Goal: Task Accomplishment & Management: Use online tool/utility

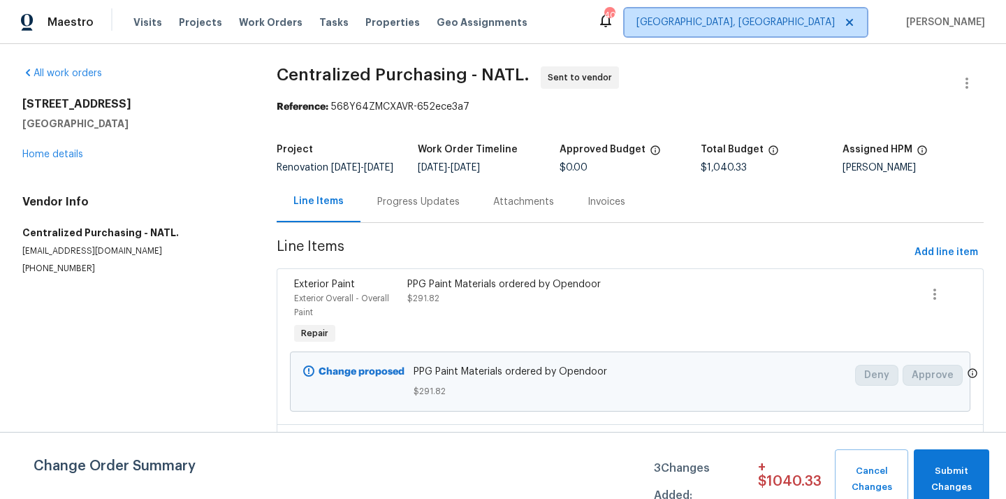
click at [804, 26] on span "[GEOGRAPHIC_DATA], [GEOGRAPHIC_DATA]" at bounding box center [735, 22] width 198 height 14
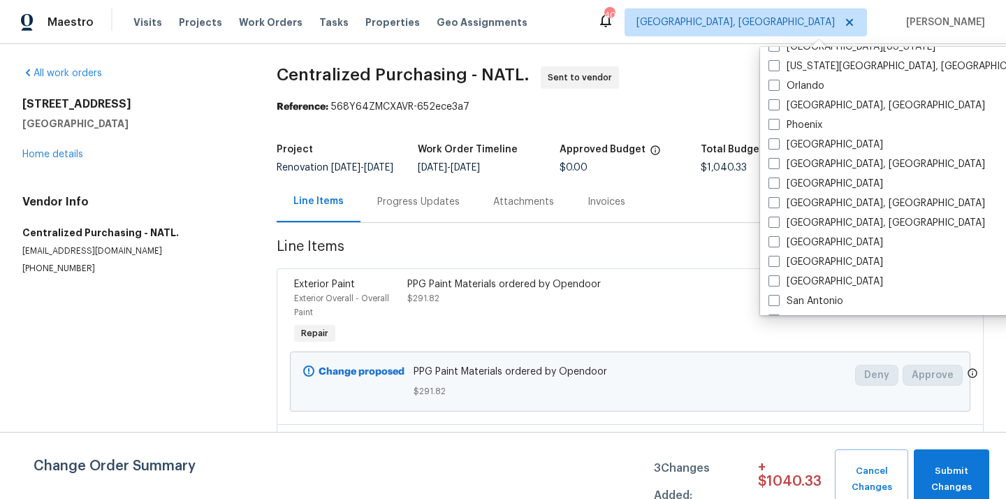
scroll to position [774, 0]
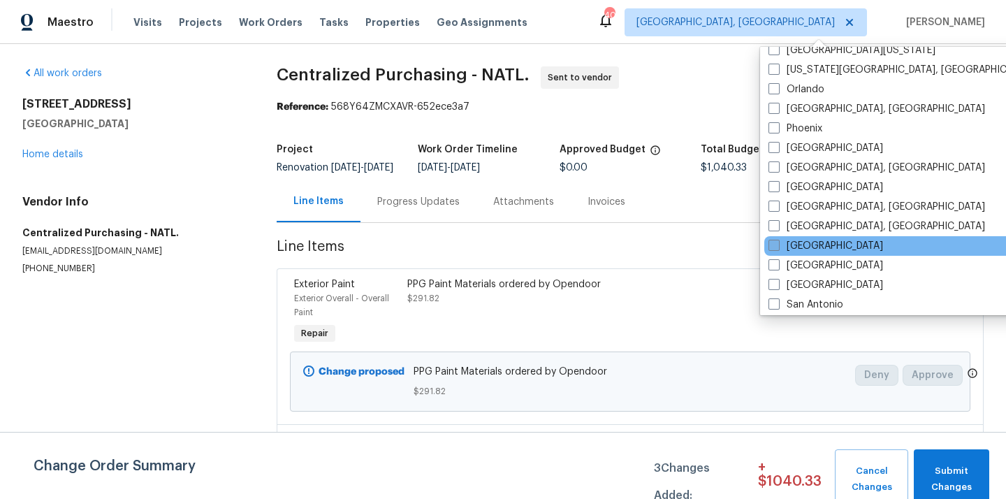
click at [790, 246] on label "[GEOGRAPHIC_DATA]" at bounding box center [825, 246] width 115 height 14
click at [777, 246] on input "[GEOGRAPHIC_DATA]" at bounding box center [772, 243] width 9 height 9
checkbox input "true"
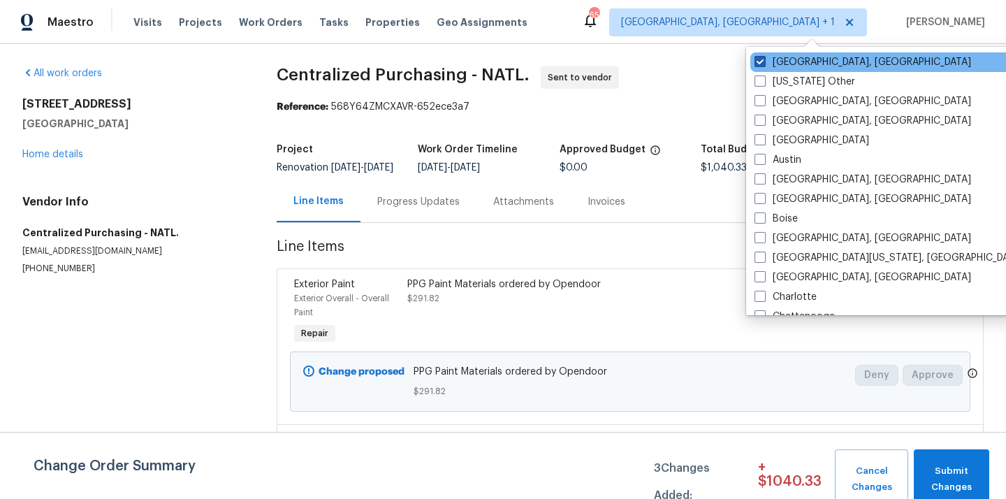
click at [777, 59] on label "Greensboro, NC" at bounding box center [862, 62] width 216 height 14
click at [763, 59] on input "Greensboro, NC" at bounding box center [758, 59] width 9 height 9
checkbox input "false"
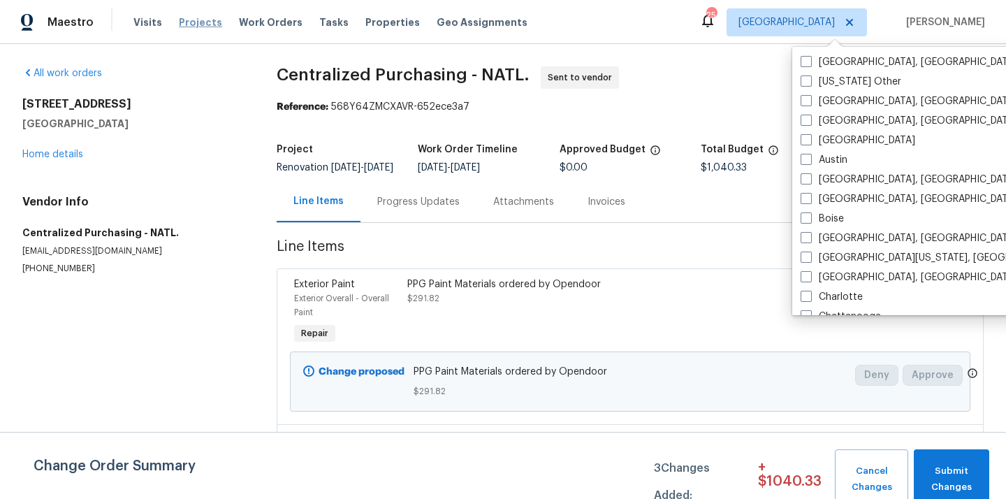
click at [196, 24] on span "Projects" at bounding box center [200, 22] width 43 height 14
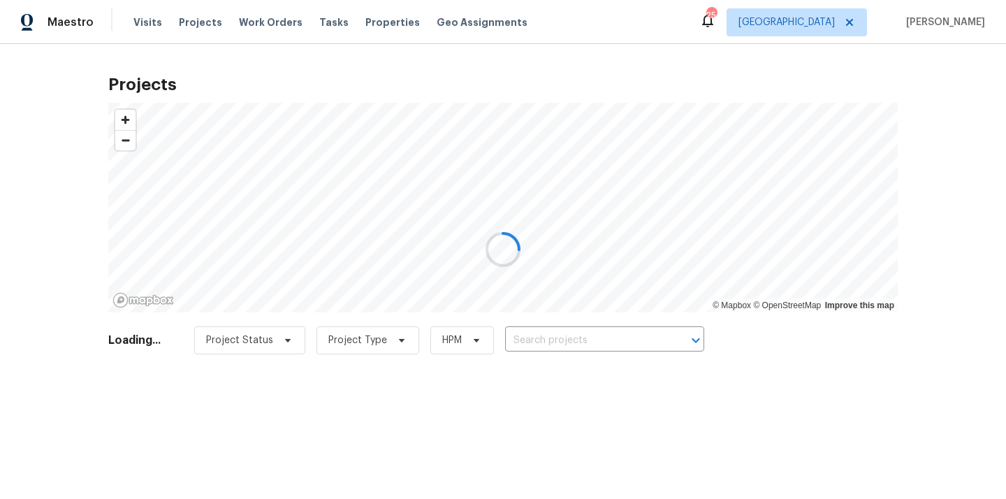
click at [618, 337] on div at bounding box center [503, 249] width 1006 height 499
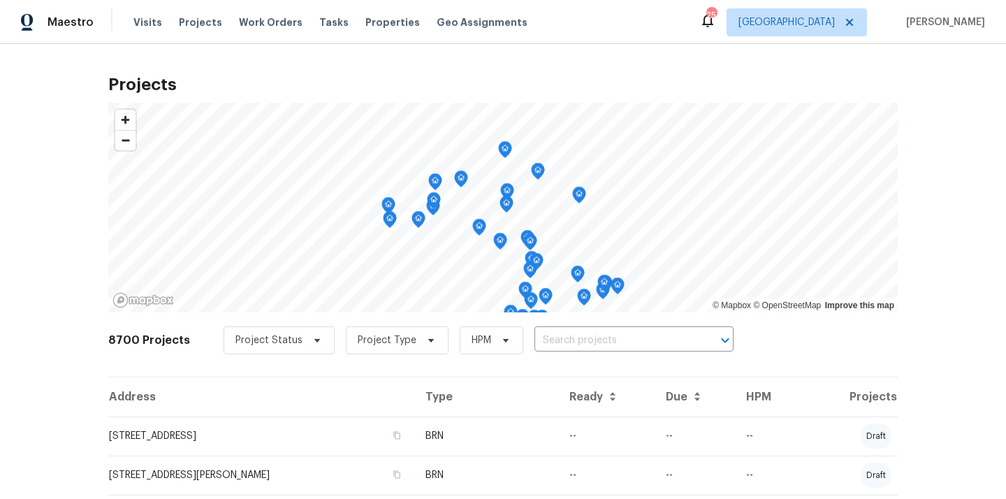
click at [618, 337] on input "text" at bounding box center [614, 341] width 160 height 22
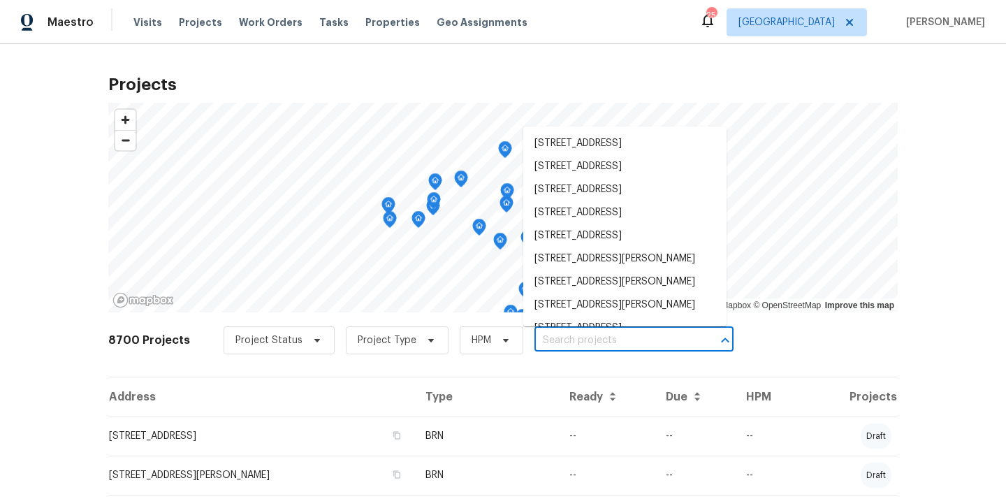
paste input "4729 Windsor Ct, San Bernardino, CA 92407"
type input "4729 Windsor Ct, San Bernardino, CA 92407"
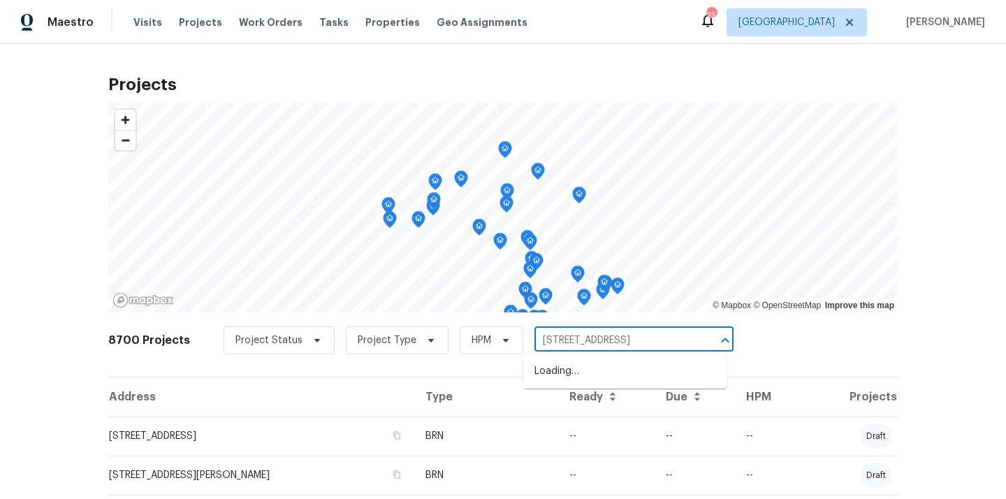
scroll to position [0, 45]
click at [603, 376] on li "4729 Windsor Ct, San Bernardino, CA 92407" at bounding box center [624, 371] width 203 height 23
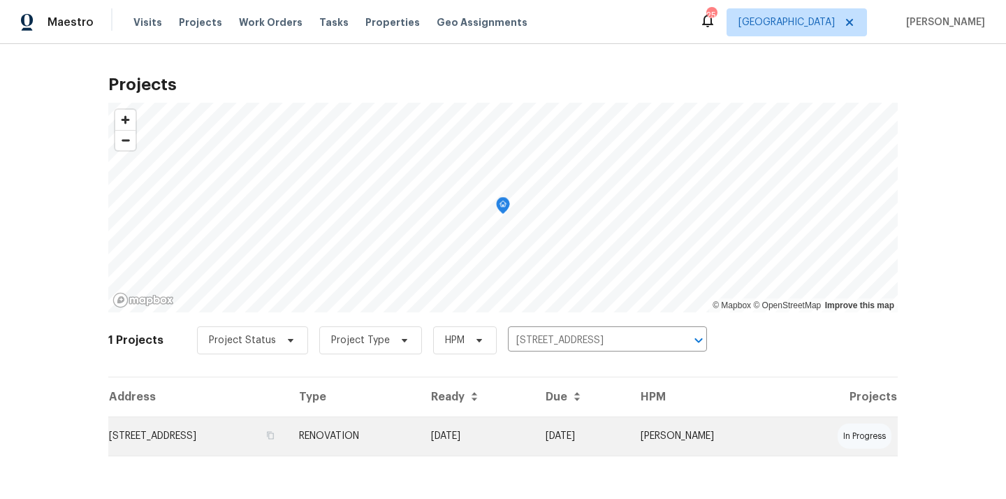
click at [288, 441] on td "4729 Windsor Ct, San Bernardino, CA 92407" at bounding box center [197, 435] width 179 height 39
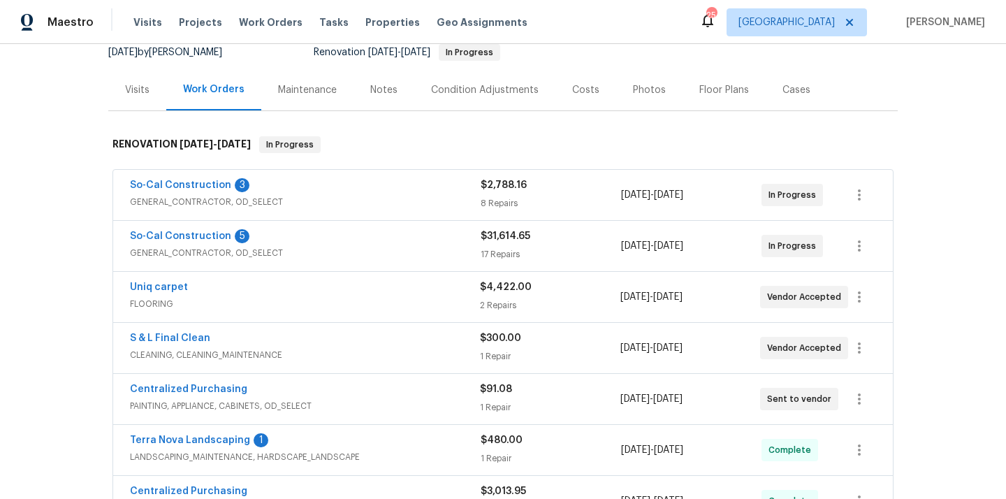
scroll to position [146, 0]
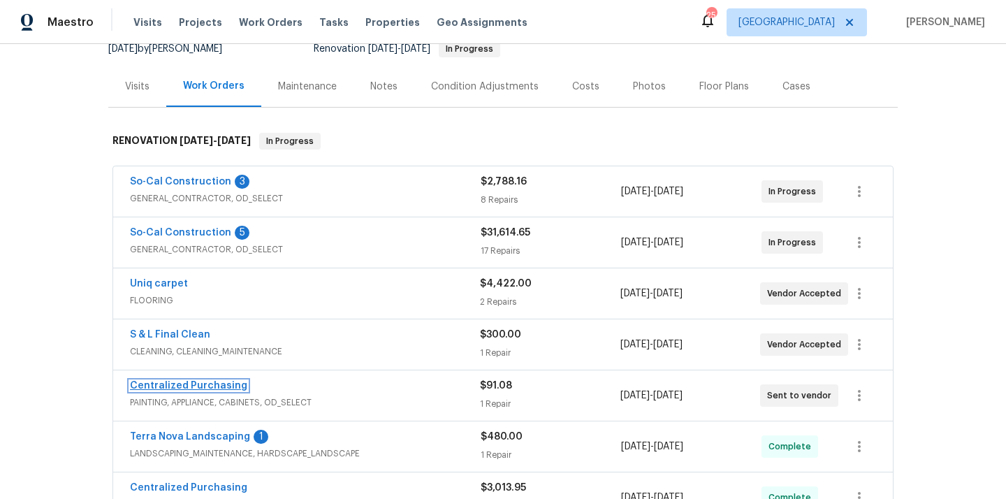
click at [209, 386] on link "Centralized Purchasing" at bounding box center [188, 386] width 117 height 10
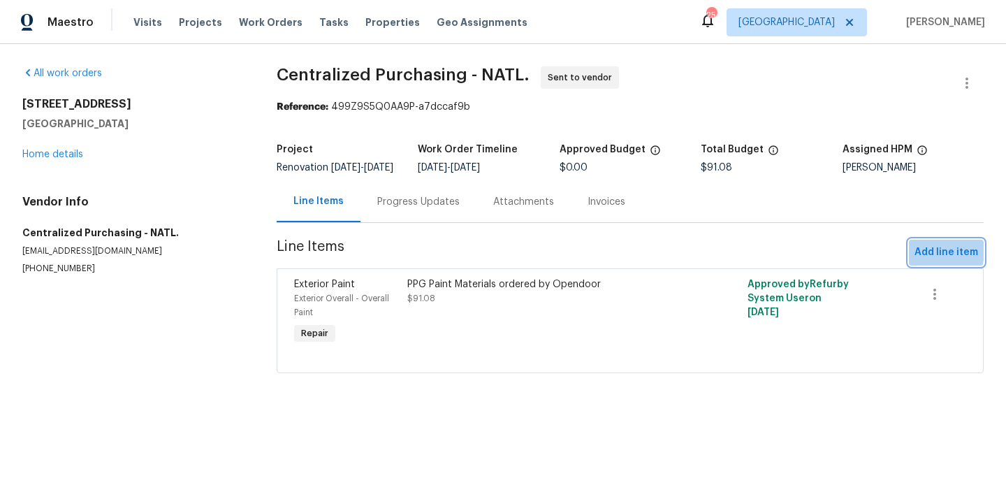
click at [927, 260] on span "Add line item" at bounding box center [946, 252] width 64 height 17
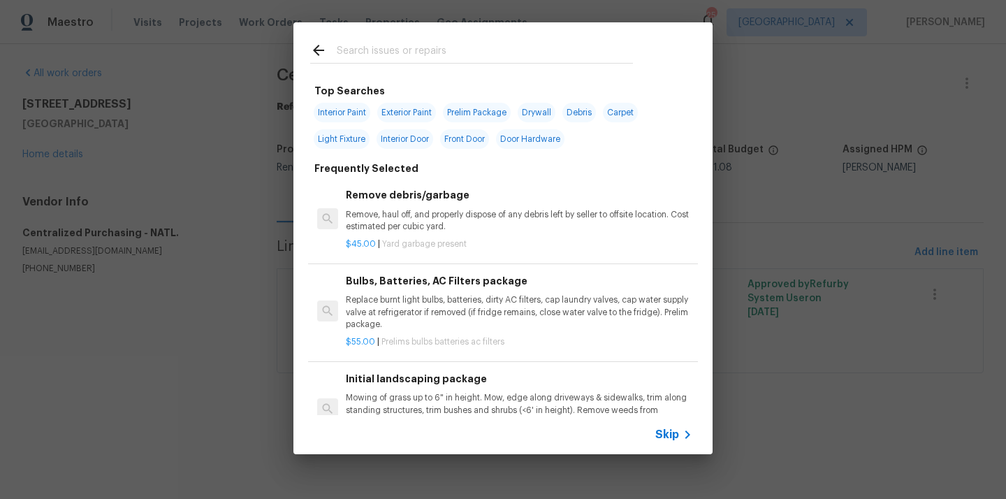
click at [500, 64] on div at bounding box center [471, 63] width 323 height 1
click at [496, 53] on input "text" at bounding box center [485, 52] width 296 height 21
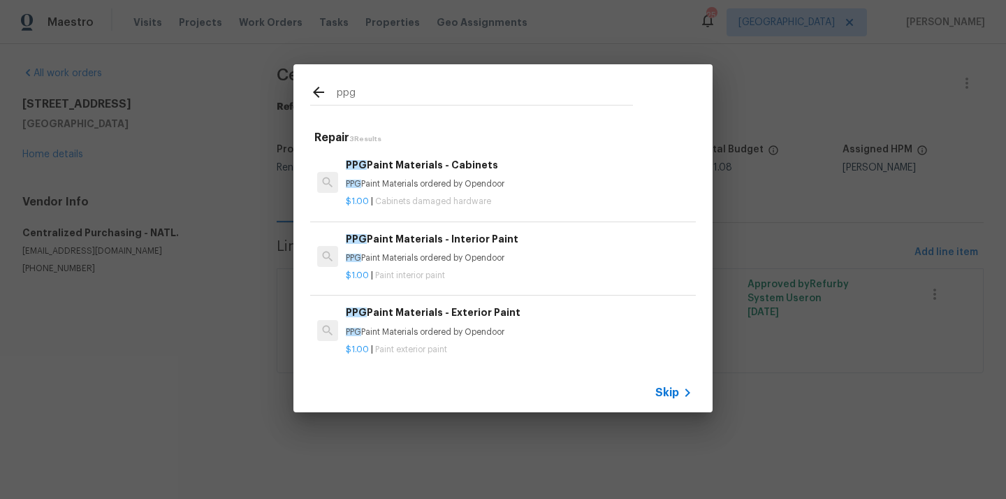
type input "ppg"
click at [417, 327] on p "PPG Paint Materials ordered by Opendoor" at bounding box center [519, 332] width 346 height 12
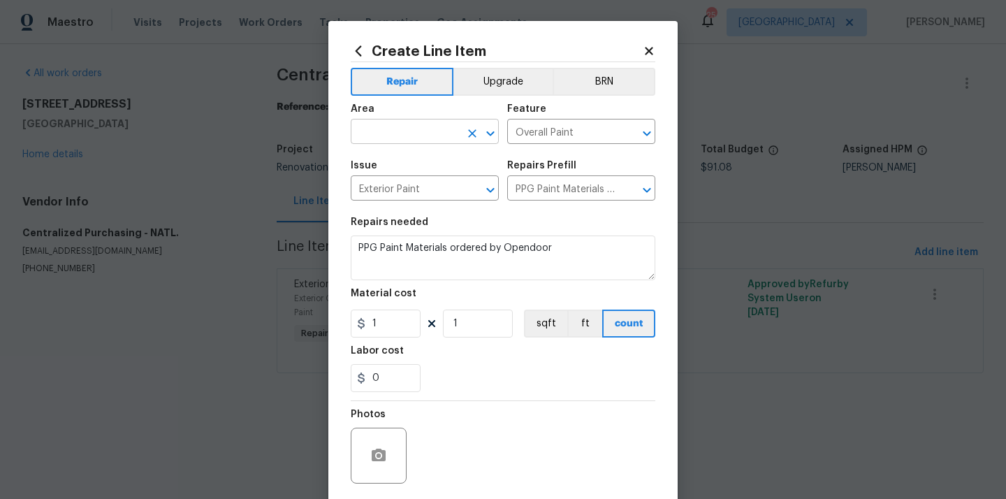
click at [420, 138] on input "text" at bounding box center [405, 133] width 109 height 22
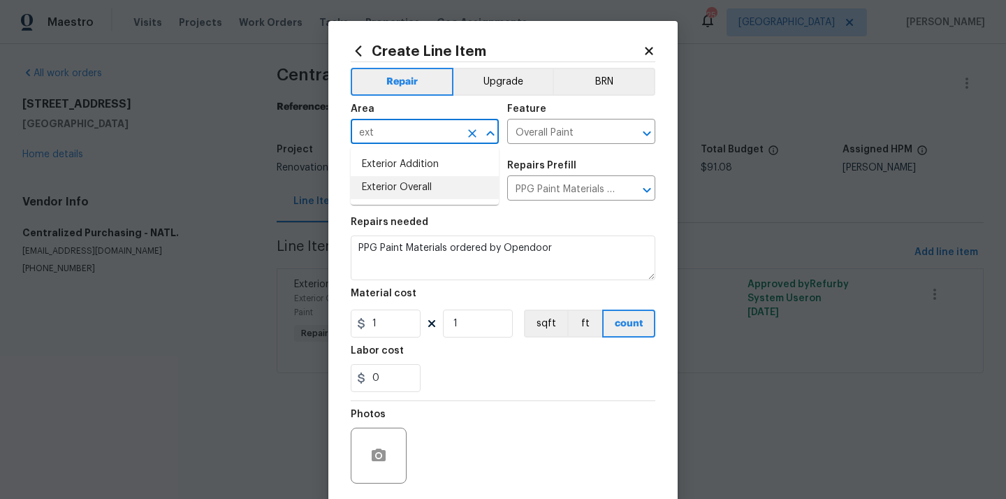
click at [405, 192] on li "Exterior Overall" at bounding box center [425, 187] width 148 height 23
type input "Exterior Overall"
drag, startPoint x: 384, startPoint y: 318, endPoint x: 367, endPoint y: 318, distance: 16.8
click at [370, 318] on input "1" at bounding box center [386, 323] width 70 height 28
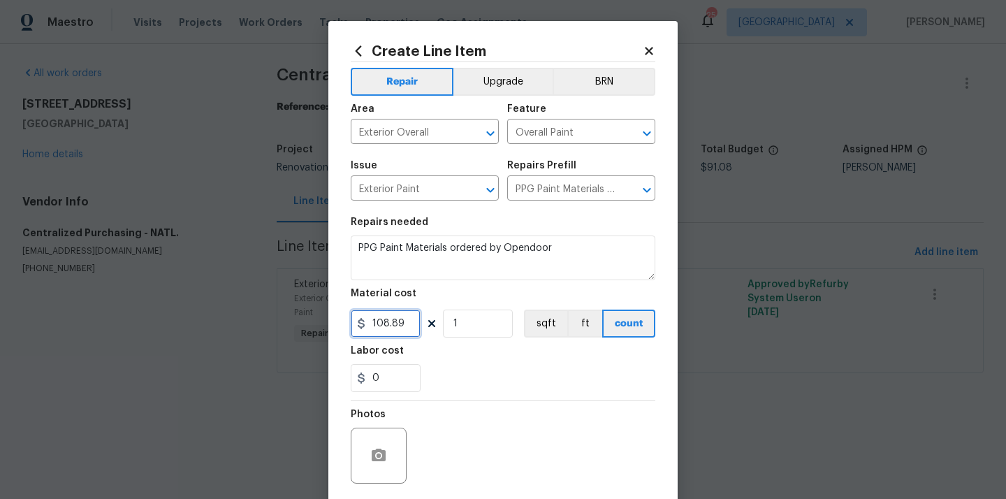
scroll to position [103, 0]
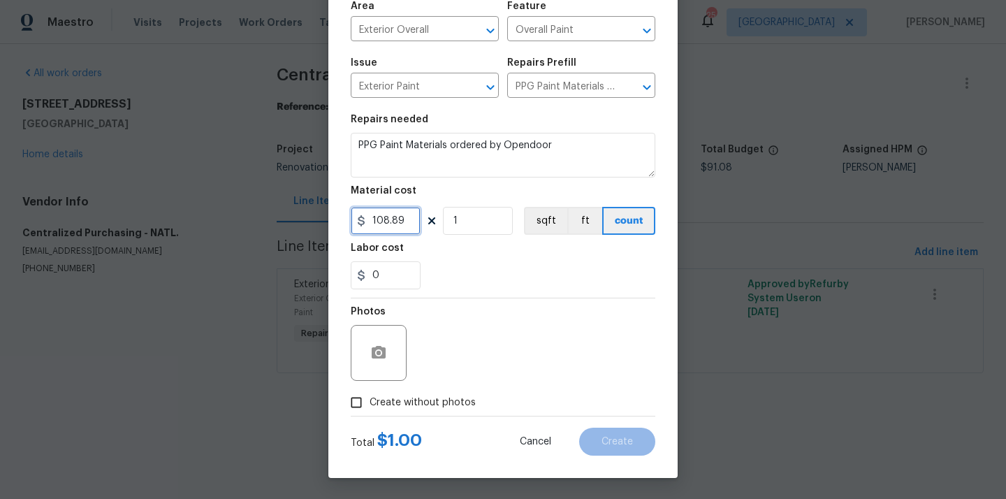
type input "108.89"
click at [427, 395] on span "Create without photos" at bounding box center [422, 402] width 106 height 15
click at [434, 402] on span "Create without photos" at bounding box center [422, 402] width 106 height 15
click at [369, 402] on input "Create without photos" at bounding box center [356, 402] width 27 height 27
checkbox input "true"
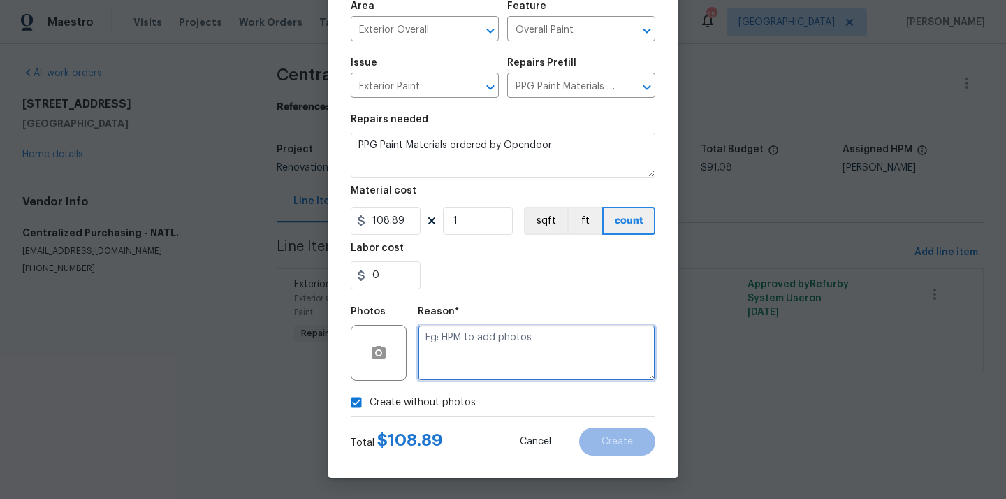
click at [457, 352] on textarea at bounding box center [536, 353] width 237 height 56
type textarea "N/A"
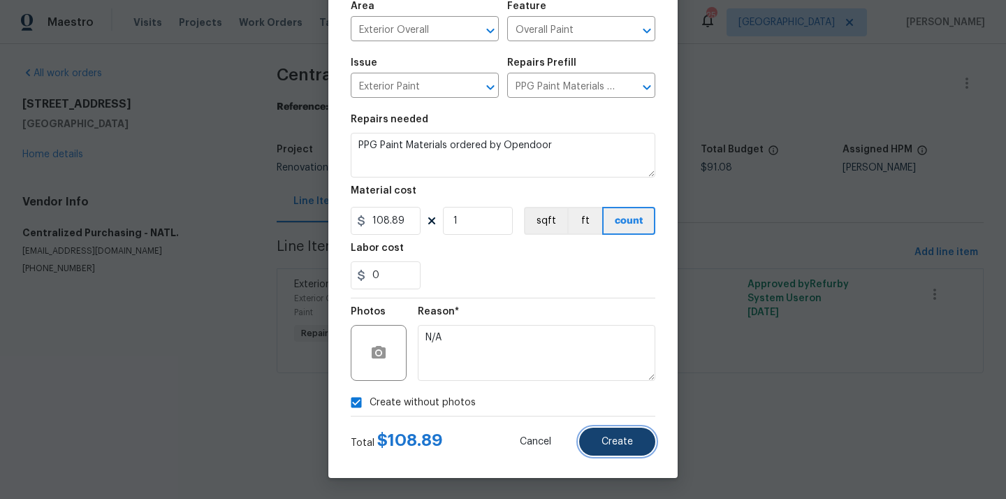
click at [614, 437] on span "Create" at bounding box center [616, 441] width 31 height 10
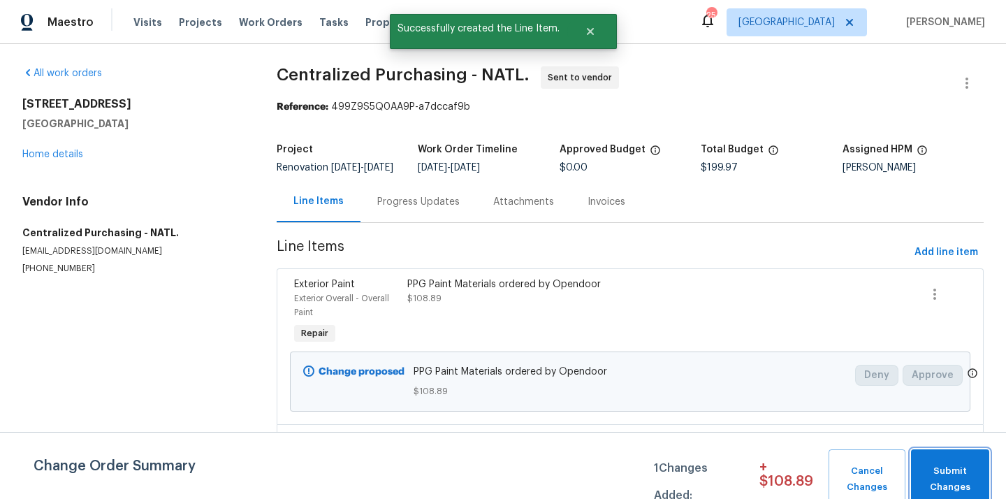
click at [934, 477] on span "Submit Changes" at bounding box center [950, 479] width 64 height 32
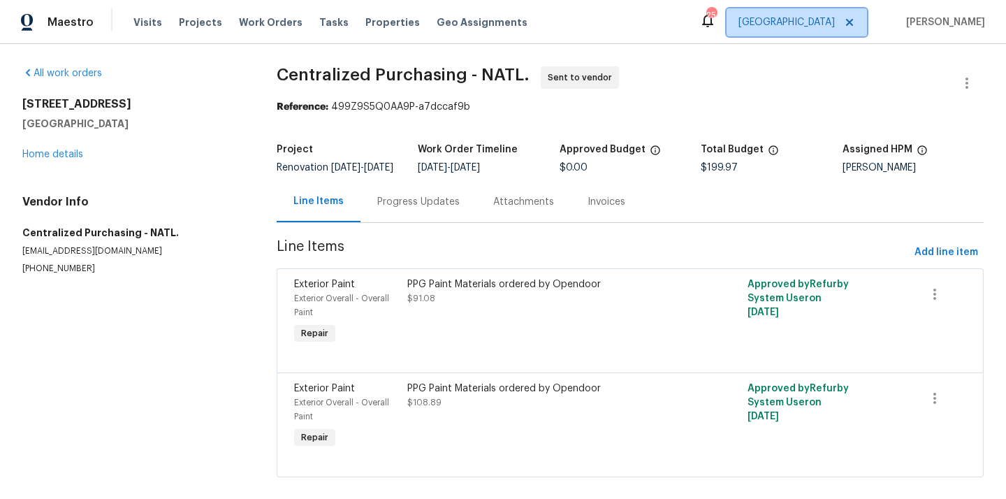
click at [833, 21] on span "[GEOGRAPHIC_DATA]" at bounding box center [786, 22] width 96 height 14
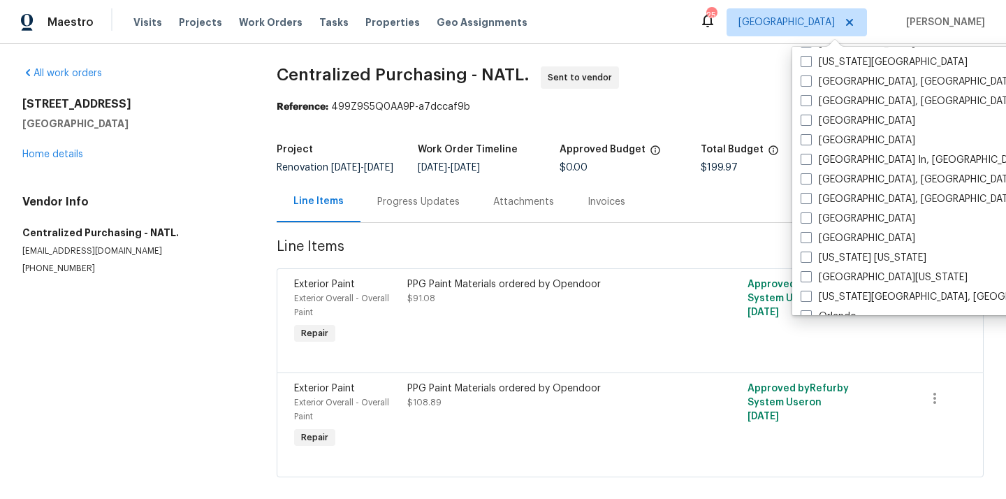
scroll to position [560, 0]
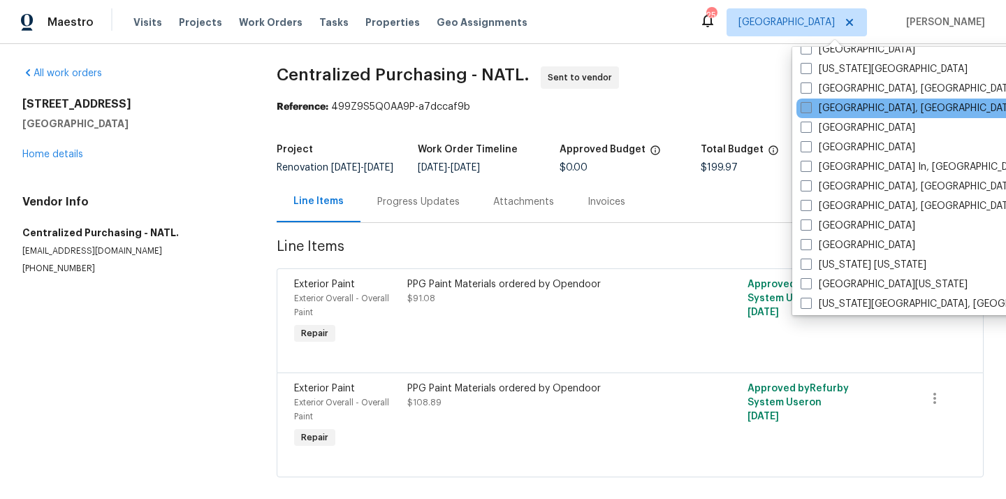
click at [838, 110] on label "[GEOGRAPHIC_DATA], [GEOGRAPHIC_DATA]" at bounding box center [908, 108] width 216 height 14
click at [809, 110] on input "[GEOGRAPHIC_DATA], [GEOGRAPHIC_DATA]" at bounding box center [804, 105] width 9 height 9
checkbox input "true"
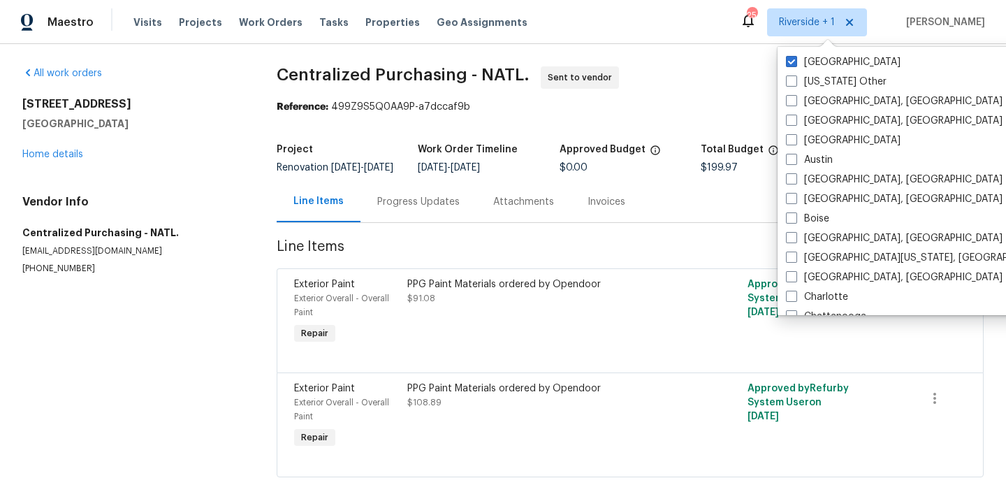
click at [822, 47] on div "Riverside Alaska Other Albuquerque, NM Asheville, NC Atlanta Austin Baltimore, …" at bounding box center [922, 181] width 290 height 268
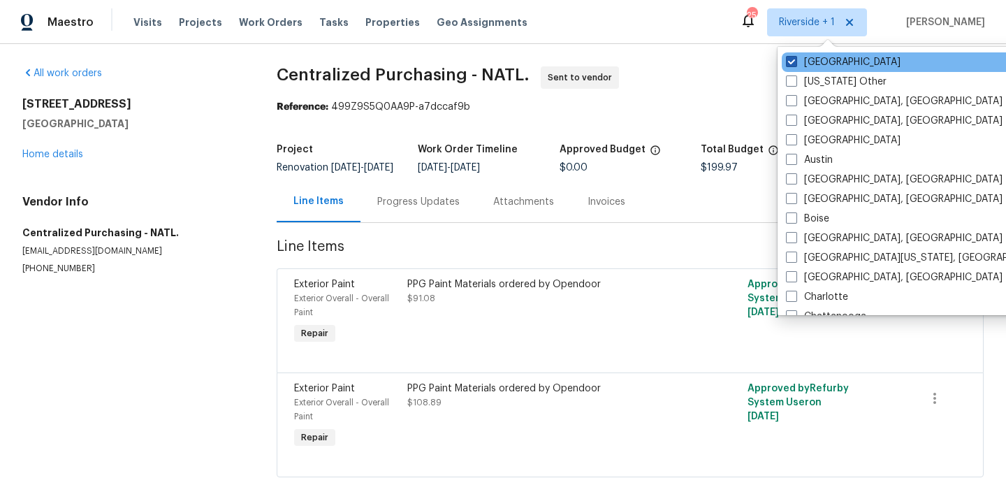
click at [816, 61] on label "[GEOGRAPHIC_DATA]" at bounding box center [843, 62] width 115 height 14
click at [795, 61] on input "[GEOGRAPHIC_DATA]" at bounding box center [790, 59] width 9 height 9
checkbox input "false"
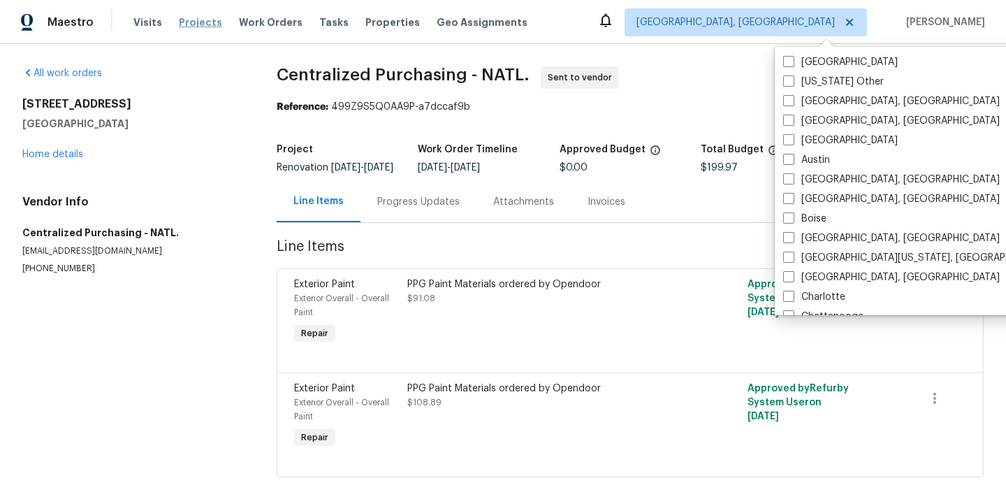
click at [199, 22] on span "Projects" at bounding box center [200, 22] width 43 height 14
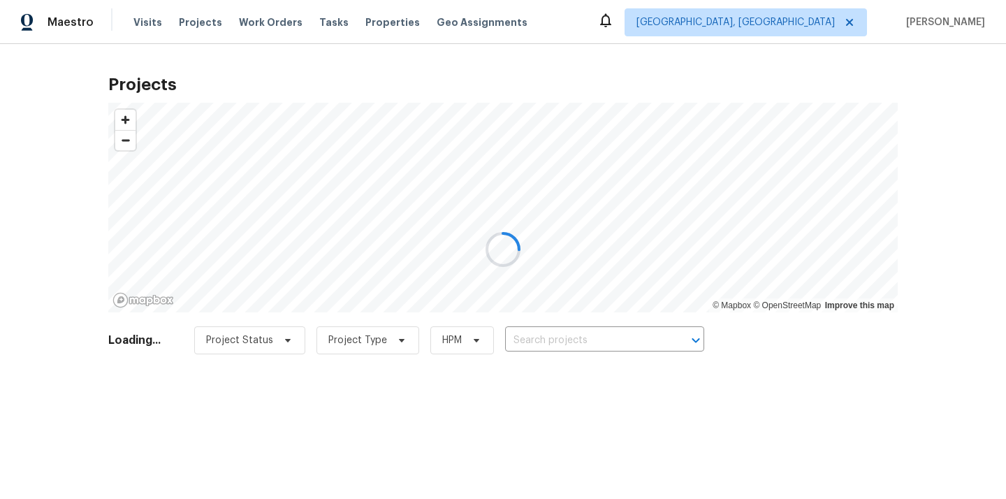
click at [592, 333] on div at bounding box center [503, 249] width 1006 height 499
click at [589, 340] on div at bounding box center [503, 249] width 1006 height 499
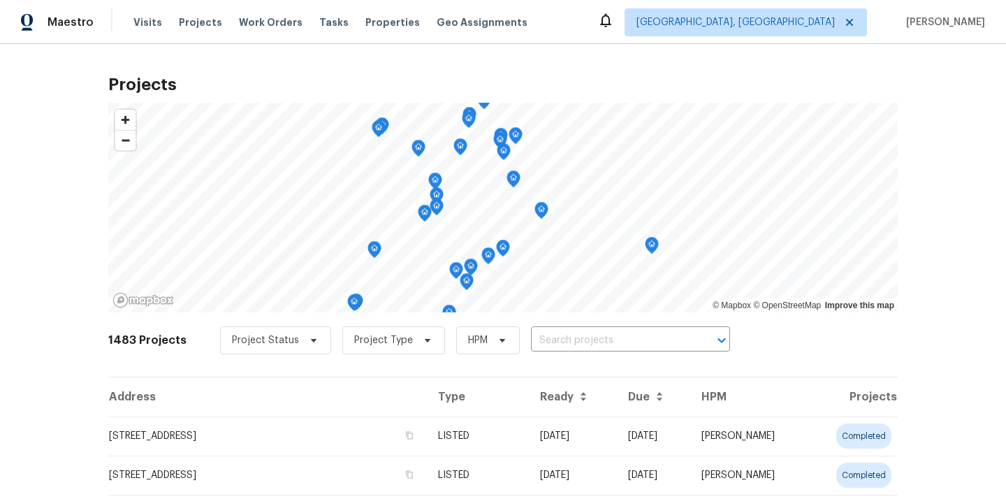
click at [589, 340] on input "text" at bounding box center [611, 341] width 160 height 22
paste input "7517 Barnbrook Ln, Knoxville, TN 37918"
type input "7517 Barnbrook Ln, Knoxville, TN 37918"
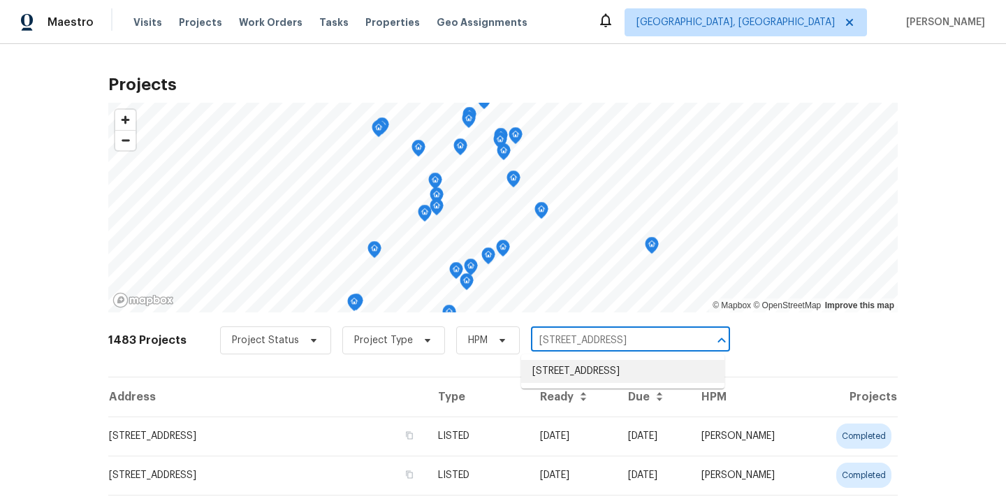
click at [573, 369] on li "7517 Barnbrook Ln, Knoxville, TN 37918" at bounding box center [622, 371] width 203 height 23
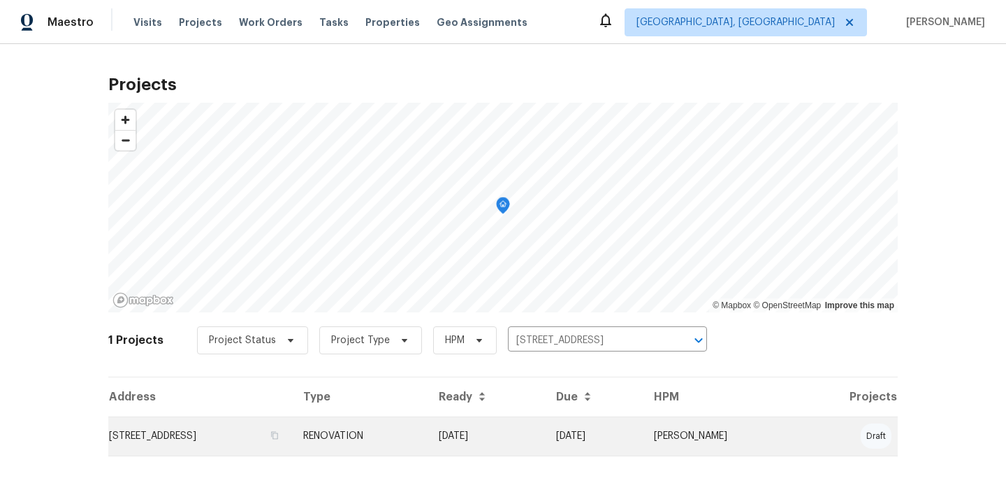
click at [292, 422] on td "7517 Barnbrook Ln, Knoxville, TN 37918" at bounding box center [200, 435] width 184 height 39
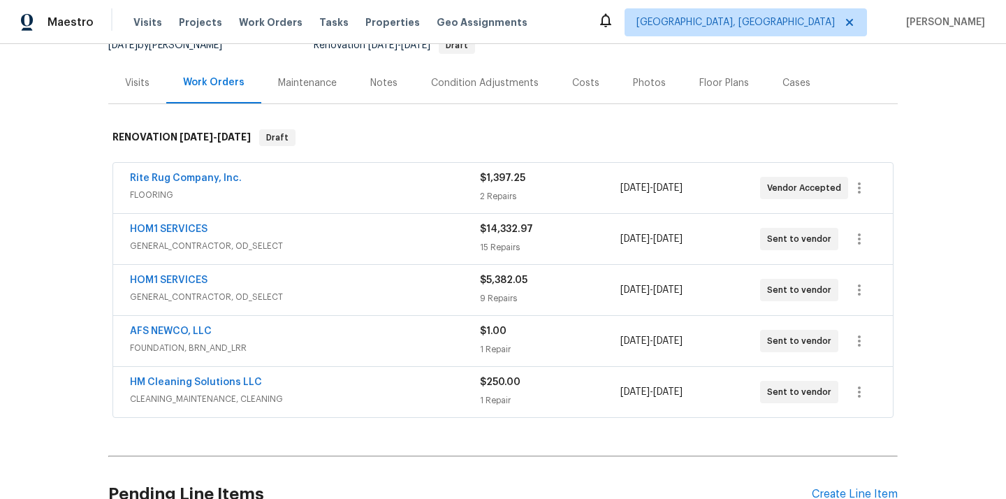
scroll to position [286, 0]
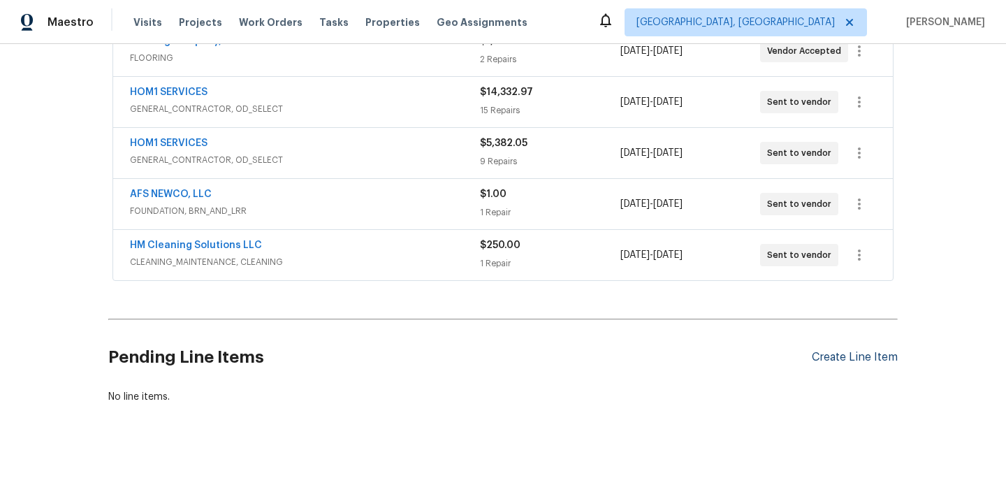
click at [830, 351] on div "Create Line Item" at bounding box center [854, 357] width 86 height 13
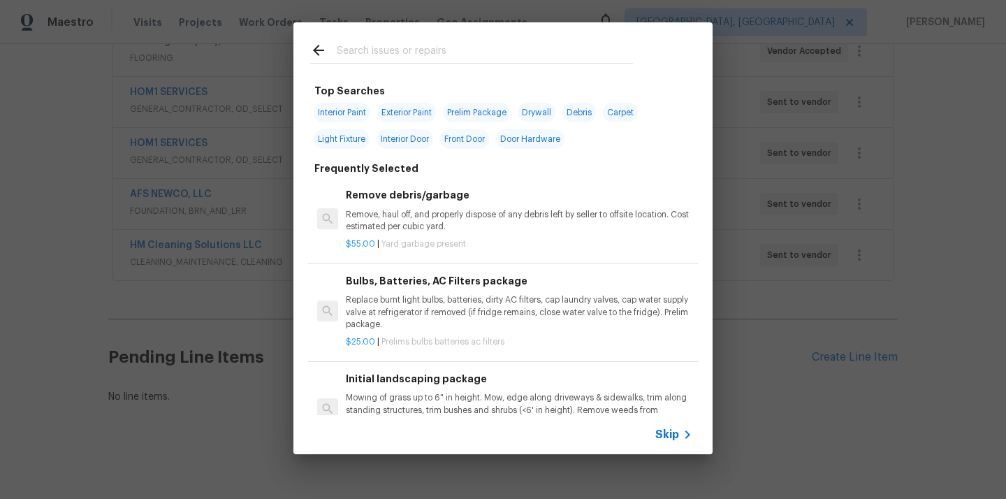
click at [489, 46] on input "text" at bounding box center [485, 52] width 296 height 21
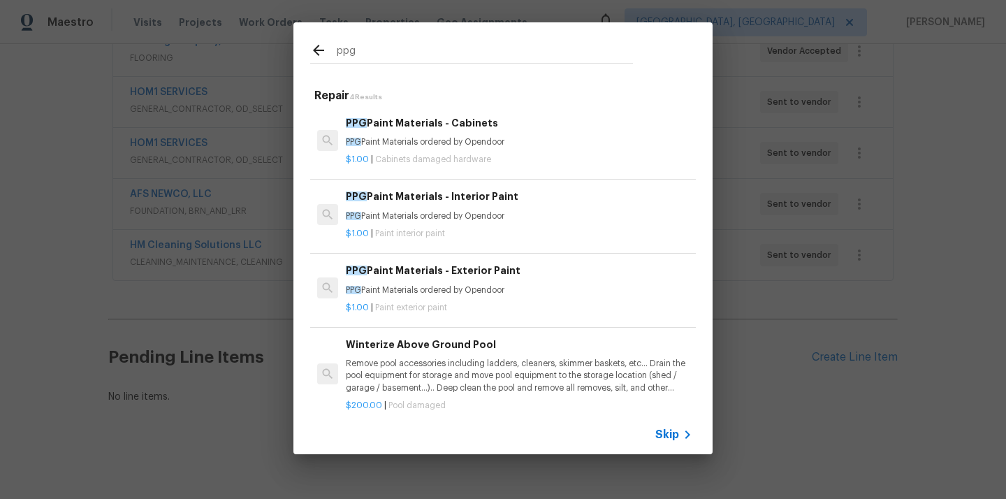
type input "ppg"
click at [415, 233] on span "Paint interior paint" at bounding box center [410, 233] width 70 height 8
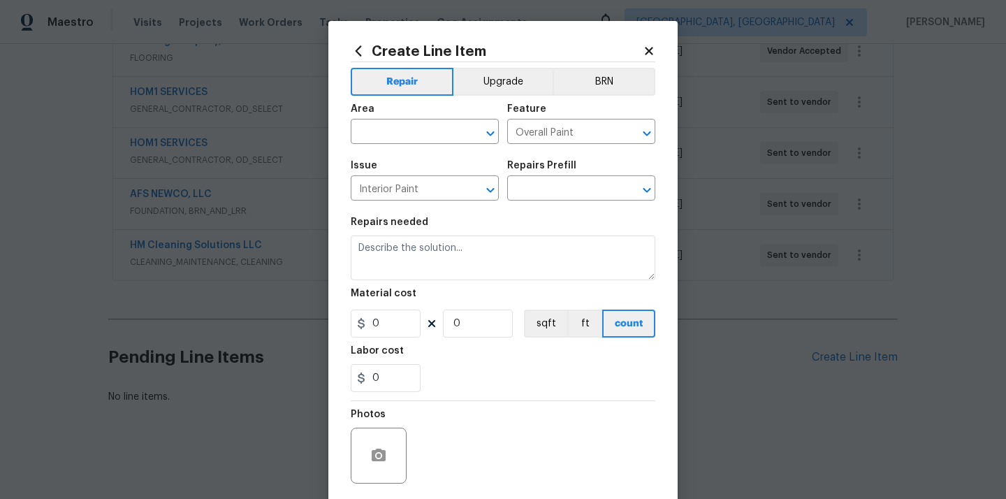
type input "PPG Paint Materials - Interior Paint $1.00"
type textarea "PPG Paint Materials ordered by Opendoor"
type input "1"
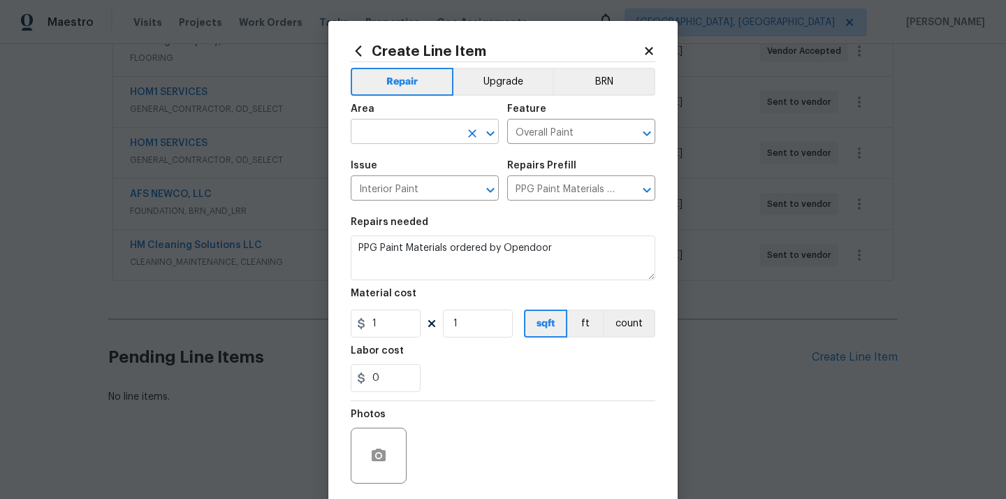
click at [428, 140] on input "text" at bounding box center [405, 133] width 109 height 22
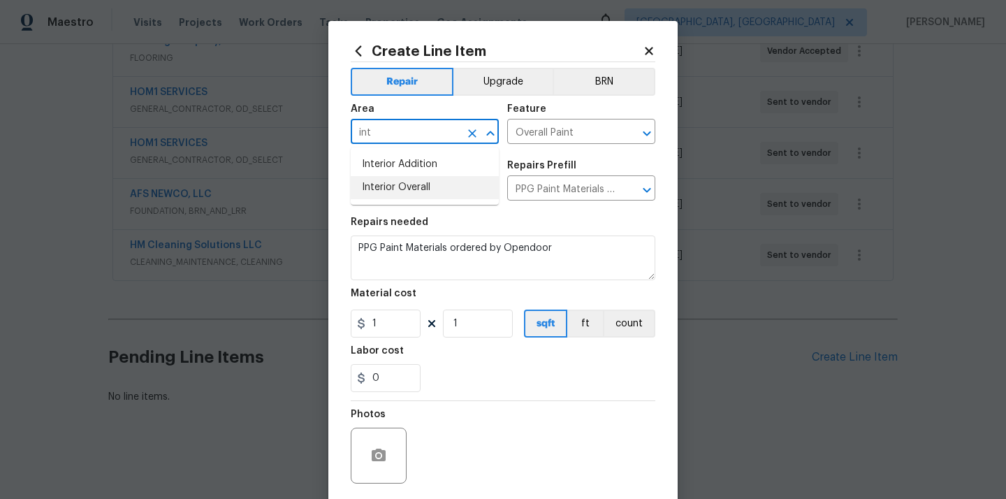
click at [408, 192] on li "Interior Overall" at bounding box center [425, 187] width 148 height 23
type input "Interior Overall"
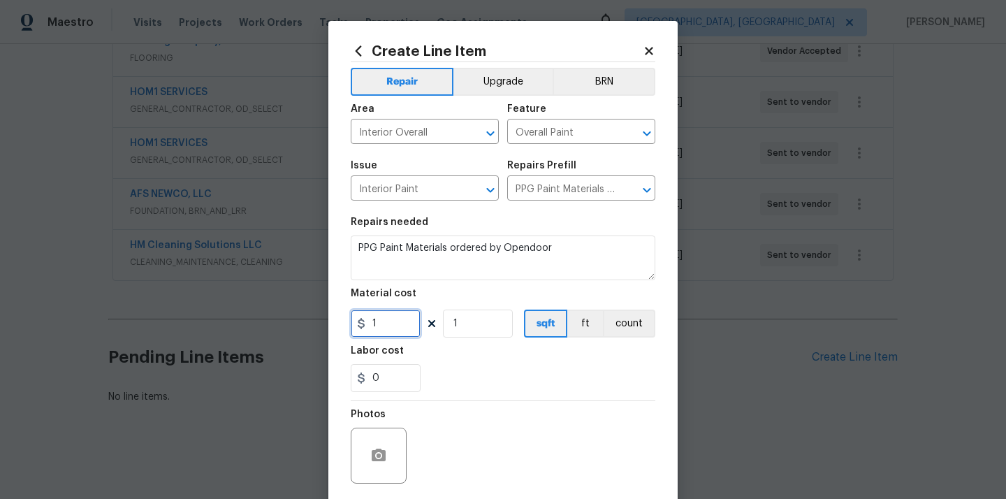
drag, startPoint x: 381, startPoint y: 323, endPoint x: 327, endPoint y: 316, distance: 54.9
click at [327, 316] on div "Create Line Item Repair Upgrade BRN Area Interior Overall ​ Feature Overall Pai…" at bounding box center [503, 249] width 1006 height 499
paste input "447.89"
type input "447.89"
click at [484, 377] on div "0" at bounding box center [503, 378] width 304 height 28
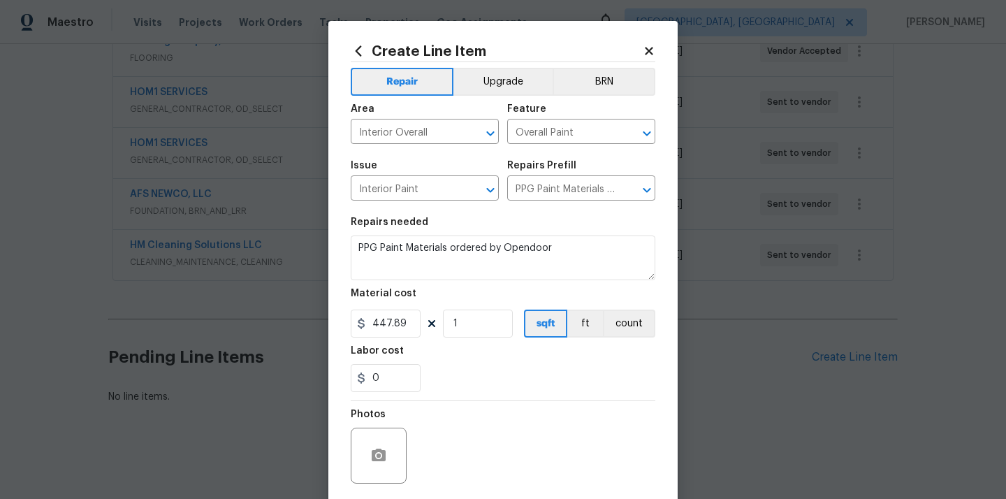
scroll to position [103, 0]
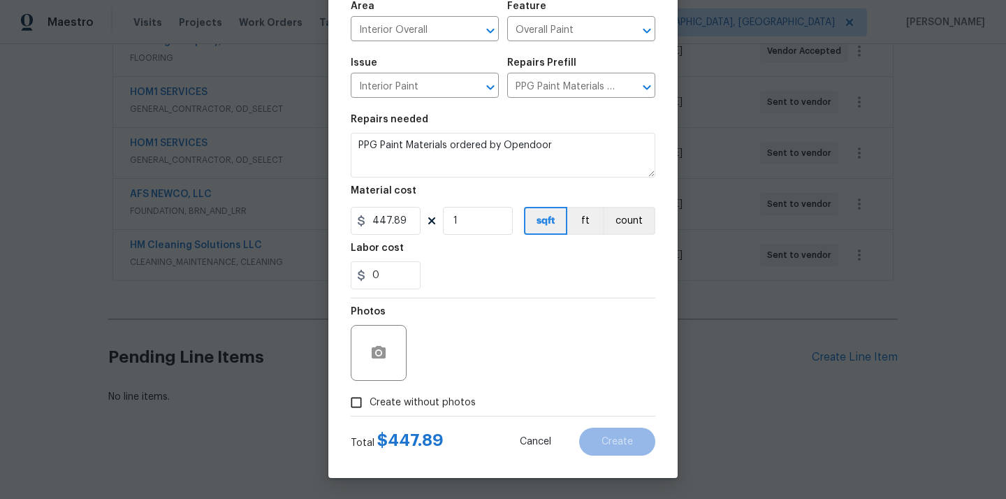
click at [453, 395] on span "Create without photos" at bounding box center [422, 402] width 106 height 15
click at [369, 395] on input "Create without photos" at bounding box center [356, 402] width 27 height 27
checkbox input "true"
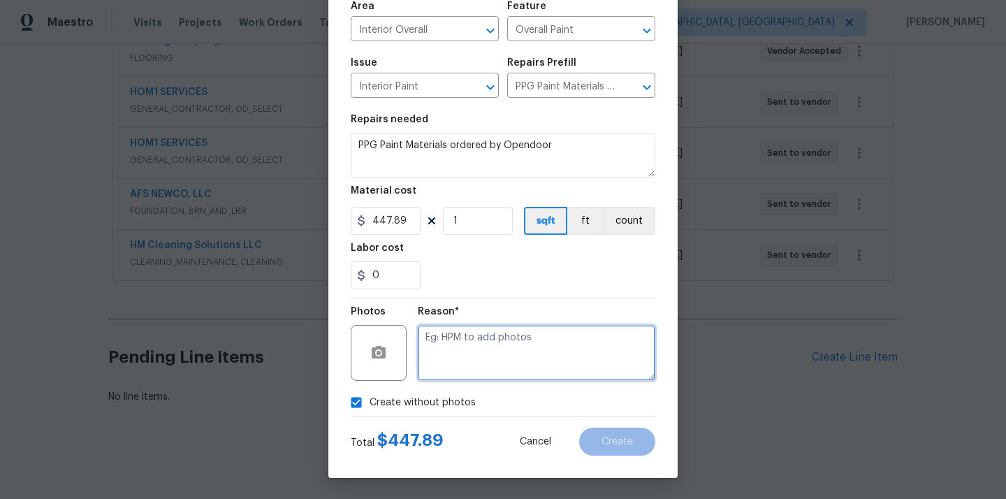
click at [458, 360] on textarea at bounding box center [536, 353] width 237 height 56
type textarea "N/A"
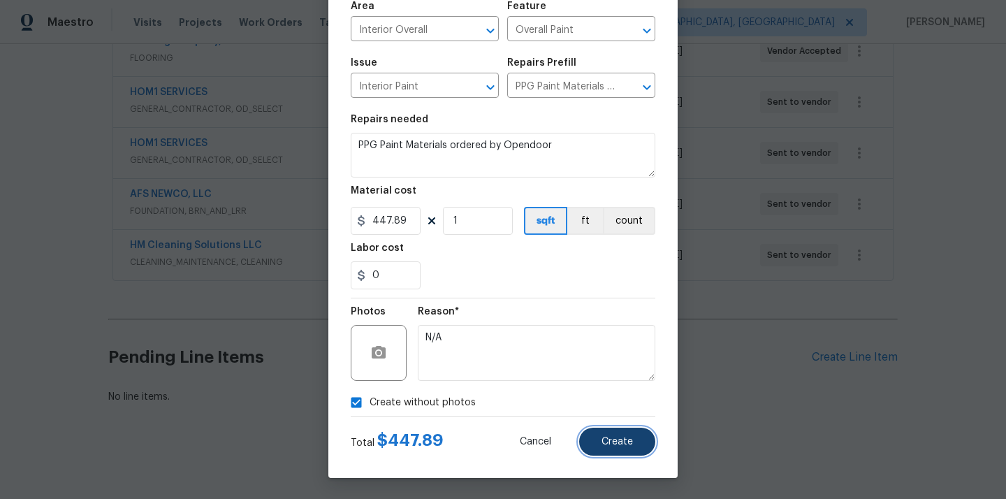
click at [598, 433] on button "Create" at bounding box center [617, 441] width 76 height 28
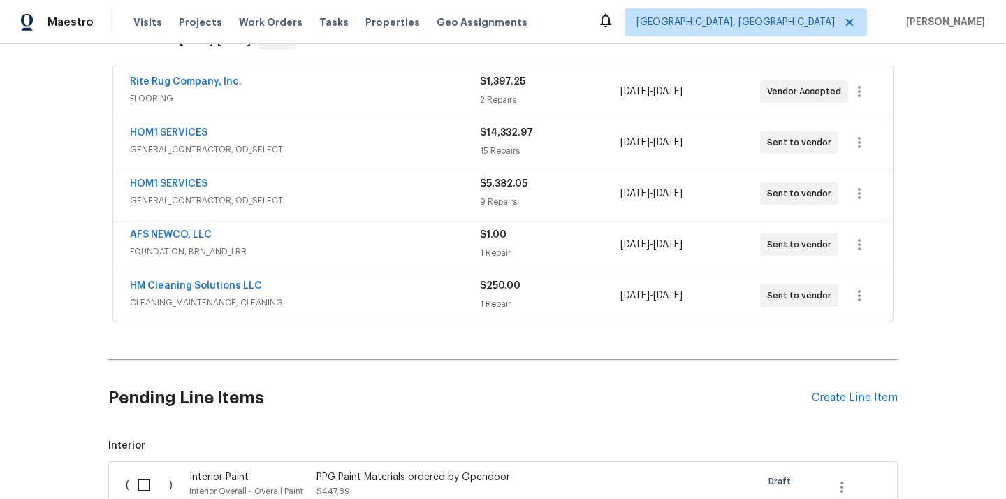
scroll to position [432, 0]
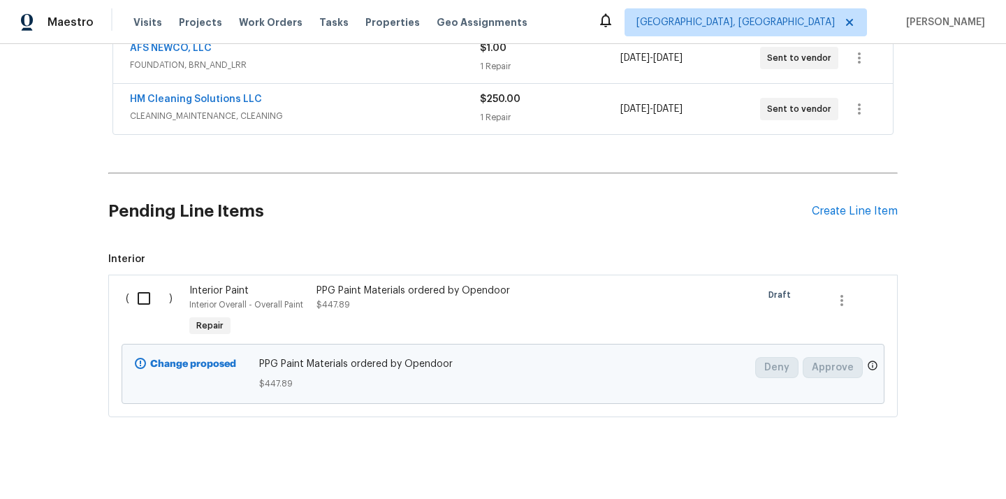
click at [135, 285] on input "checkbox" at bounding box center [149, 297] width 40 height 29
checkbox input "true"
click at [900, 464] on span "Create Work Order" at bounding box center [925, 463] width 93 height 17
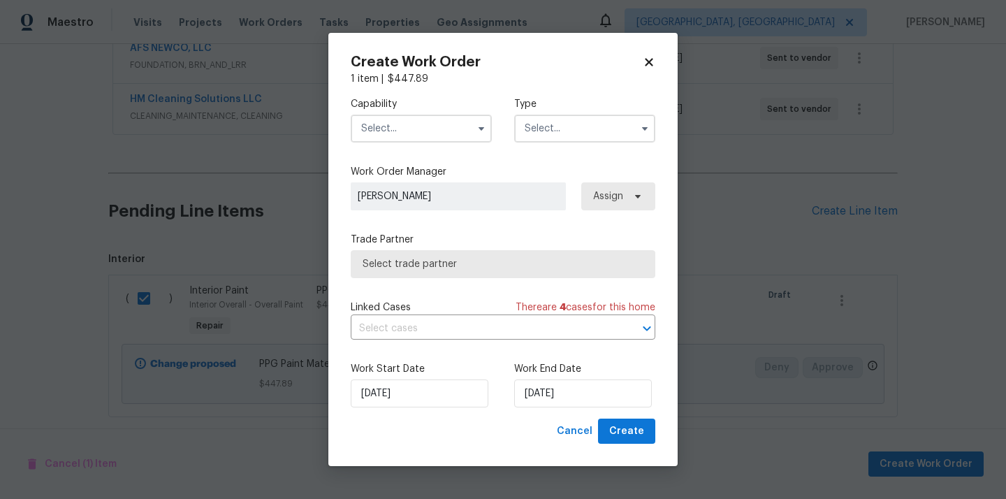
click at [422, 124] on input "text" at bounding box center [421, 129] width 141 height 28
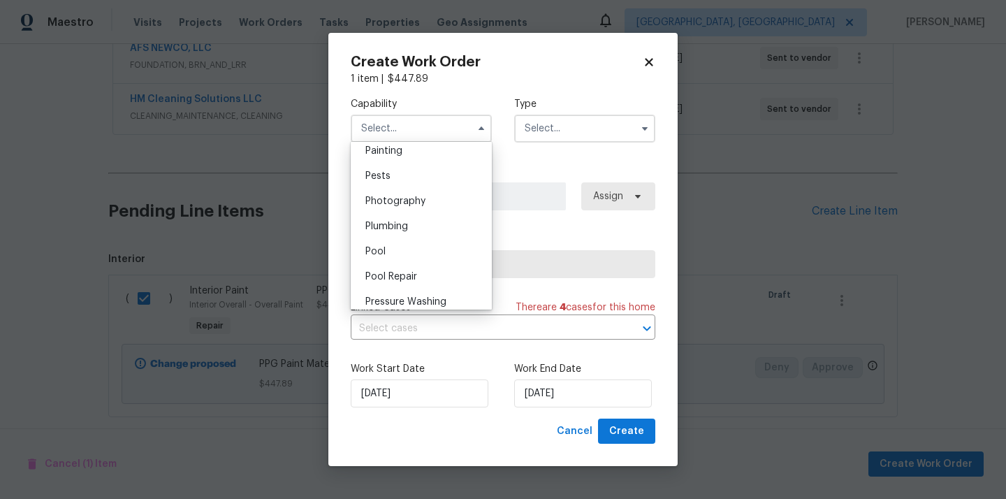
scroll to position [1114, 0]
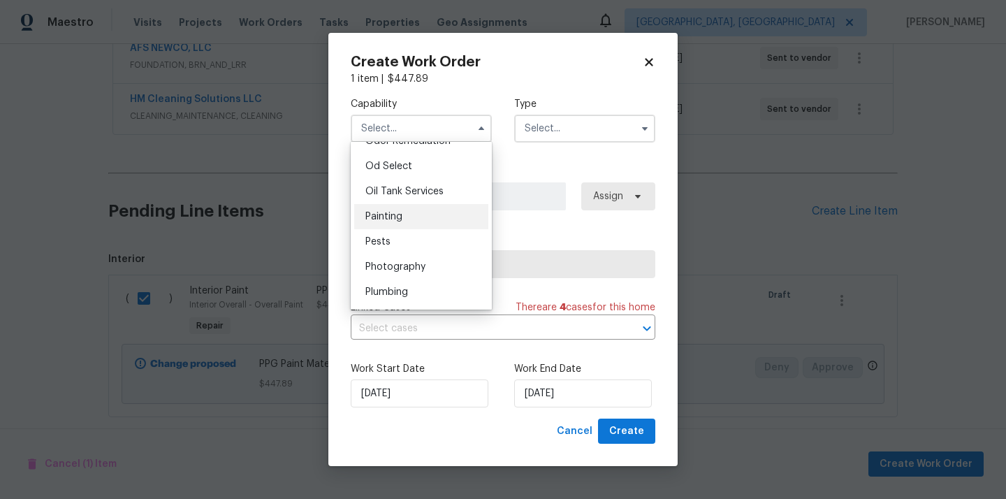
click at [418, 219] on div "Painting" at bounding box center [421, 216] width 134 height 25
type input "Painting"
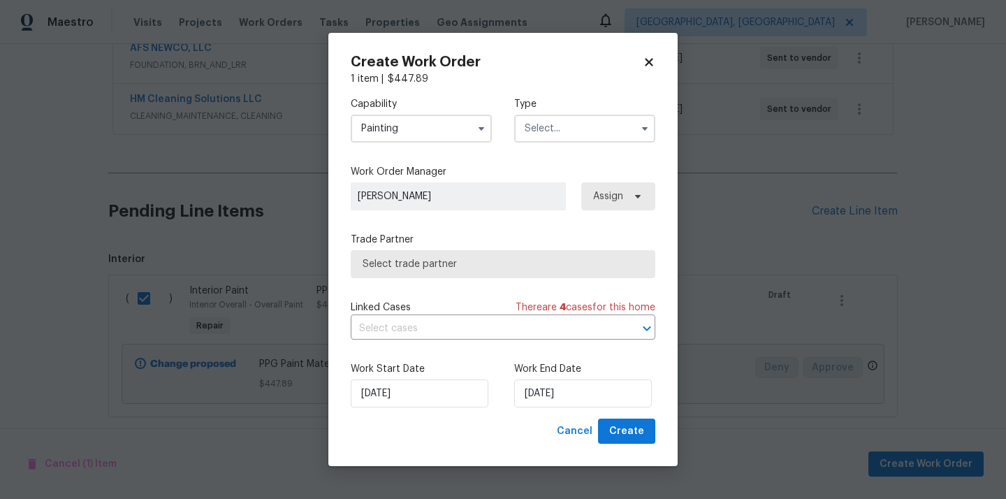
click at [571, 121] on input "text" at bounding box center [584, 129] width 141 height 28
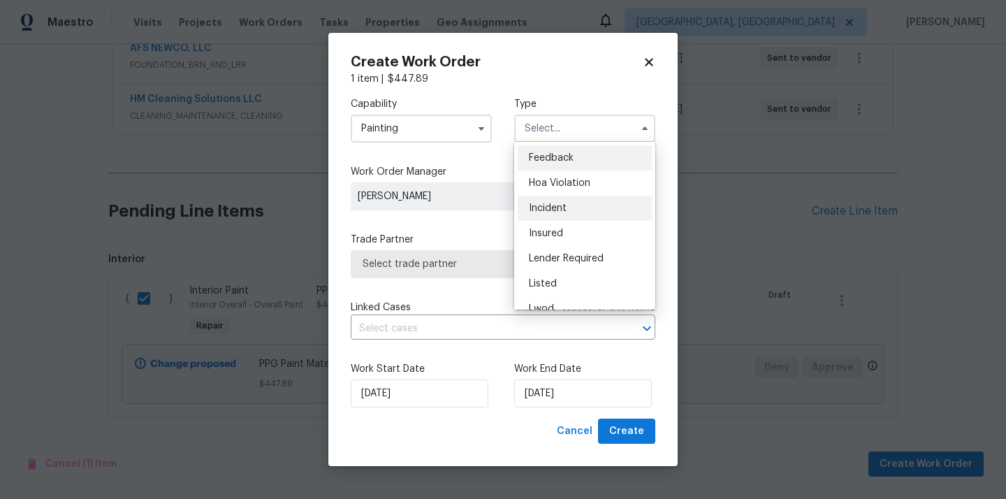
scroll to position [166, 0]
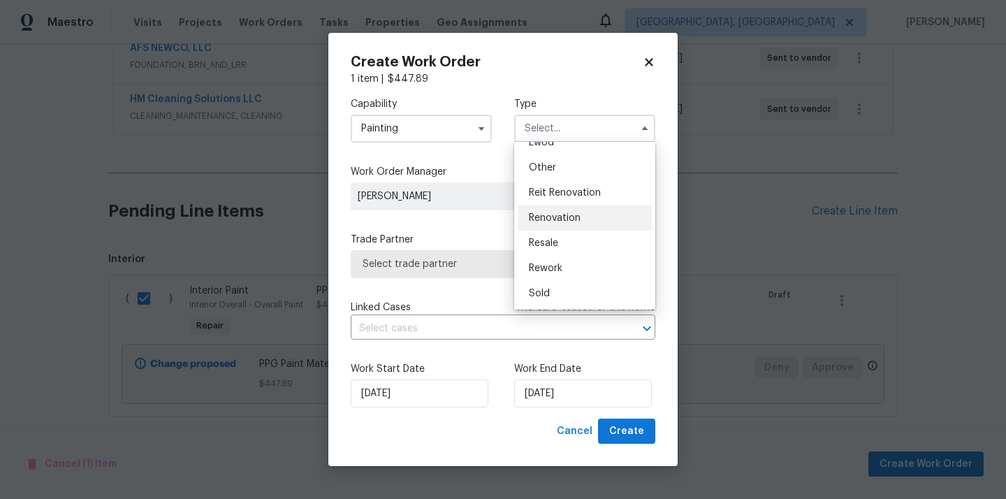
click at [566, 216] on span "Renovation" at bounding box center [555, 218] width 52 height 10
type input "Renovation"
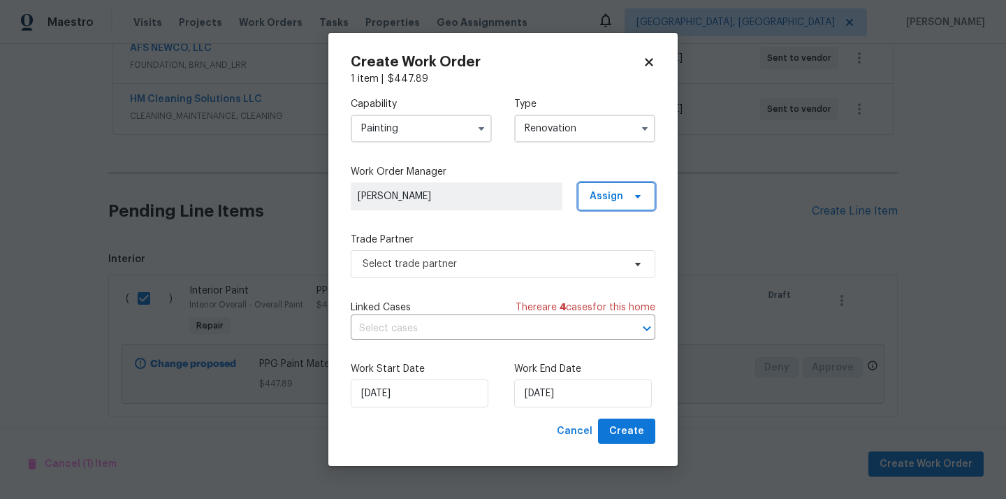
click at [611, 202] on span "Assign" at bounding box center [606, 196] width 34 height 14
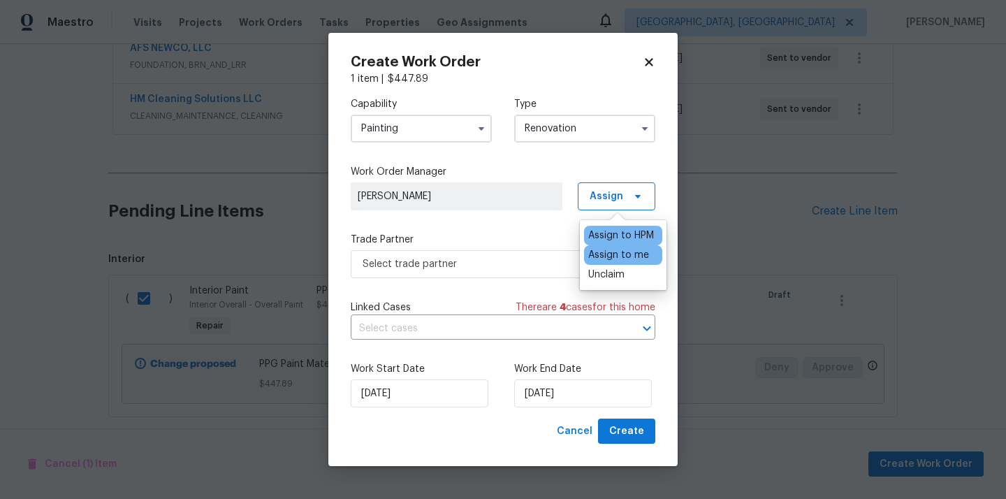
click at [603, 256] on div "Assign to me" at bounding box center [618, 255] width 61 height 14
click at [485, 258] on span "Select trade partner" at bounding box center [492, 264] width 260 height 14
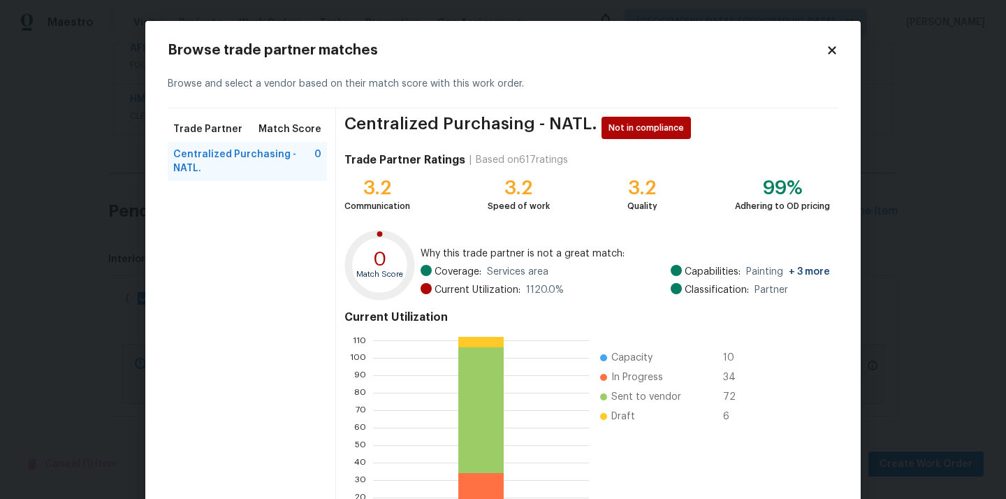
scroll to position [117, 0]
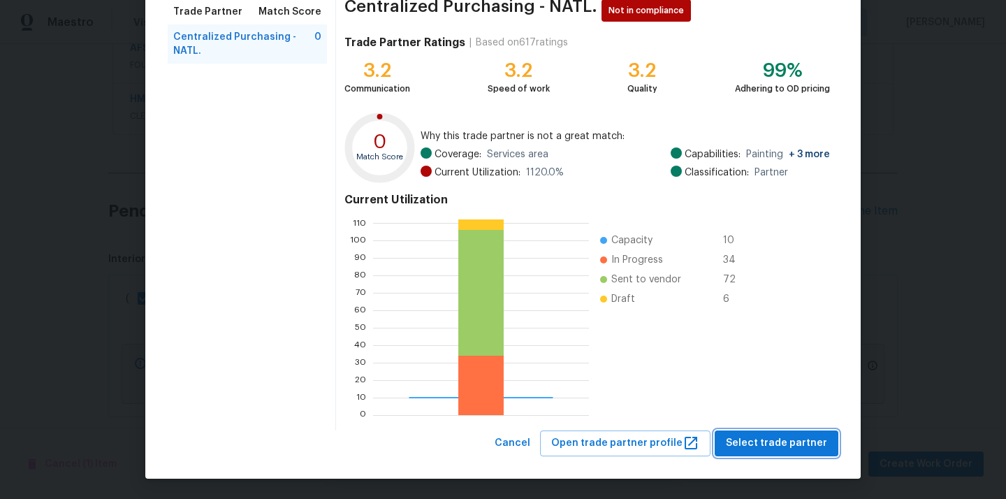
click at [749, 445] on span "Select trade partner" at bounding box center [776, 442] width 101 height 17
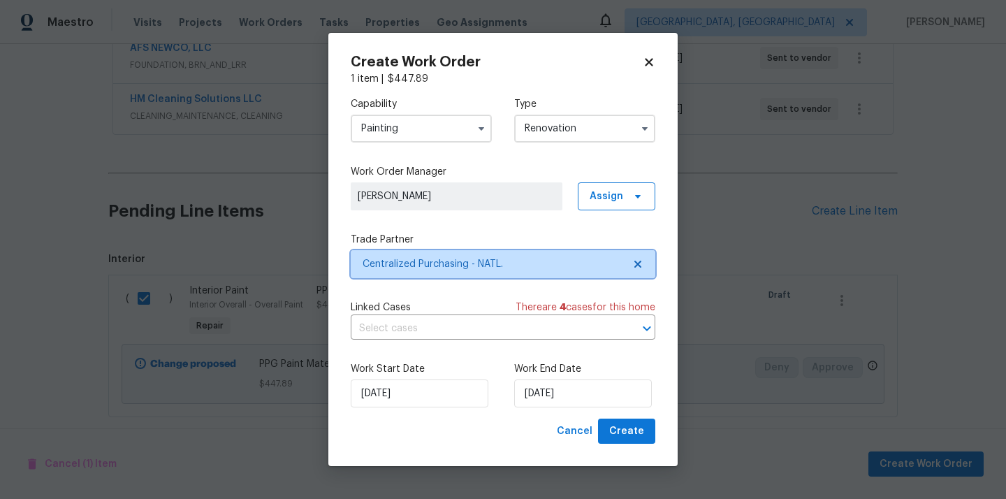
scroll to position [0, 0]
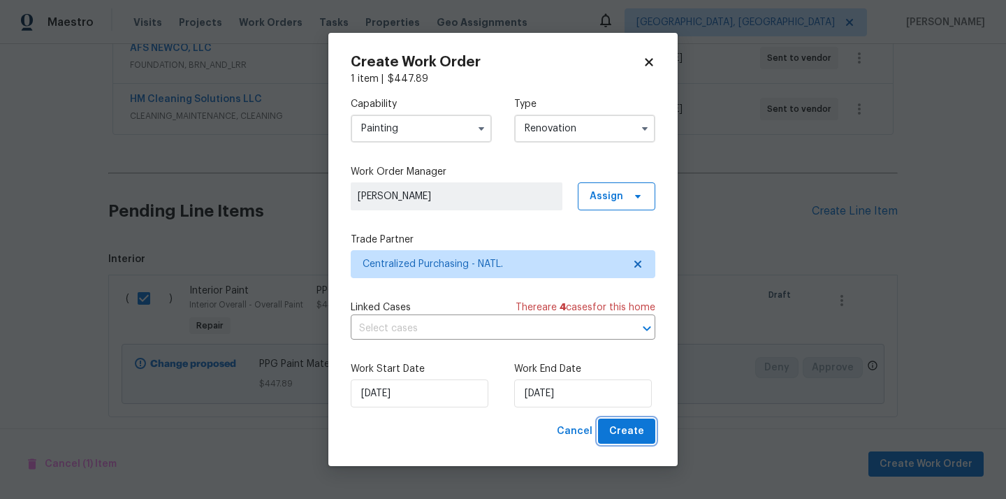
click at [639, 427] on span "Create" at bounding box center [626, 430] width 35 height 17
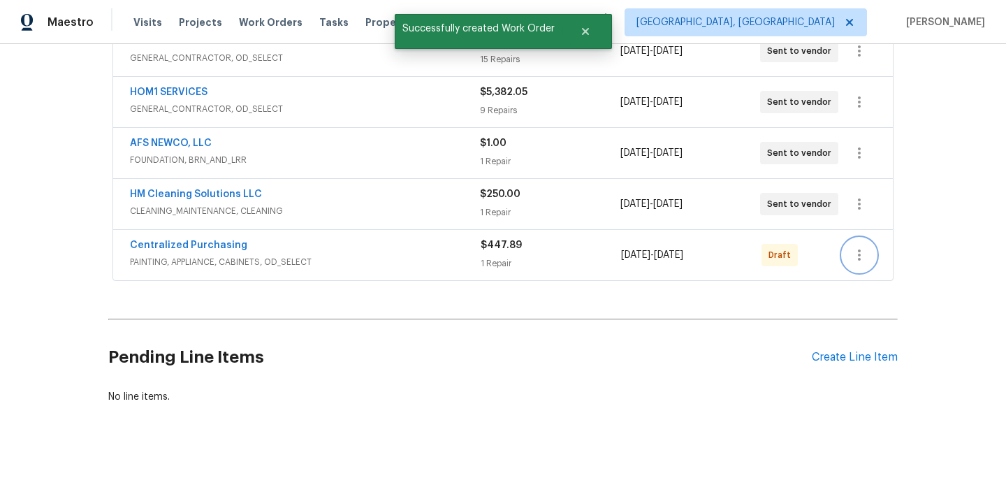
click at [869, 251] on button "button" at bounding box center [859, 255] width 34 height 34
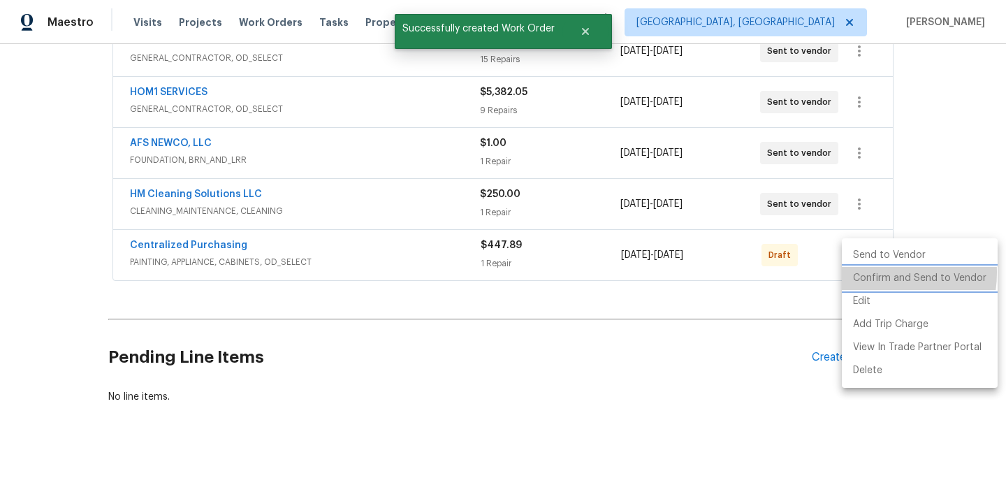
click at [867, 272] on li "Confirm and Send to Vendor" at bounding box center [919, 278] width 156 height 23
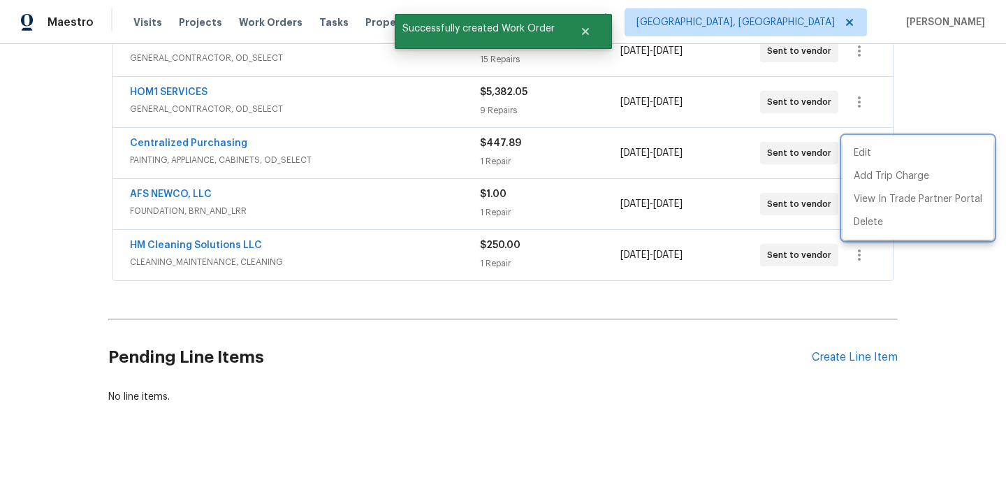
click at [304, 258] on div at bounding box center [503, 249] width 1006 height 499
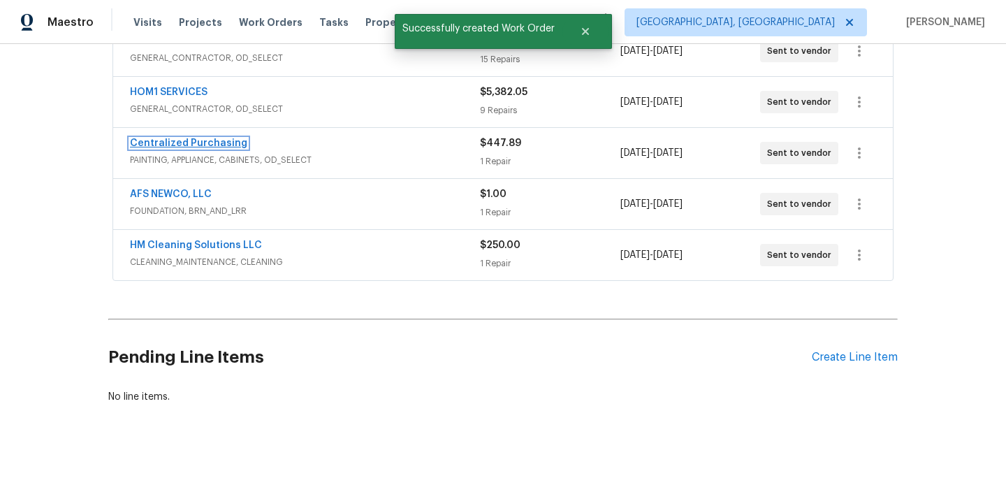
click at [196, 147] on link "Centralized Purchasing" at bounding box center [188, 143] width 117 height 10
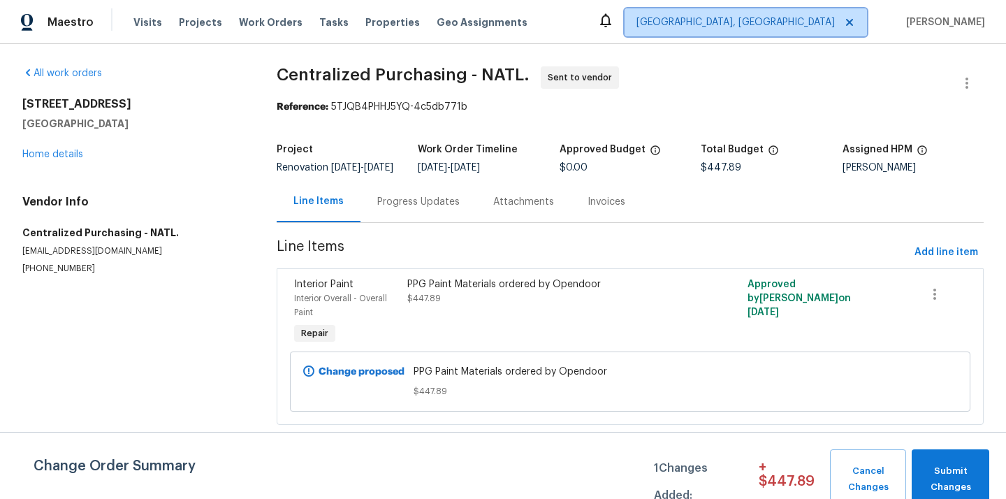
click at [823, 24] on span "[GEOGRAPHIC_DATA], [GEOGRAPHIC_DATA]" at bounding box center [735, 22] width 198 height 14
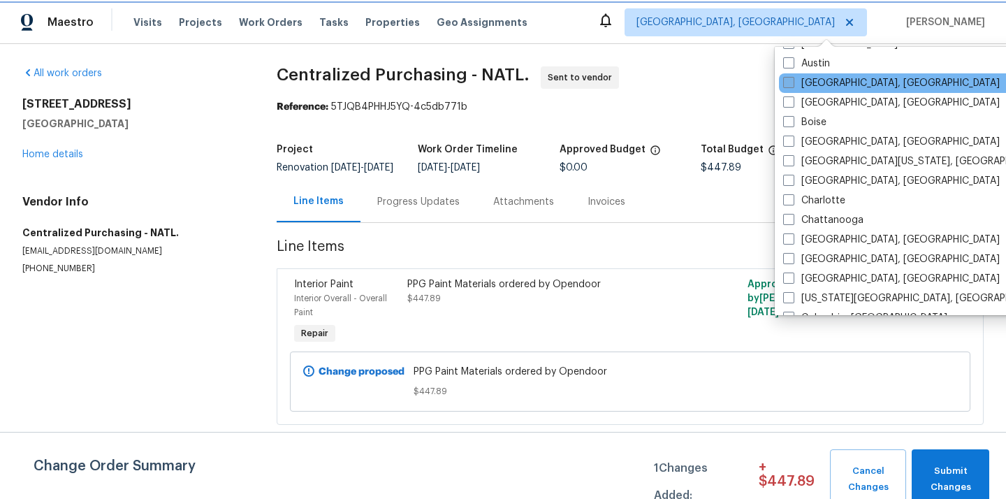
scroll to position [98, 0]
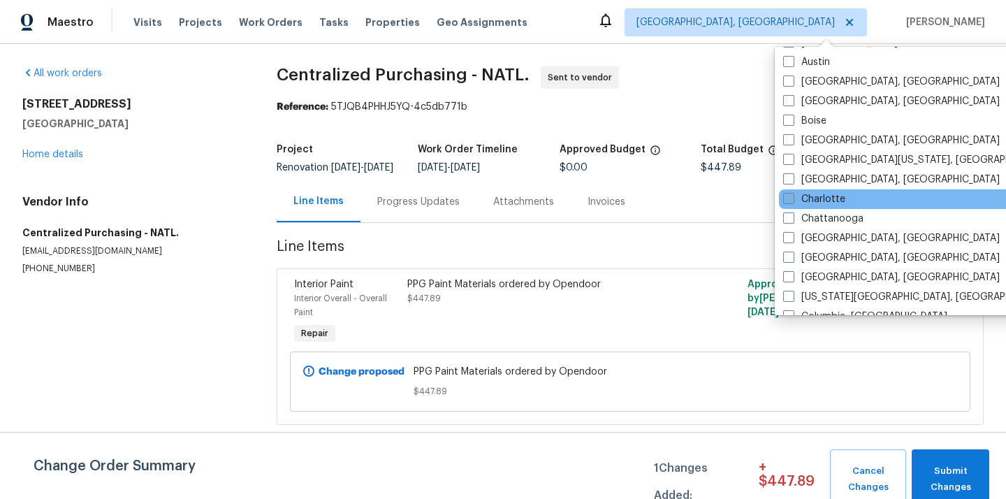
click at [800, 194] on label "Charlotte" at bounding box center [814, 199] width 62 height 14
click at [792, 194] on input "Charlotte" at bounding box center [787, 196] width 9 height 9
checkbox input "true"
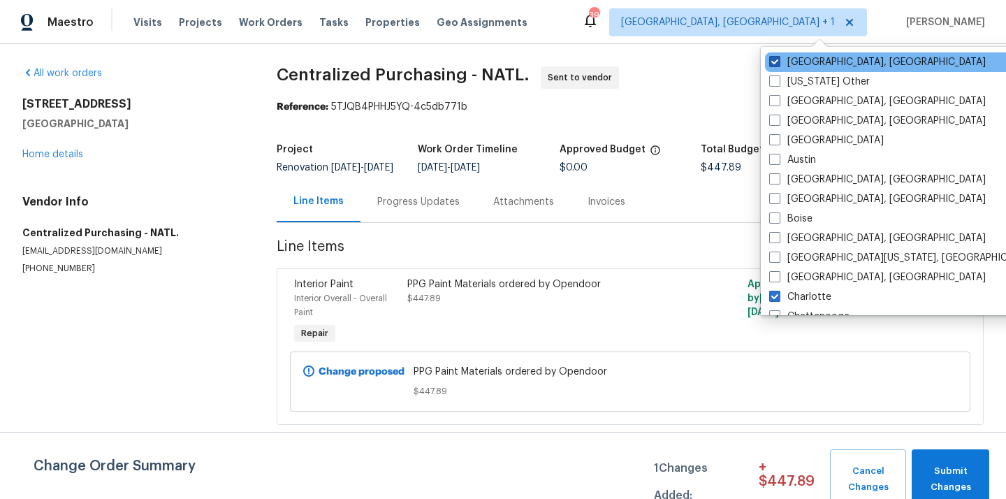
click at [803, 66] on label "[GEOGRAPHIC_DATA], [GEOGRAPHIC_DATA]" at bounding box center [877, 62] width 216 height 14
click at [778, 64] on input "[GEOGRAPHIC_DATA], [GEOGRAPHIC_DATA]" at bounding box center [773, 59] width 9 height 9
checkbox input "false"
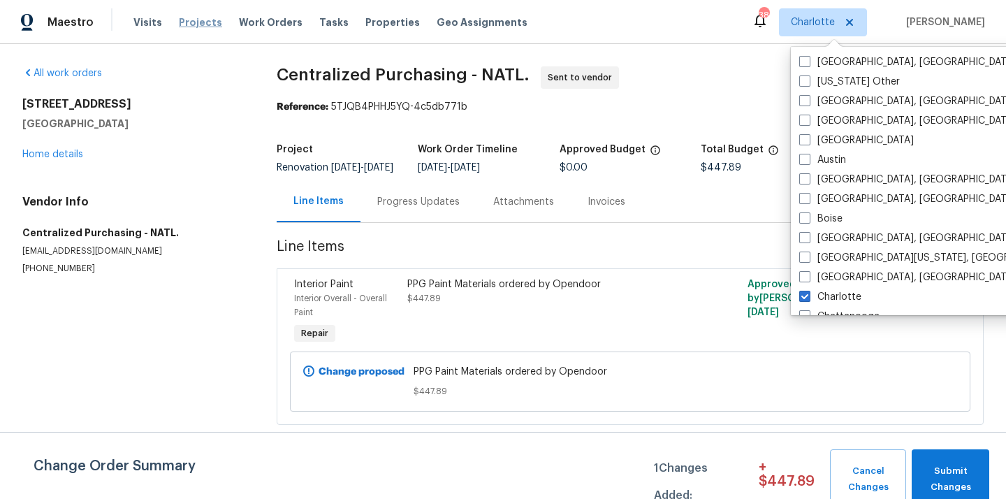
click at [202, 23] on span "Projects" at bounding box center [200, 22] width 43 height 14
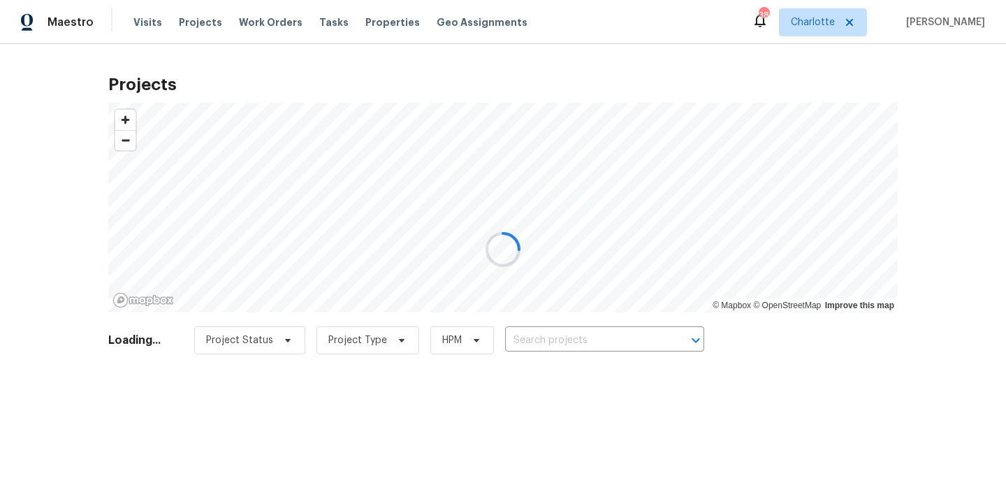
click at [587, 334] on div at bounding box center [503, 249] width 1006 height 499
click at [593, 344] on div at bounding box center [503, 249] width 1006 height 499
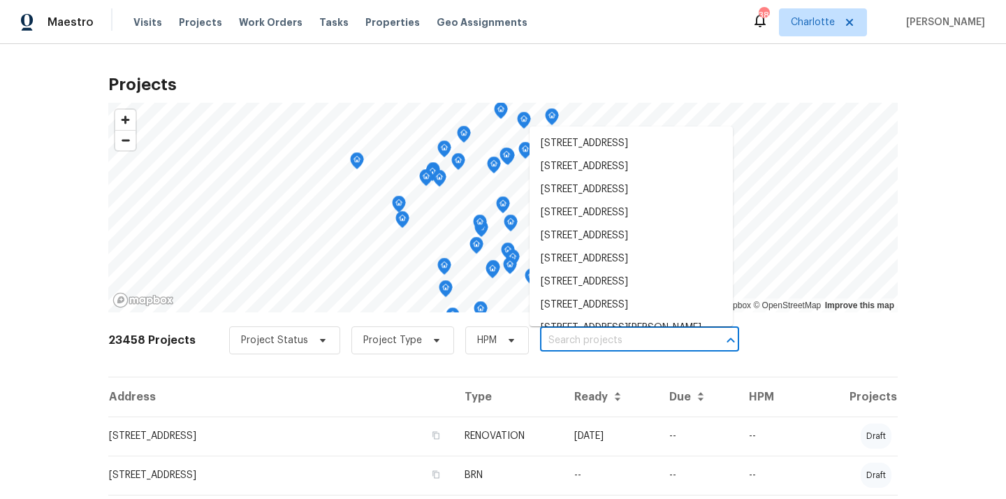
click at [593, 344] on input "text" at bounding box center [620, 341] width 160 height 22
paste input "9065 Cinnabay Dr, Charlotte, NC 28216"
type input "9065 Cinnabay Dr, Charlotte, NC 28216"
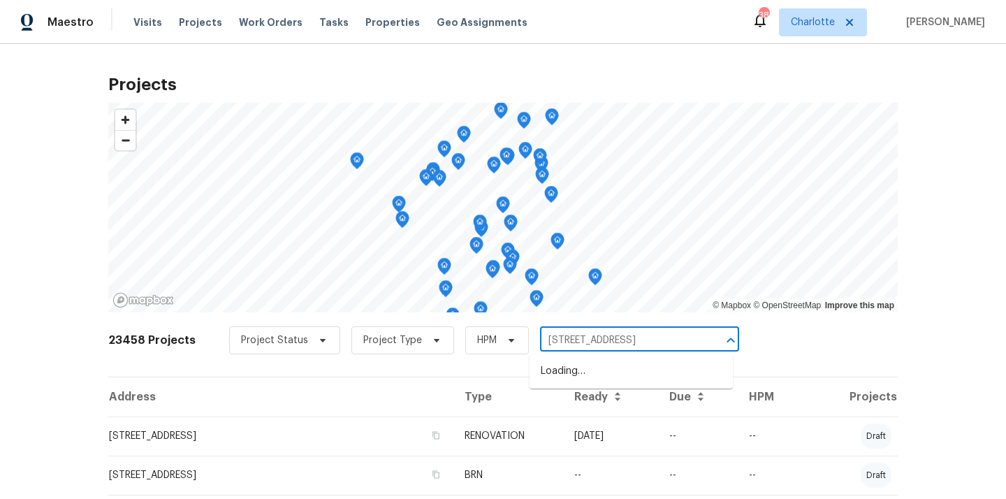
scroll to position [0, 24]
click at [590, 371] on li "9065 Cinnabay Dr, Charlotte, NC 28216" at bounding box center [630, 371] width 203 height 23
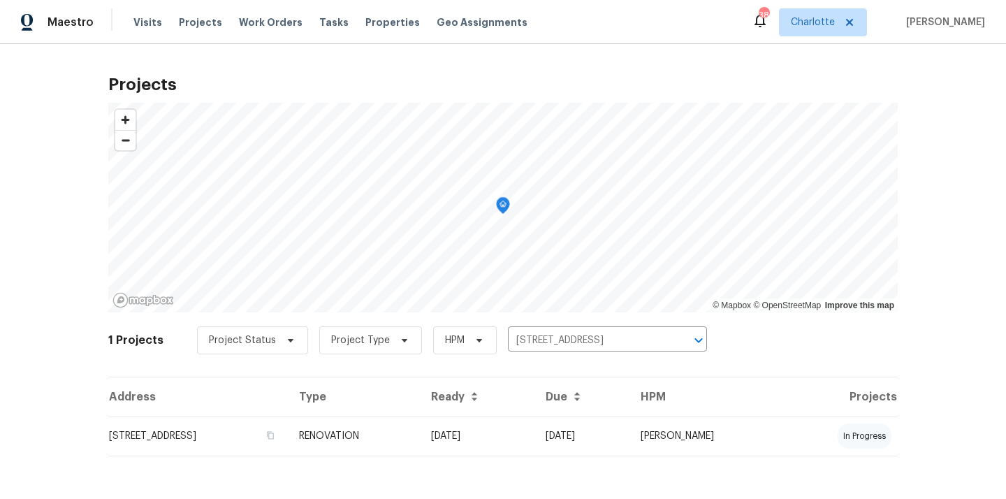
click at [288, 432] on td "9065 Cinnabay Dr, Charlotte, NC 28216" at bounding box center [197, 435] width 179 height 39
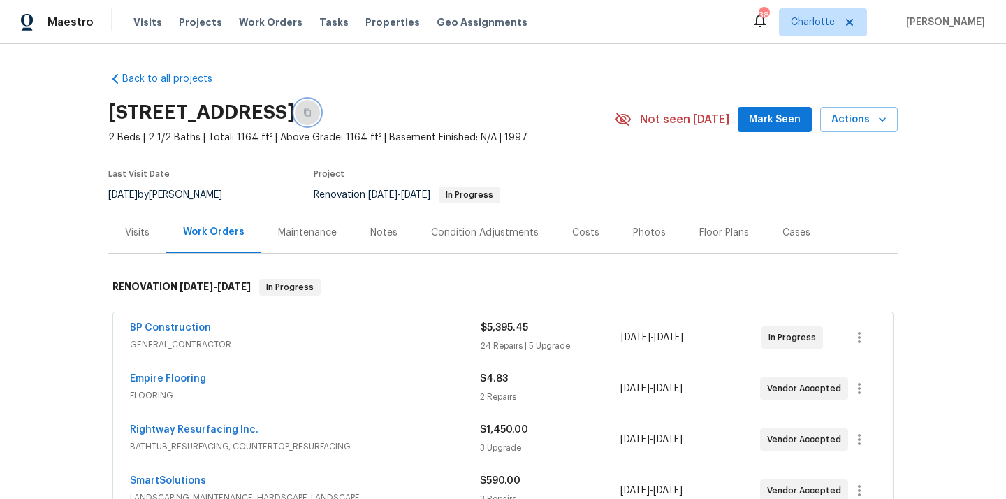
click at [311, 109] on icon "button" at bounding box center [307, 112] width 8 height 8
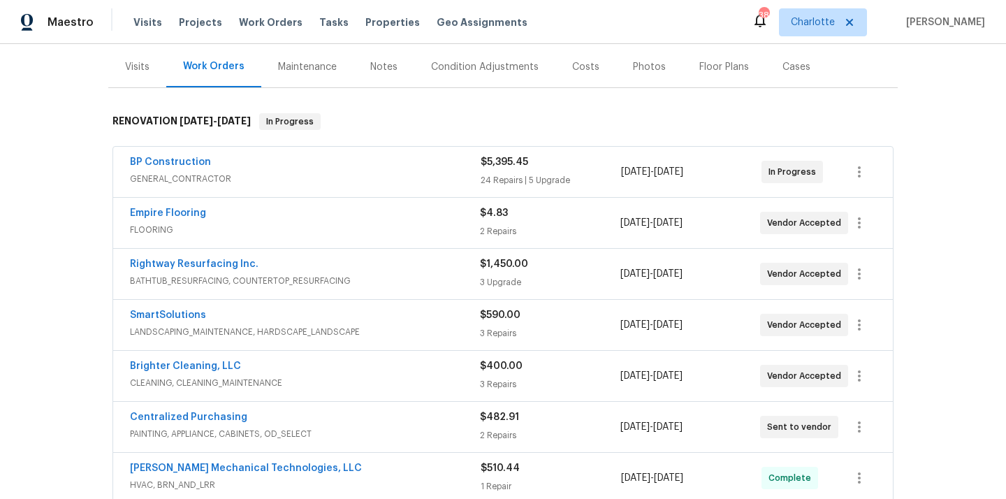
scroll to position [172, 0]
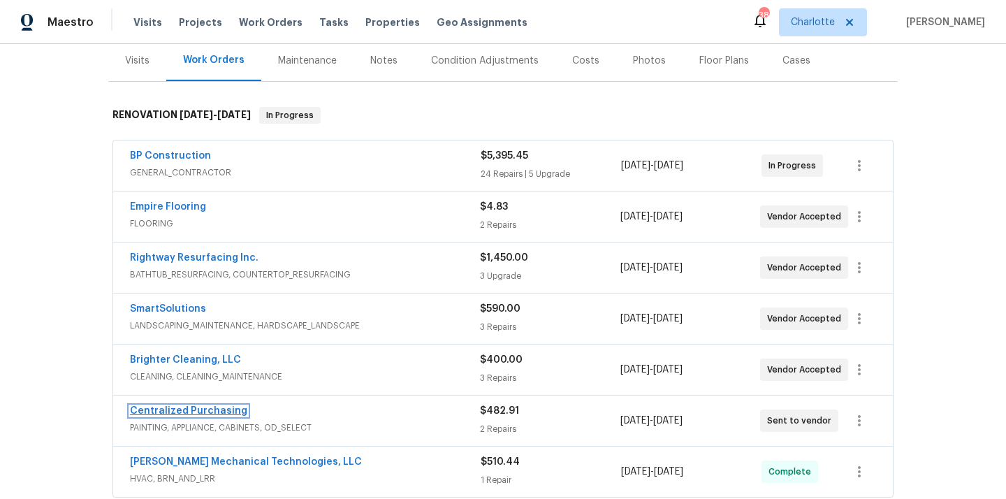
click at [226, 411] on link "Centralized Purchasing" at bounding box center [188, 411] width 117 height 10
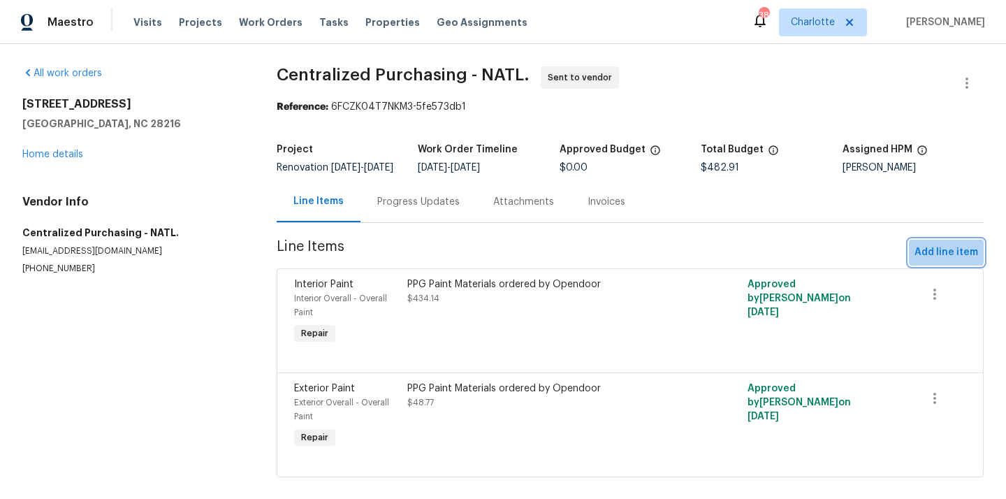
click at [936, 260] on span "Add line item" at bounding box center [946, 252] width 64 height 17
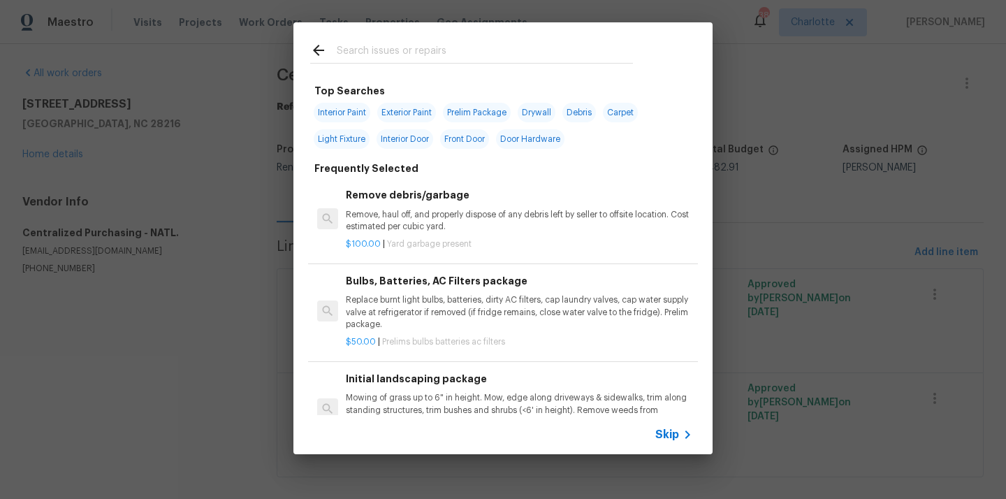
click at [583, 53] on input "text" at bounding box center [485, 52] width 296 height 21
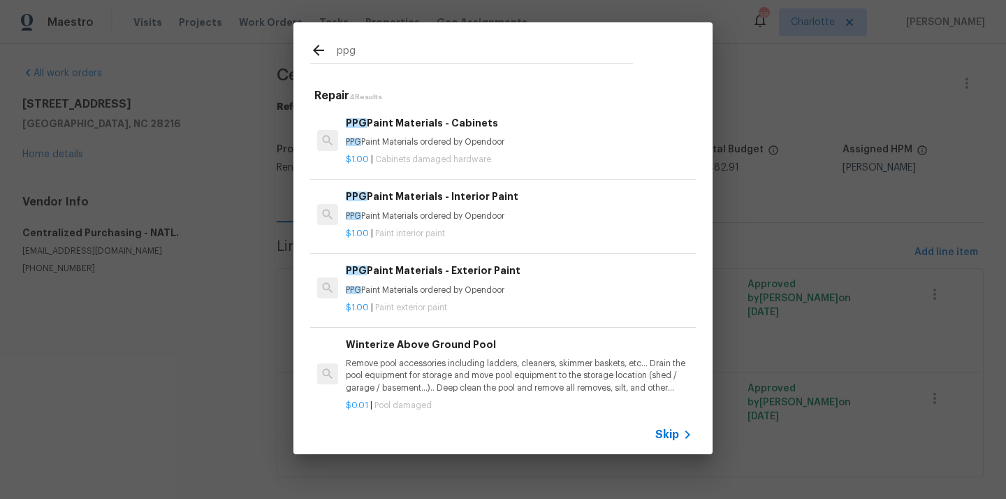
type input "ppg"
click at [496, 219] on p "PPG Paint Materials ordered by Opendoor" at bounding box center [519, 216] width 346 height 12
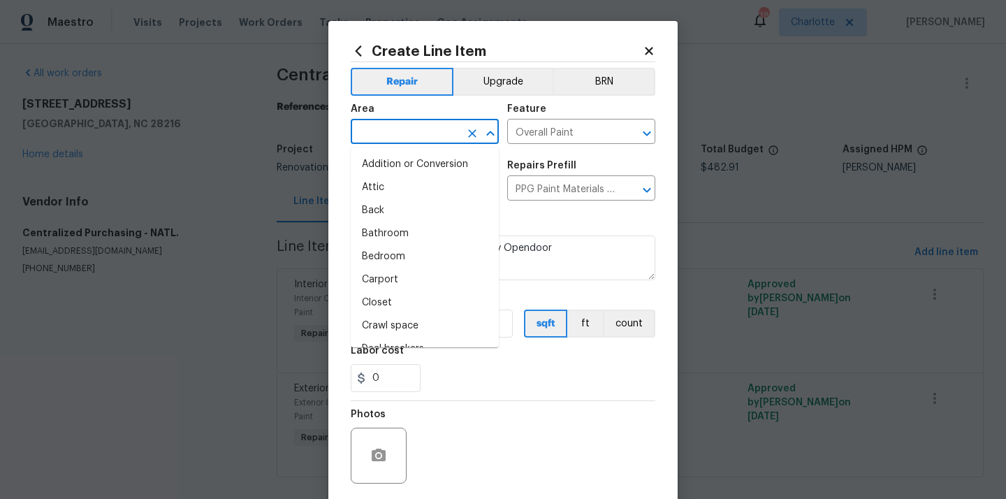
click at [434, 126] on input "text" at bounding box center [405, 133] width 109 height 22
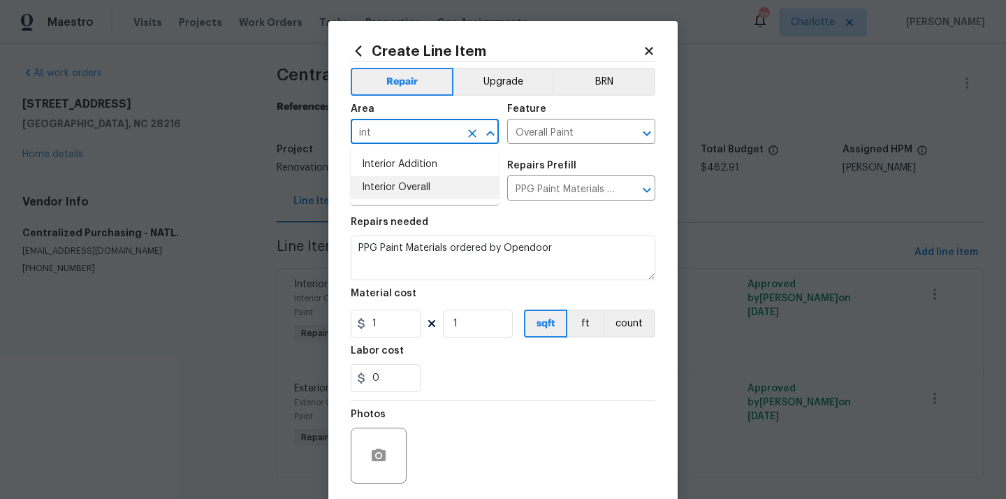
click at [426, 183] on li "Interior Overall" at bounding box center [425, 187] width 148 height 23
type input "Interior Overall"
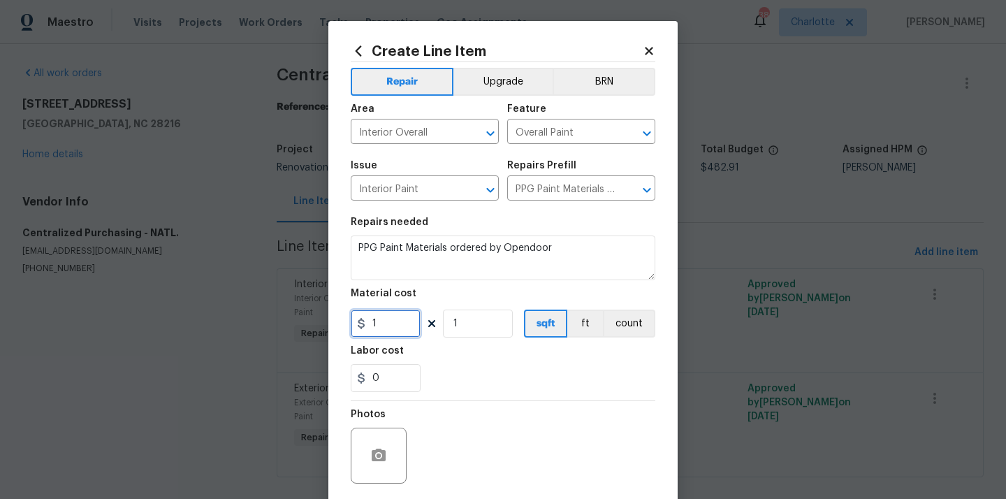
drag, startPoint x: 383, startPoint y: 318, endPoint x: 346, endPoint y: 316, distance: 36.3
click at [352, 318] on input "1" at bounding box center [386, 323] width 70 height 28
paste input "24.84"
type input "24.84"
click at [504, 372] on div "0" at bounding box center [503, 378] width 304 height 28
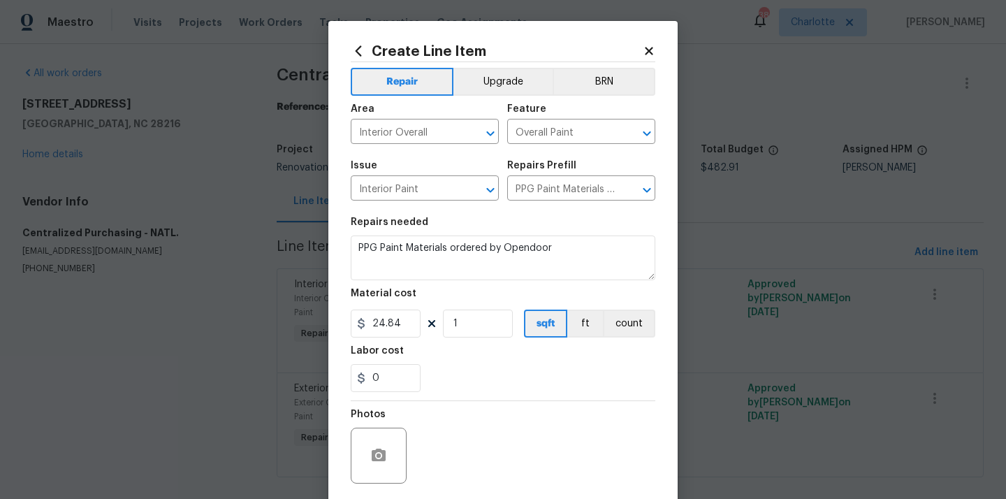
scroll to position [103, 0]
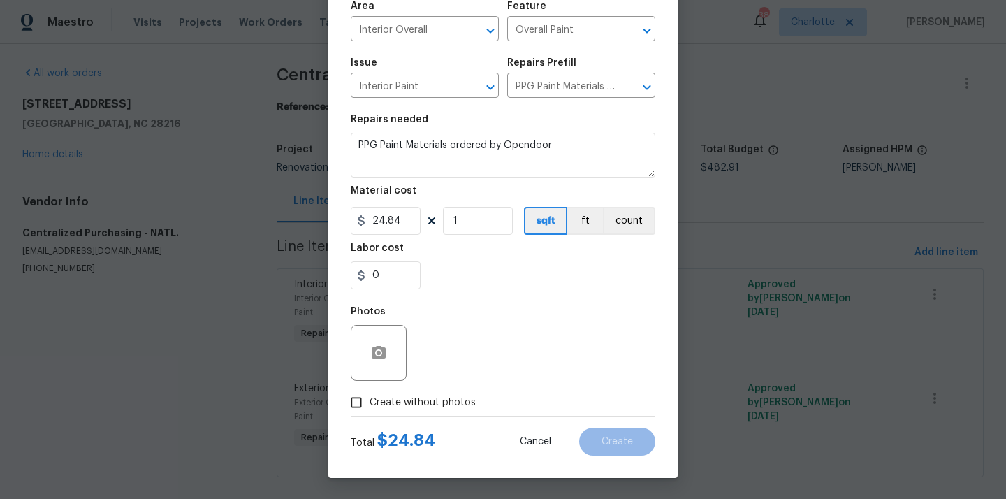
click at [459, 405] on span "Create without photos" at bounding box center [422, 402] width 106 height 15
click at [369, 405] on input "Create without photos" at bounding box center [356, 402] width 27 height 27
checkbox input "true"
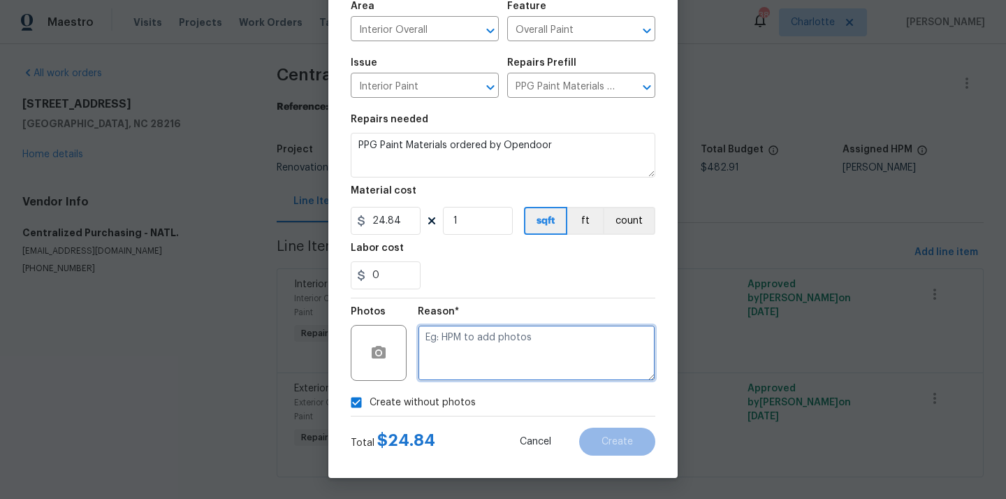
drag, startPoint x: 478, startPoint y: 360, endPoint x: 478, endPoint y: 352, distance: 8.4
click at [478, 360] on textarea at bounding box center [536, 353] width 237 height 56
type textarea "N/A"
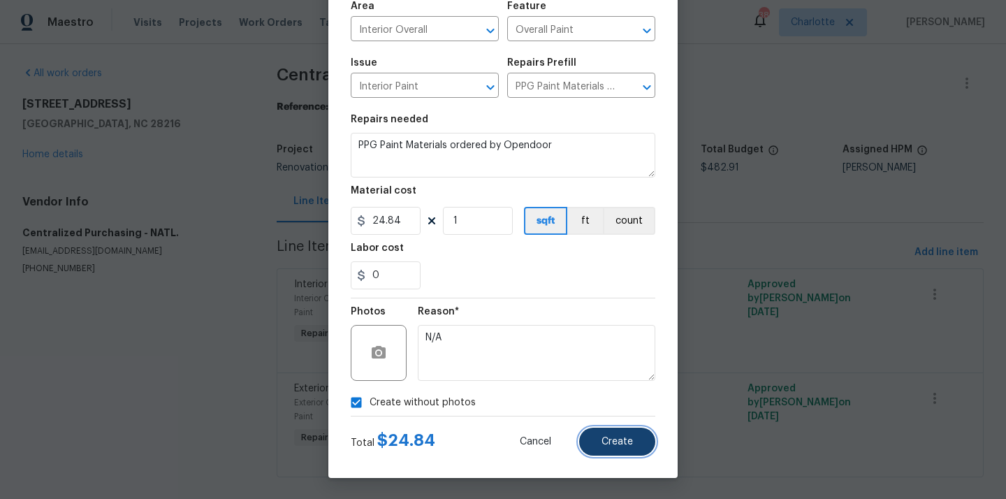
click at [621, 437] on span "Create" at bounding box center [616, 441] width 31 height 10
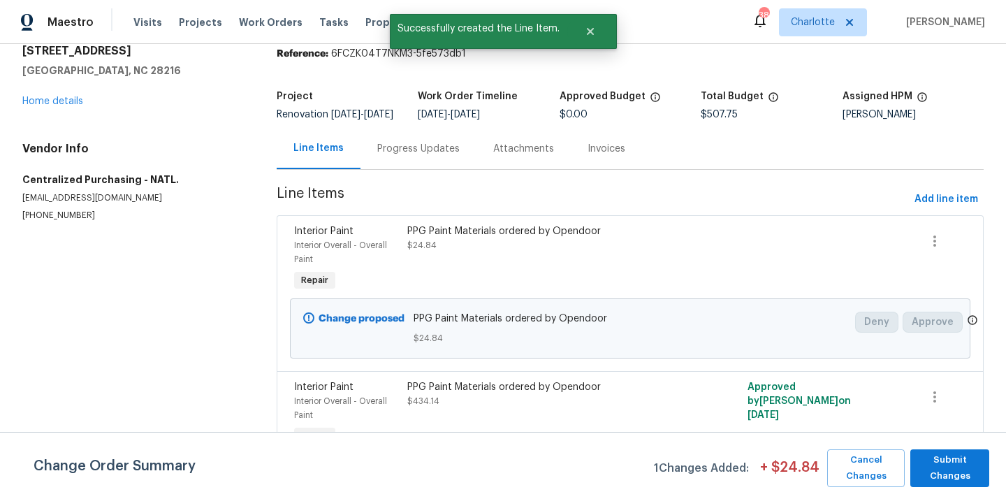
scroll to position [65, 0]
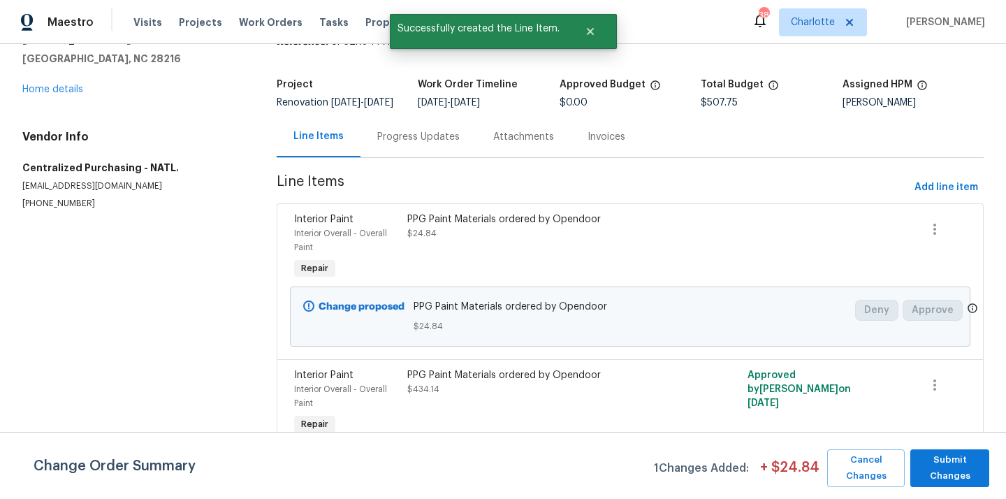
click at [969, 440] on div "Change Order Summary 1 Changes Added: + $ 24.84 Cancel Changes Submit Changes" at bounding box center [503, 465] width 1006 height 67
click at [951, 466] on span "Submit Changes" at bounding box center [949, 468] width 65 height 32
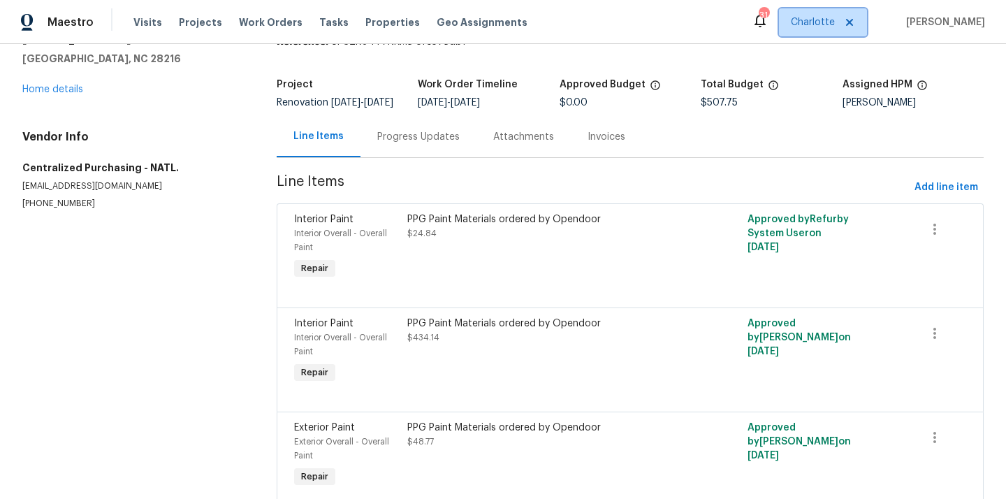
click at [841, 31] on span "Charlotte" at bounding box center [823, 22] width 88 height 28
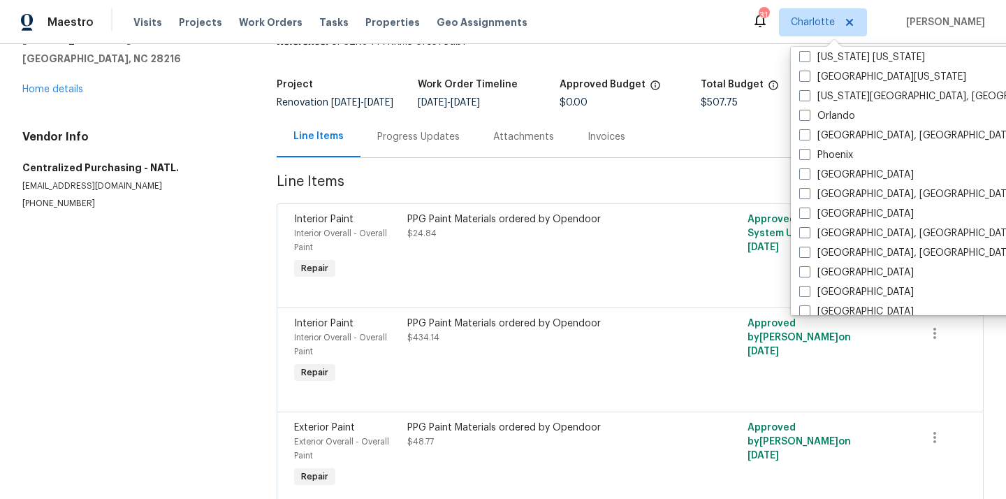
scroll to position [955, 0]
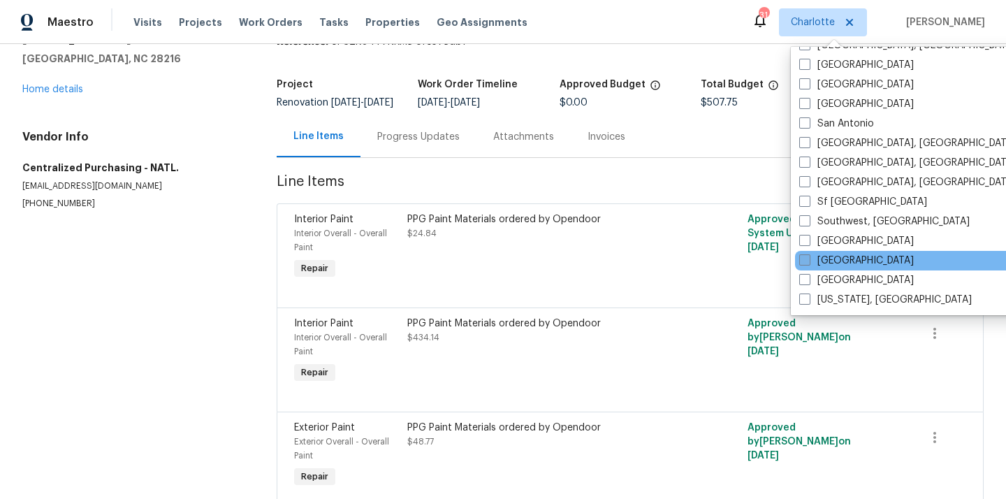
click at [834, 258] on label "[GEOGRAPHIC_DATA]" at bounding box center [856, 260] width 115 height 14
click at [808, 258] on input "[GEOGRAPHIC_DATA]" at bounding box center [803, 257] width 9 height 9
checkbox input "true"
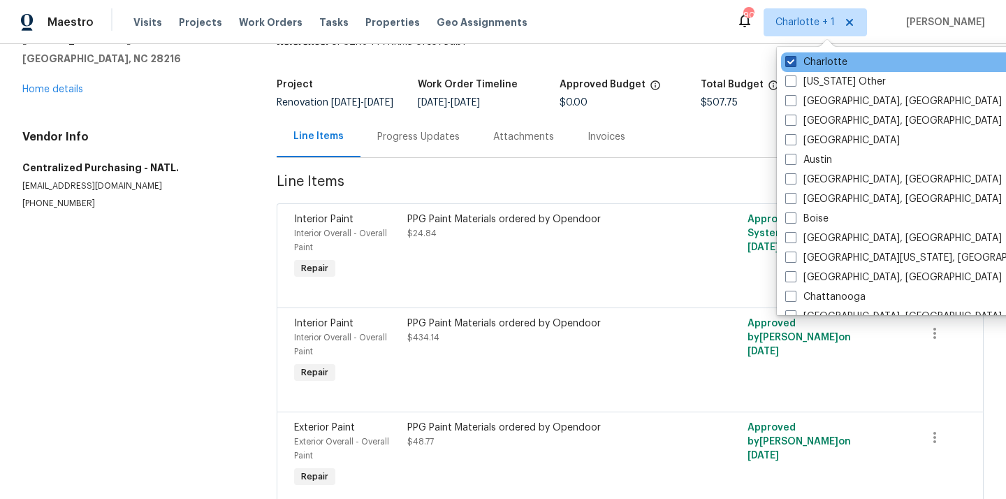
click at [805, 59] on label "Charlotte" at bounding box center [816, 62] width 62 height 14
click at [794, 59] on input "Charlotte" at bounding box center [789, 59] width 9 height 9
checkbox input "false"
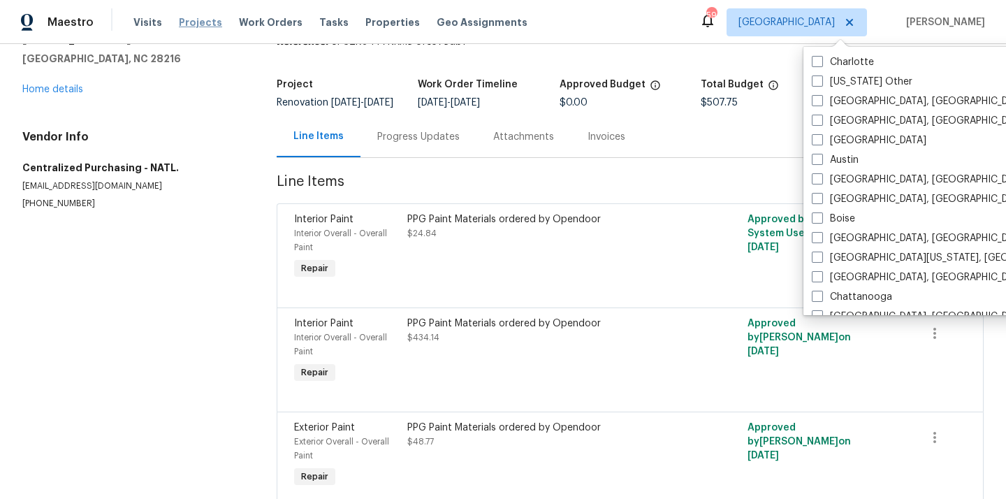
click at [179, 18] on span "Projects" at bounding box center [200, 22] width 43 height 14
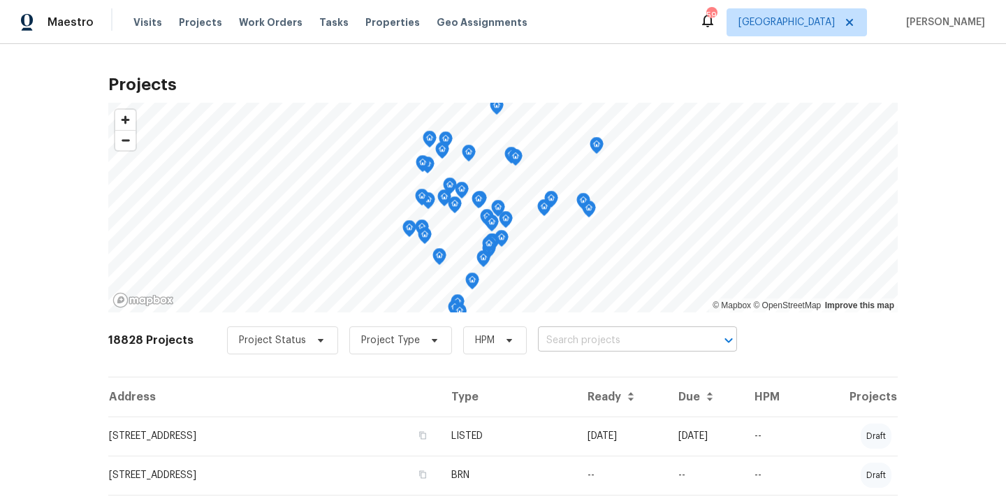
click at [599, 344] on input "text" at bounding box center [618, 341] width 160 height 22
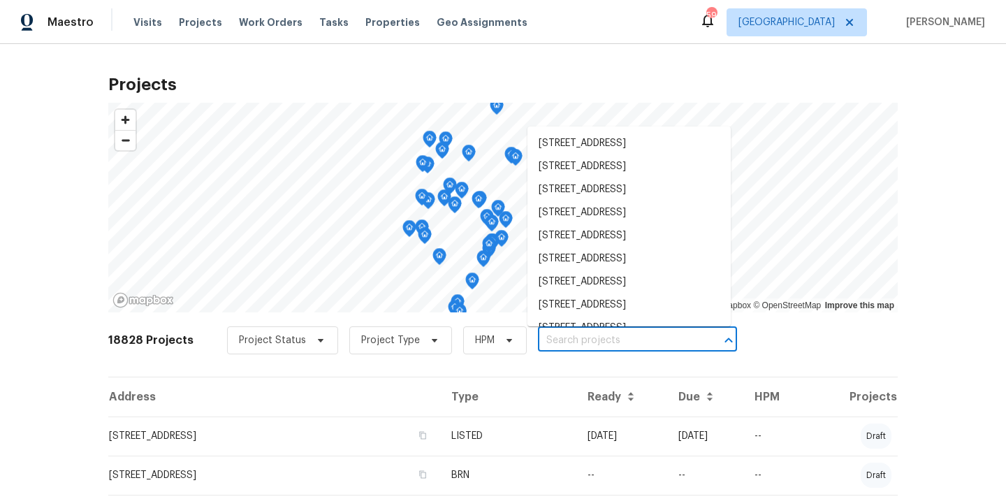
paste input "[STREET_ADDRESS]"
type input "[STREET_ADDRESS]"
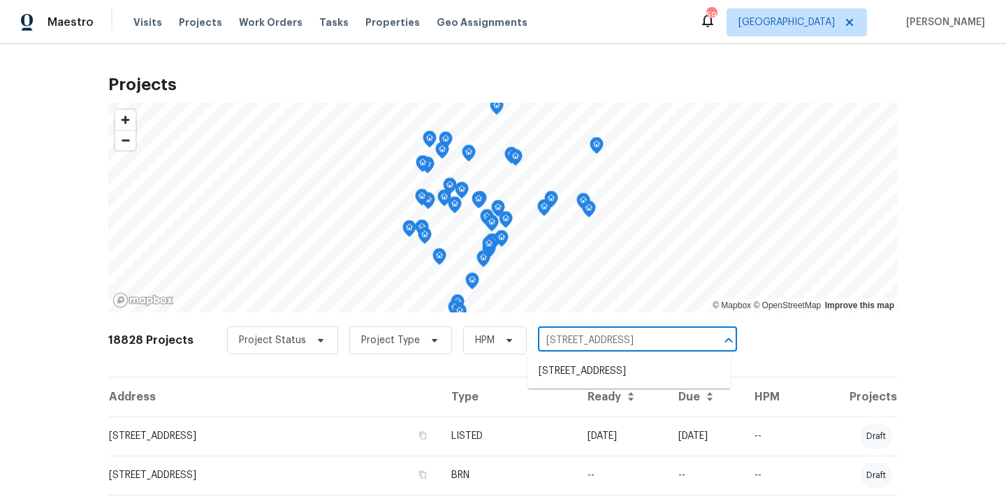
click at [596, 369] on li "[STREET_ADDRESS]" at bounding box center [628, 371] width 203 height 23
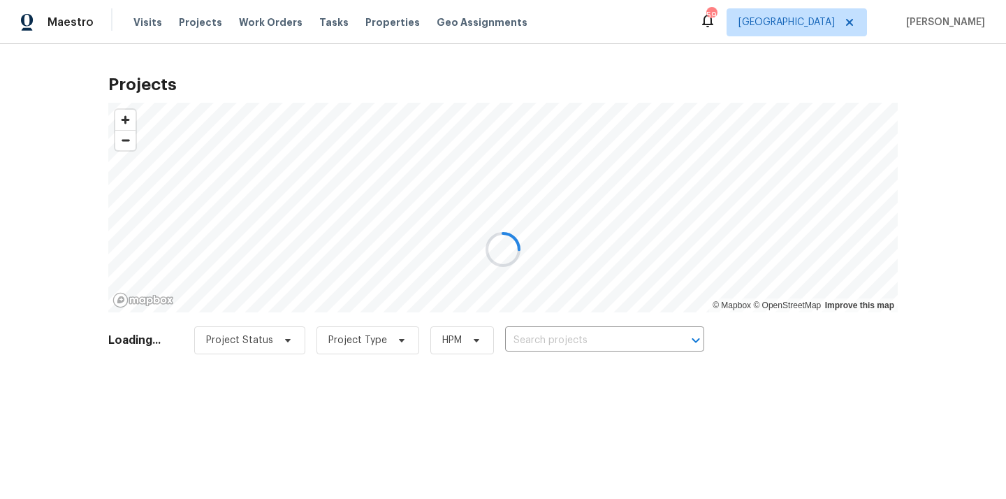
type input "[STREET_ADDRESS]"
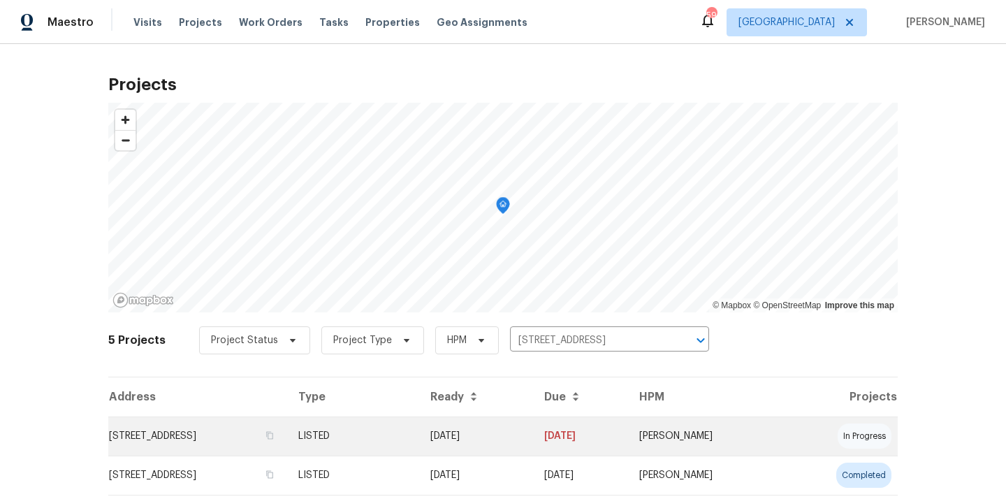
click at [287, 425] on td "[STREET_ADDRESS]" at bounding box center [197, 435] width 179 height 39
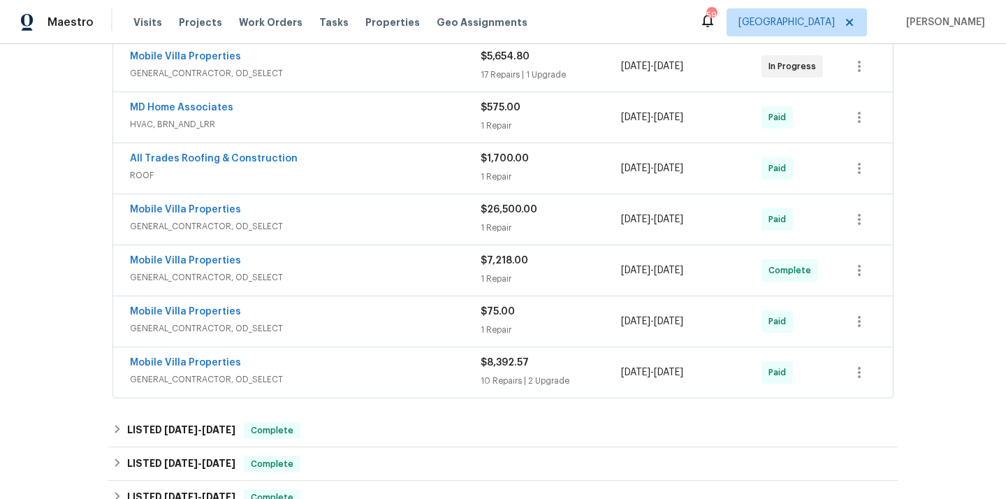
scroll to position [584, 0]
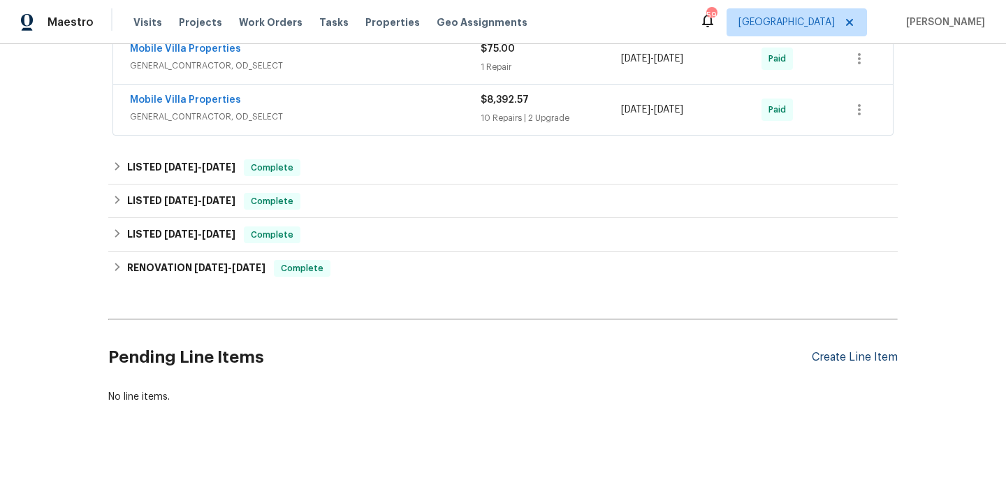
click at [839, 356] on div "Create Line Item" at bounding box center [854, 357] width 86 height 13
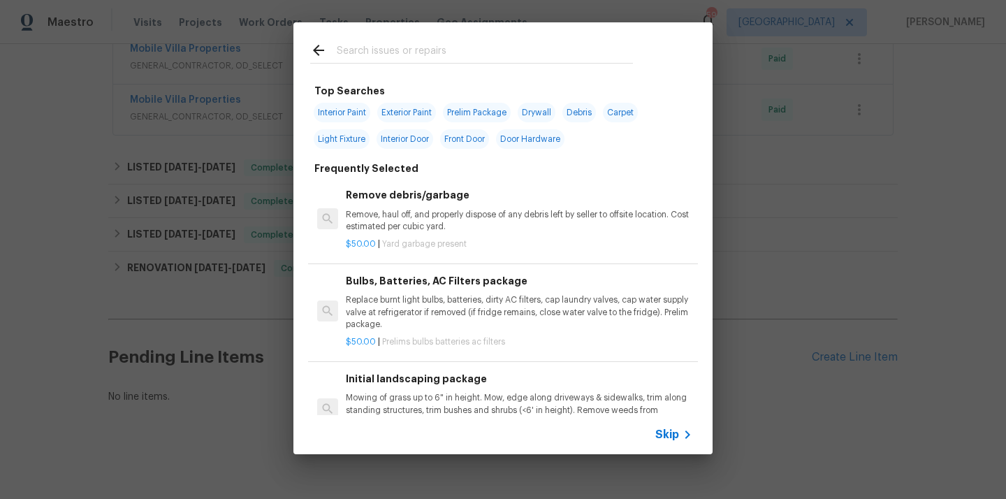
click at [552, 48] on input "text" at bounding box center [485, 52] width 296 height 21
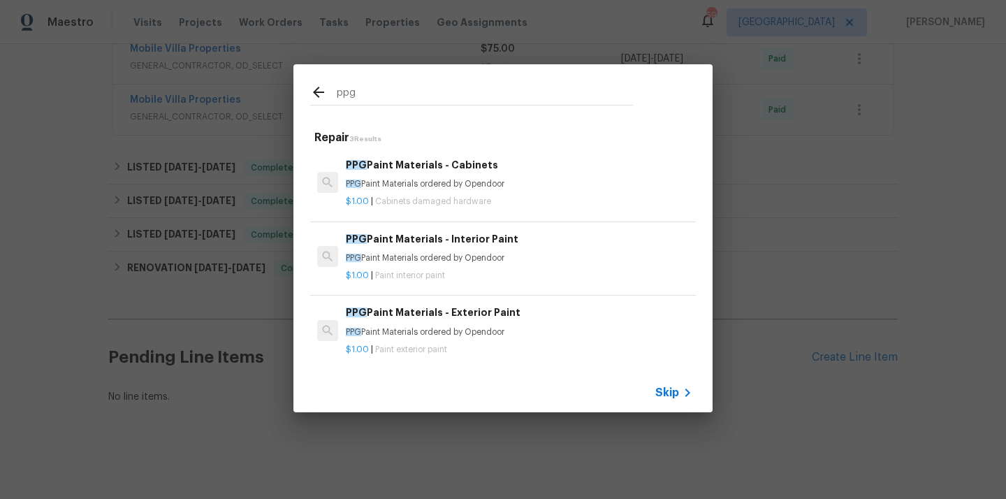
type input "ppg"
click at [402, 249] on div "PPG Paint Materials - Interior Paint PPG Paint Materials ordered by Opendoor" at bounding box center [519, 248] width 346 height 34
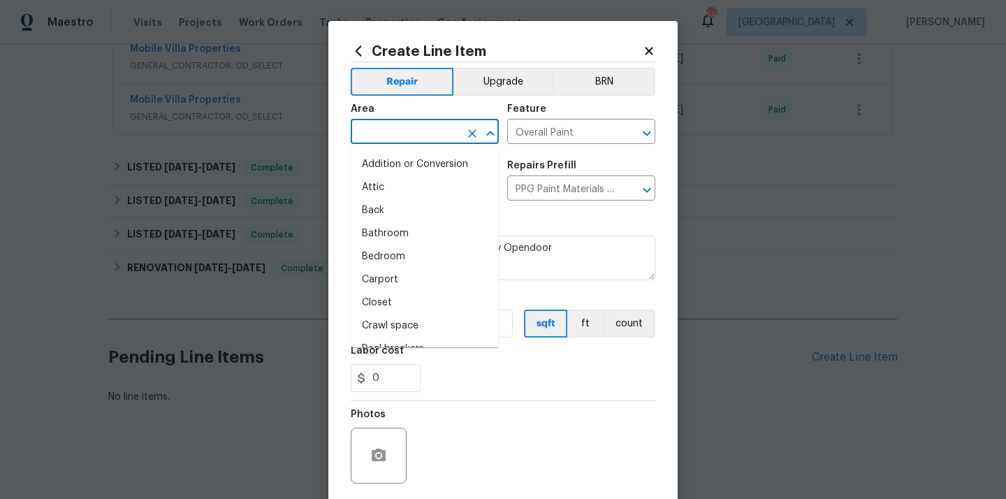
click at [430, 129] on input "text" at bounding box center [405, 133] width 109 height 22
type input "e"
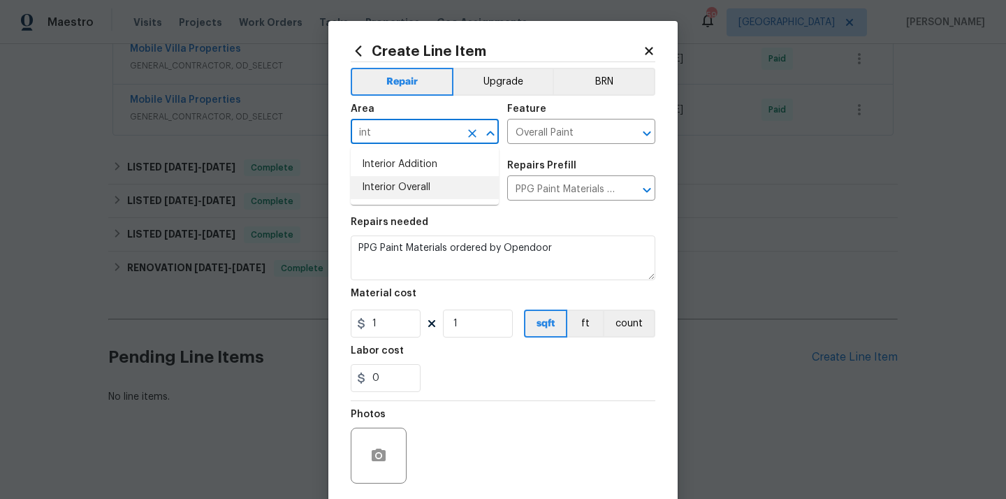
click at [422, 193] on li "Interior Overall" at bounding box center [425, 187] width 148 height 23
type input "Interior Overall"
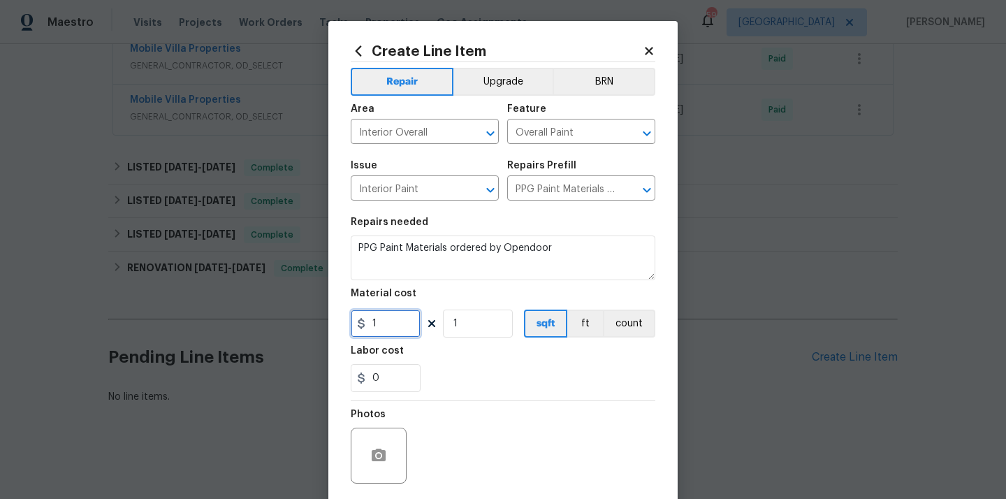
drag, startPoint x: 381, startPoint y: 330, endPoint x: 334, endPoint y: 330, distance: 46.8
click at [335, 330] on div "Create Line Item Repair Upgrade BRN Area Interior Overall ​ Feature Overall Pai…" at bounding box center [502, 300] width 349 height 559
paste input "537.7"
type input "537.71"
click at [472, 369] on div "0" at bounding box center [503, 378] width 304 height 28
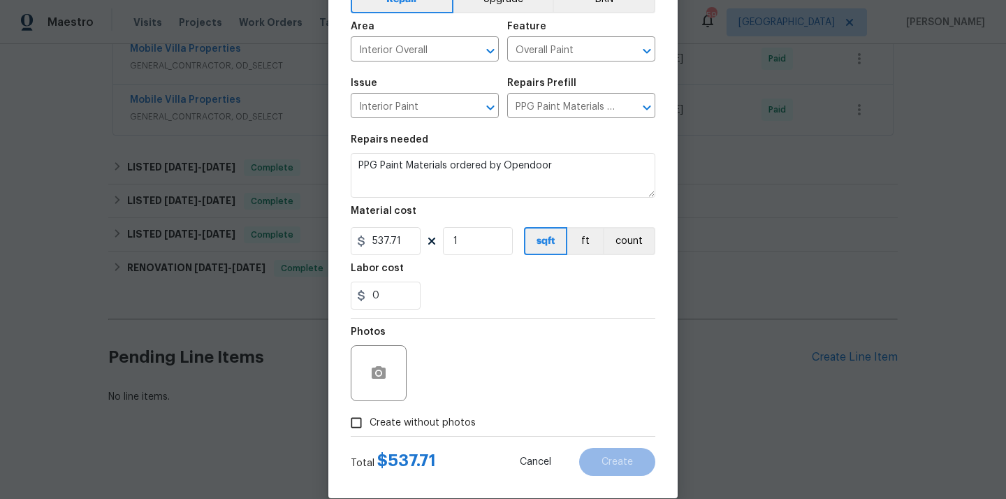
scroll to position [103, 0]
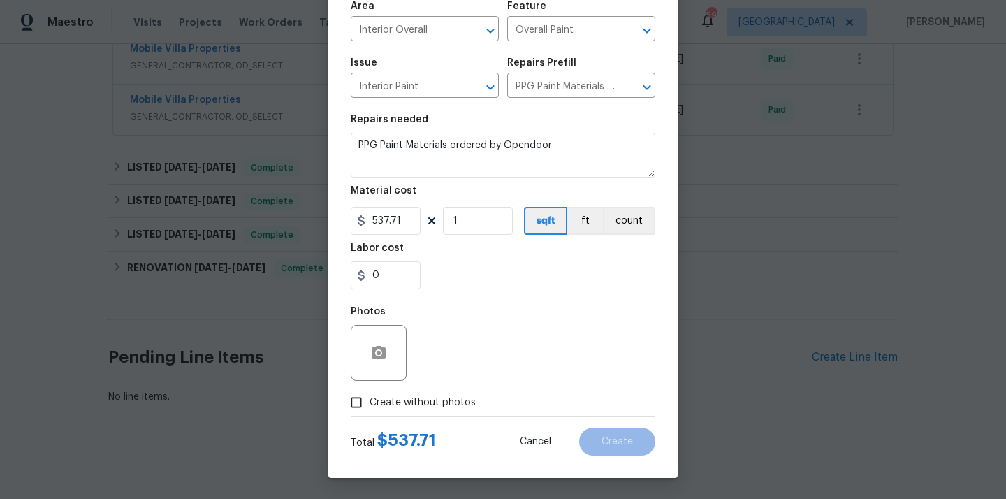
click at [432, 404] on span "Create without photos" at bounding box center [422, 402] width 106 height 15
click at [369, 404] on input "Create without photos" at bounding box center [356, 402] width 27 height 27
checkbox input "true"
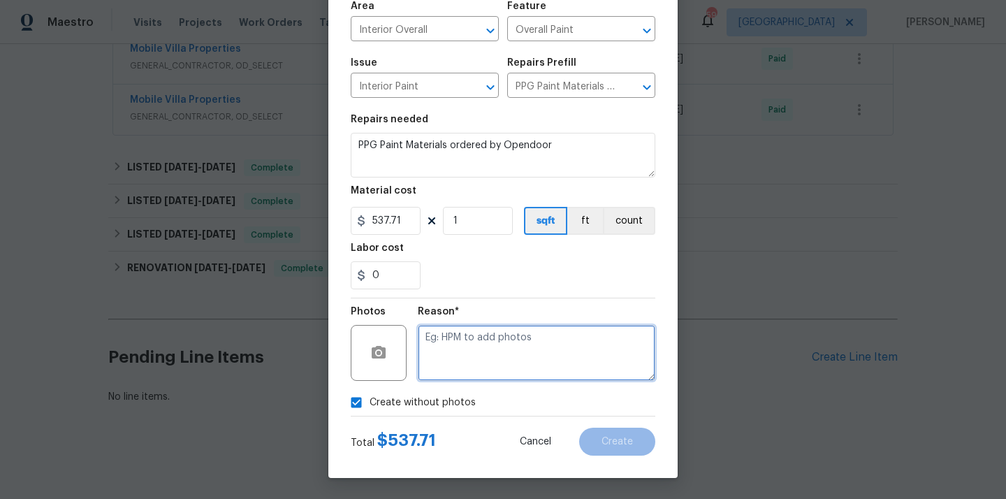
click at [446, 374] on textarea at bounding box center [536, 353] width 237 height 56
type textarea "N/A"
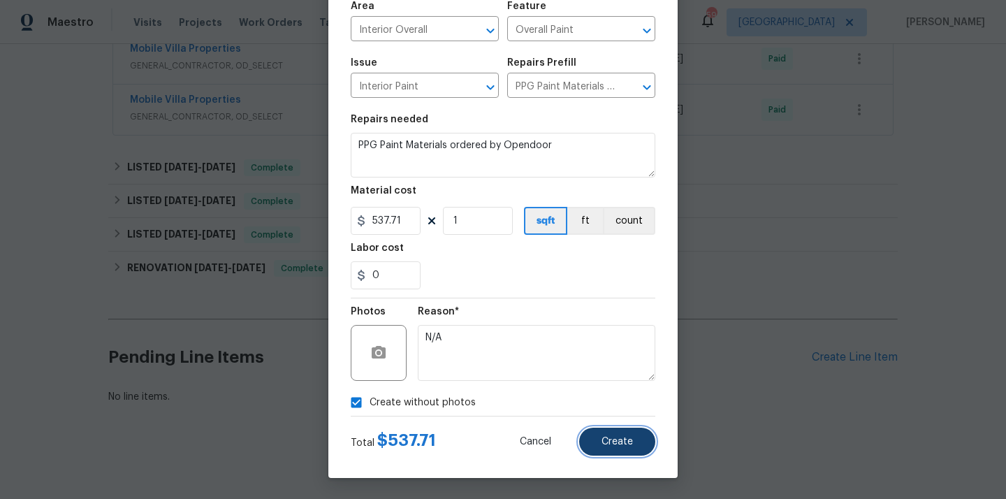
click at [613, 429] on button "Create" at bounding box center [617, 441] width 76 height 28
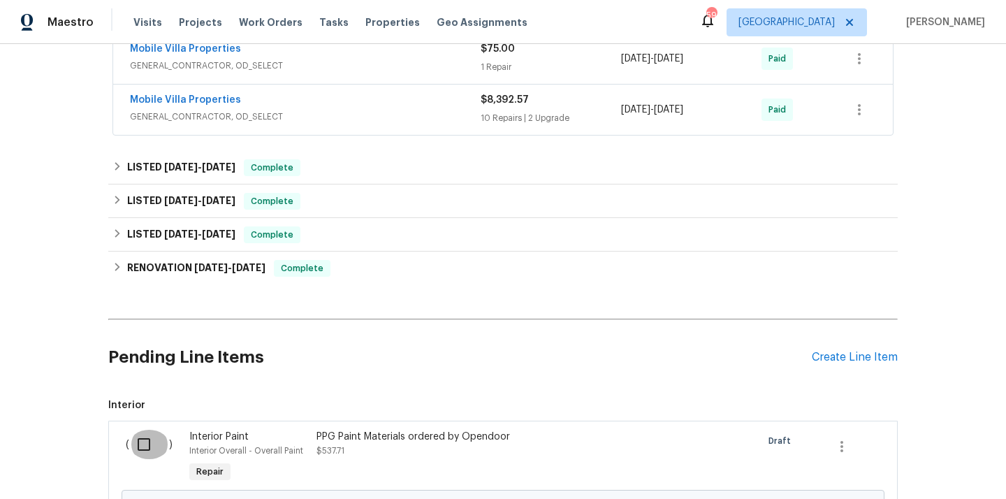
click at [135, 453] on input "checkbox" at bounding box center [149, 443] width 40 height 29
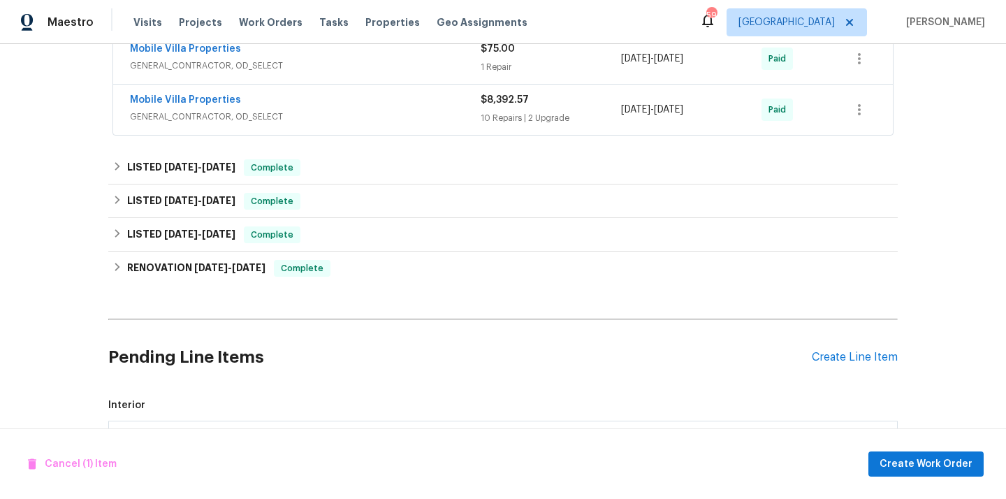
scroll to position [744, 0]
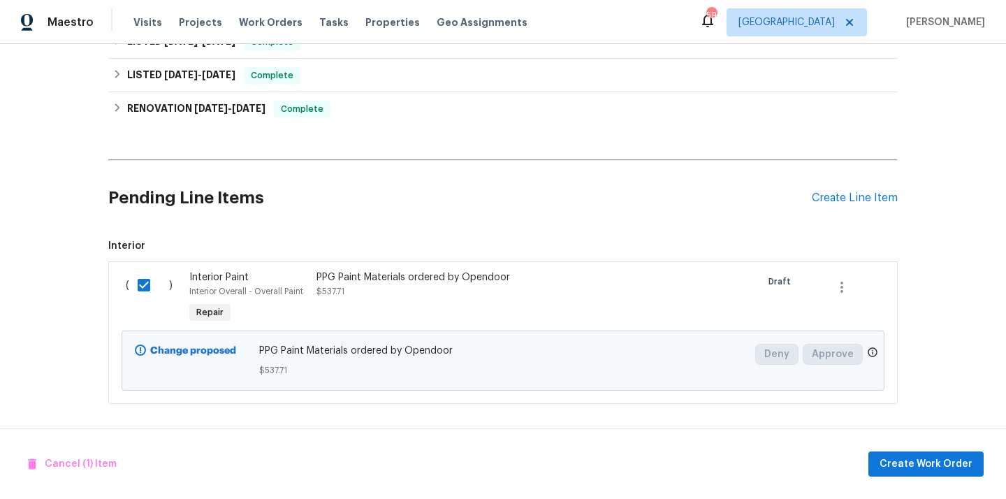
click at [330, 297] on div "PPG Paint Materials ordered by Opendoor $537.71" at bounding box center [439, 284] width 246 height 28
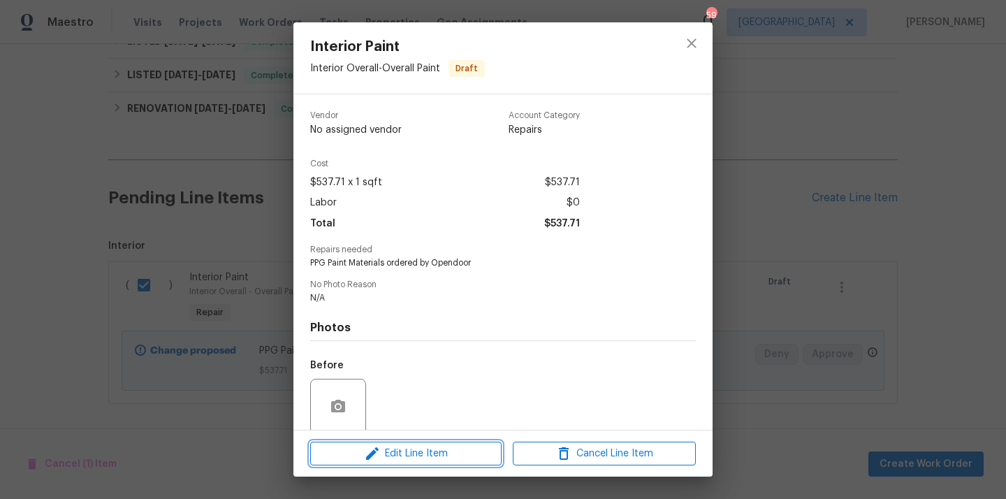
click at [425, 453] on span "Edit Line Item" at bounding box center [405, 453] width 183 height 17
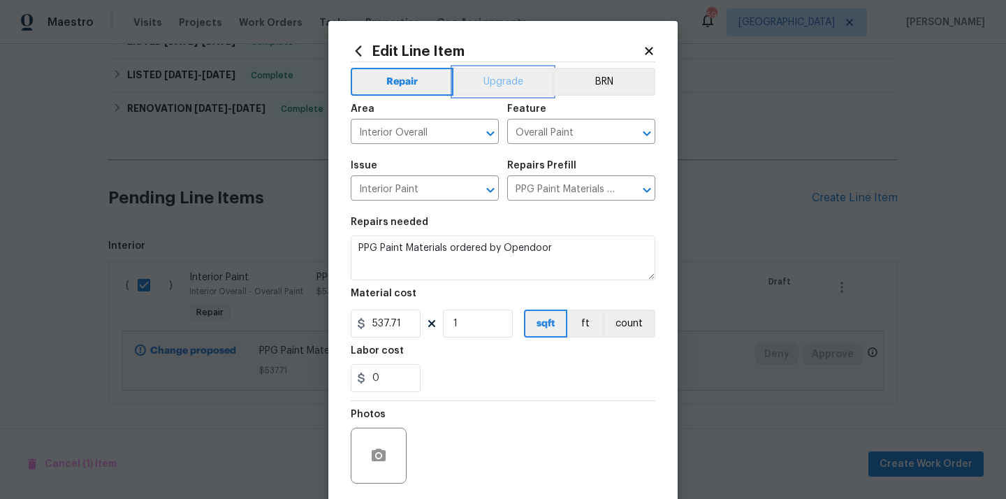
click at [511, 68] on button "Upgrade" at bounding box center [503, 82] width 100 height 28
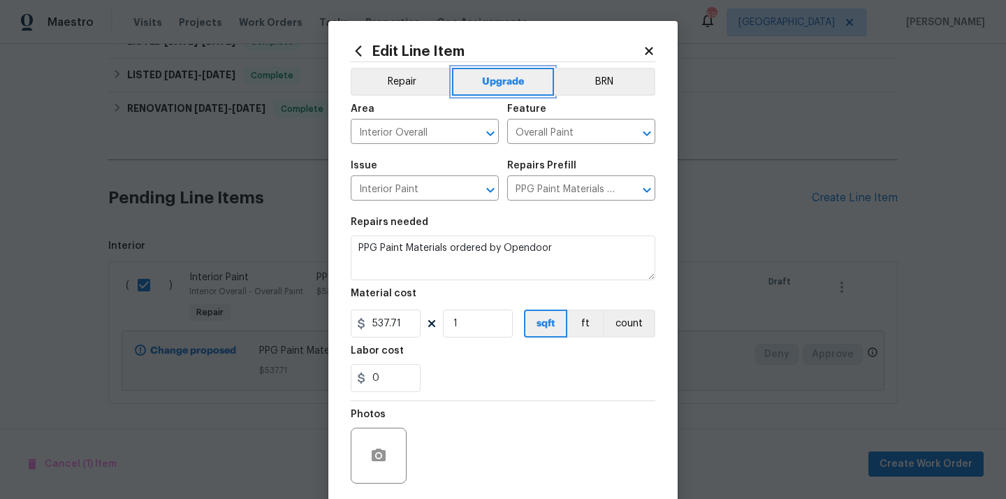
scroll to position [103, 0]
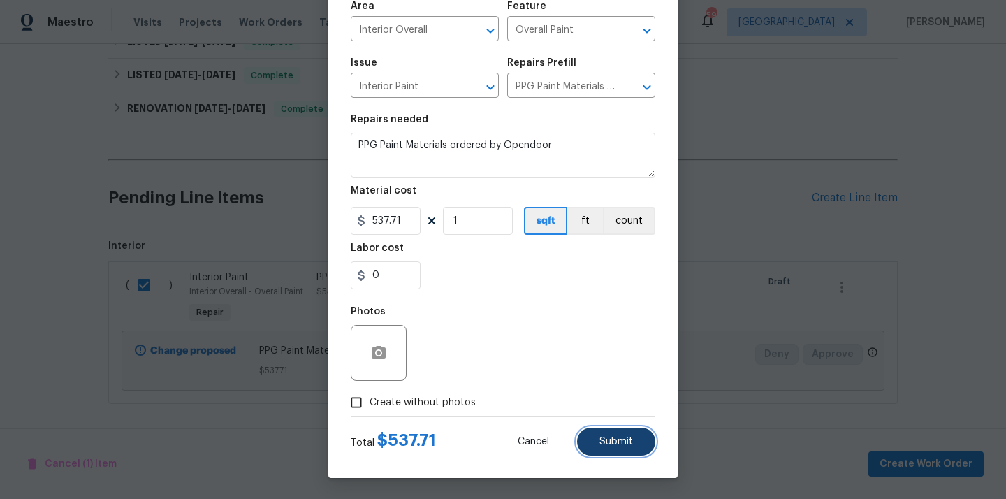
click at [607, 441] on span "Submit" at bounding box center [616, 441] width 34 height 10
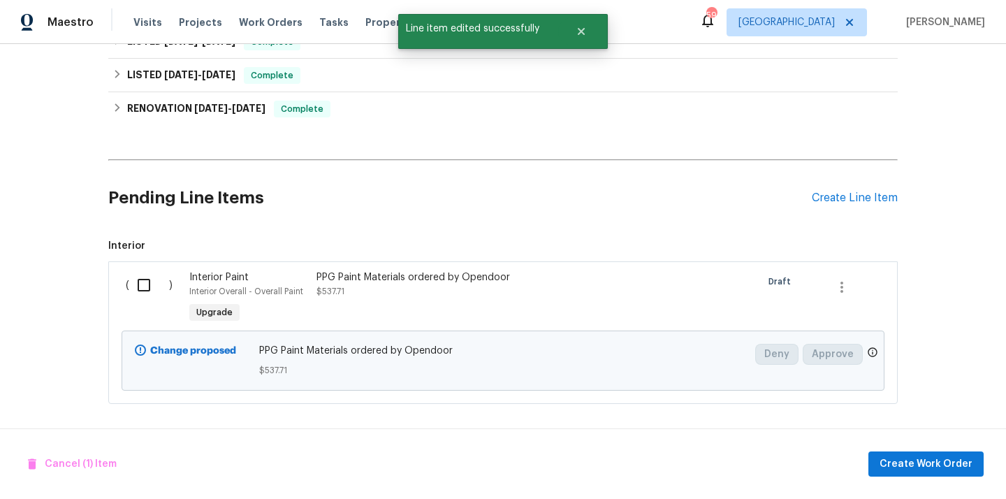
scroll to position [0, 0]
click at [141, 288] on input "checkbox" at bounding box center [149, 284] width 40 height 29
checkbox input "true"
click at [901, 463] on span "Create Work Order" at bounding box center [925, 463] width 93 height 17
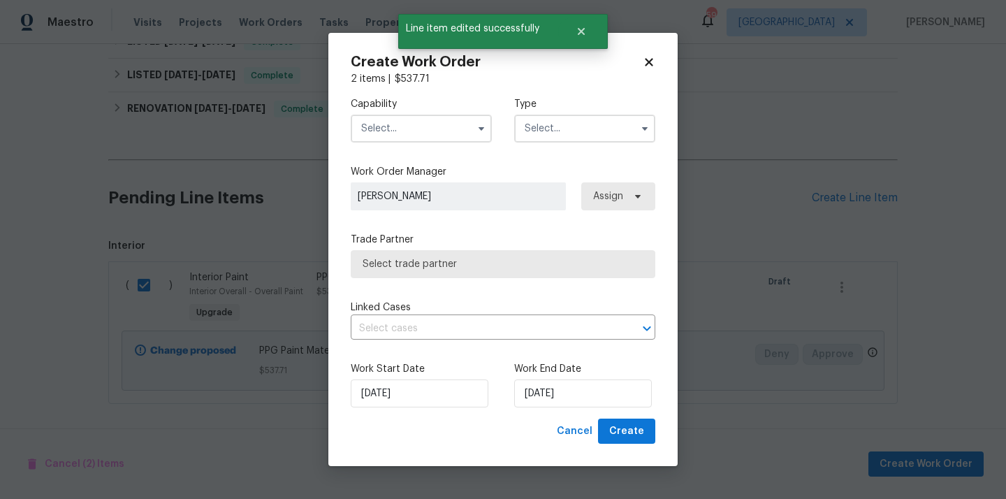
click at [434, 126] on input "text" at bounding box center [421, 129] width 141 height 28
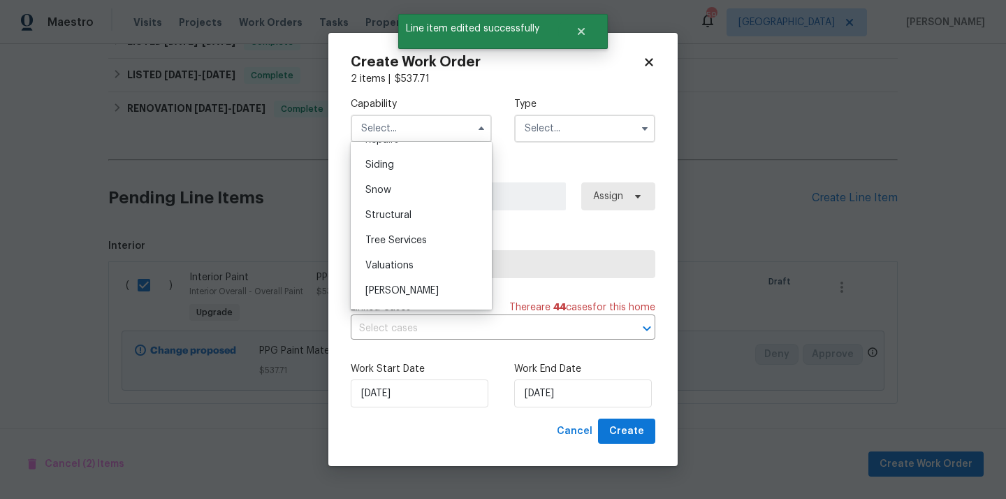
scroll to position [1554, 0]
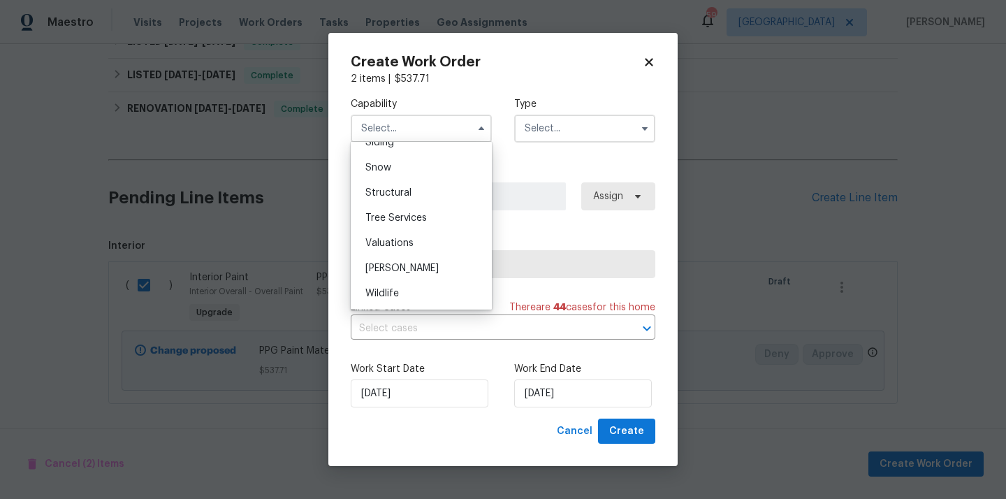
scroll to position [1511, 0]
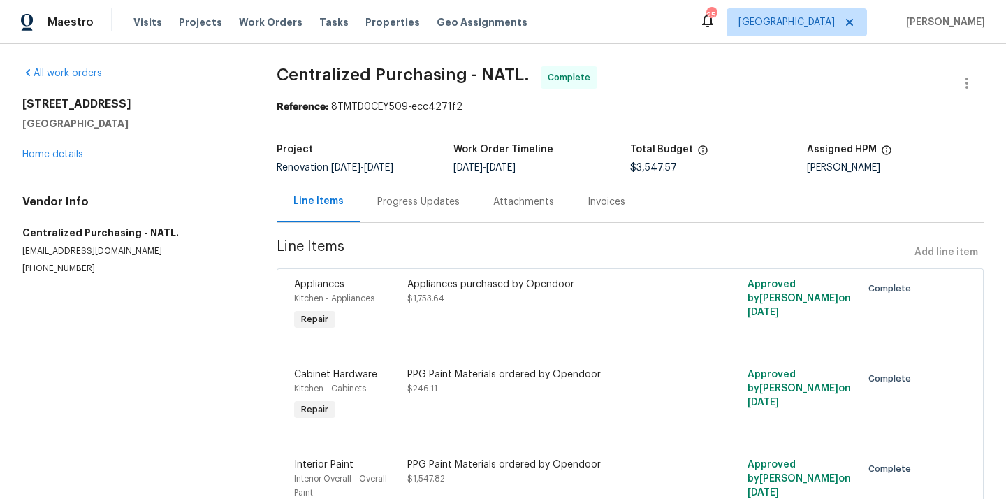
click at [58, 159] on div "6906 Cherry Hills Rd Houston, TX 77069 Home details" at bounding box center [132, 129] width 221 height 64
click at [59, 157] on link "Home details" at bounding box center [52, 154] width 61 height 10
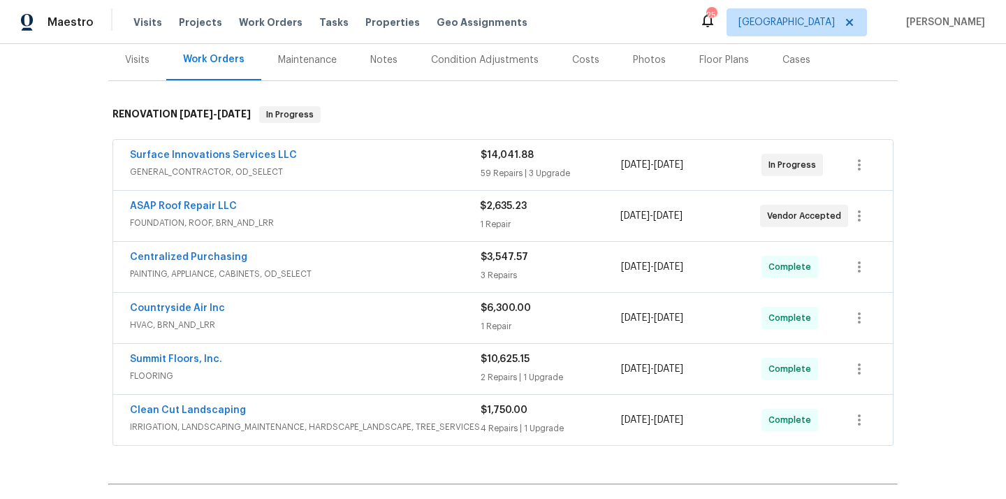
scroll to position [191, 0]
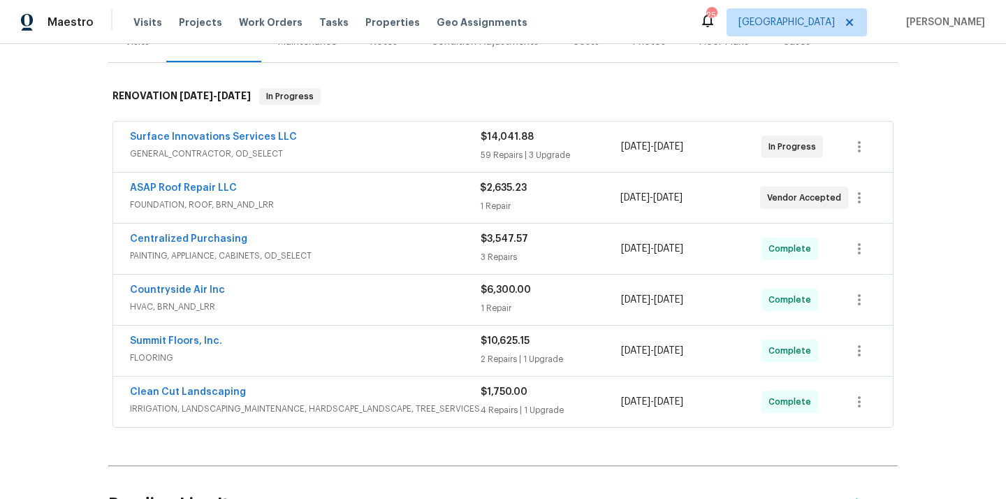
click at [388, 246] on div "Centralized Purchasing" at bounding box center [305, 240] width 351 height 17
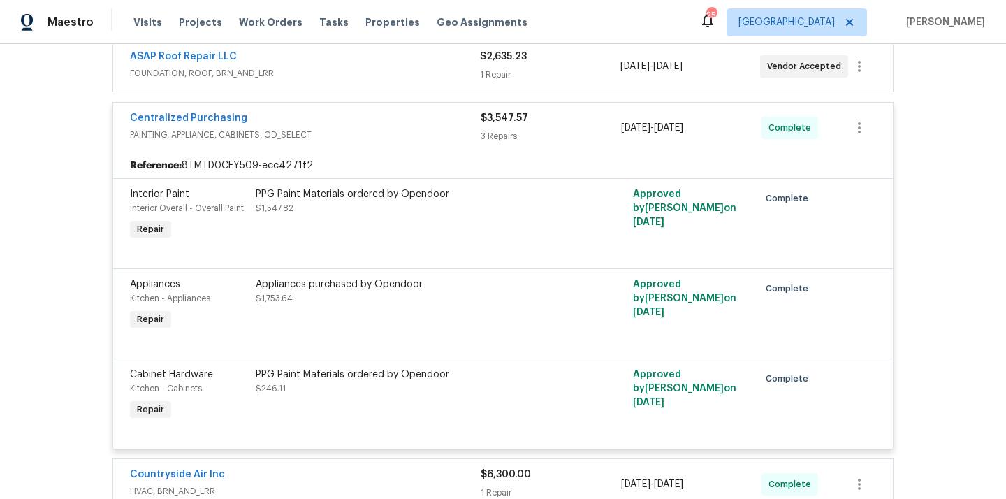
scroll to position [654, 0]
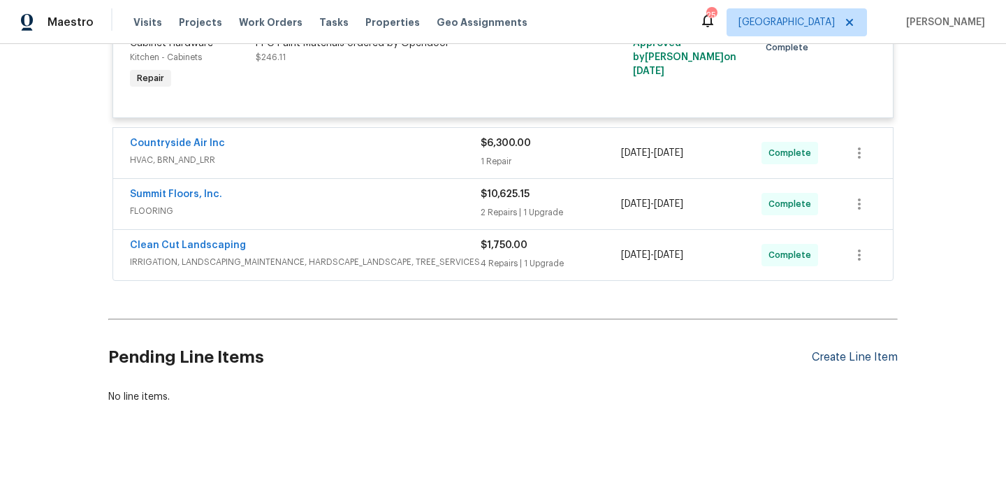
click at [832, 361] on div "Create Line Item" at bounding box center [854, 357] width 86 height 13
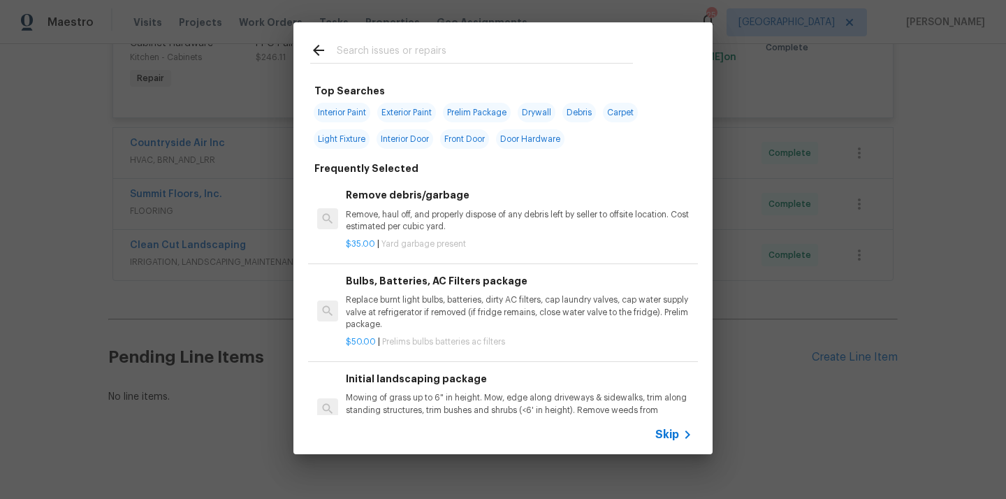
click at [413, 49] on input "text" at bounding box center [485, 52] width 296 height 21
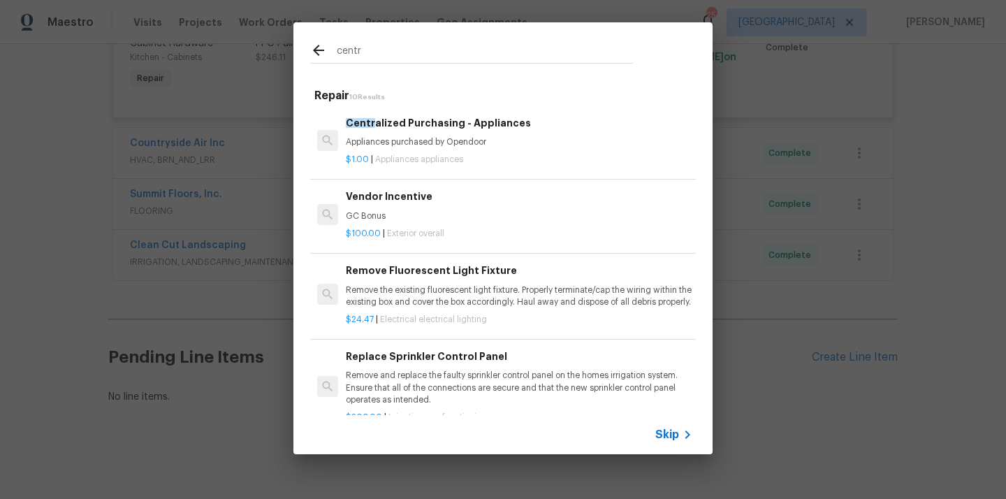
type input "centr"
click at [448, 145] on p "Appliances purchased by Opendoor" at bounding box center [519, 142] width 346 height 12
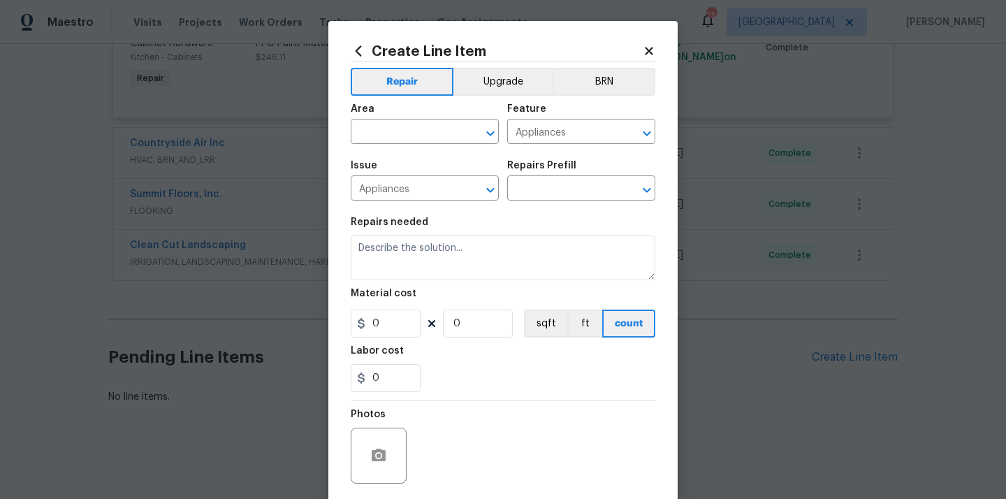
type input "Centralized Purchasing - Appliances $1.00"
type textarea "Appliances purchased by Opendoor"
type input "1"
click at [415, 140] on input "text" at bounding box center [405, 133] width 109 height 22
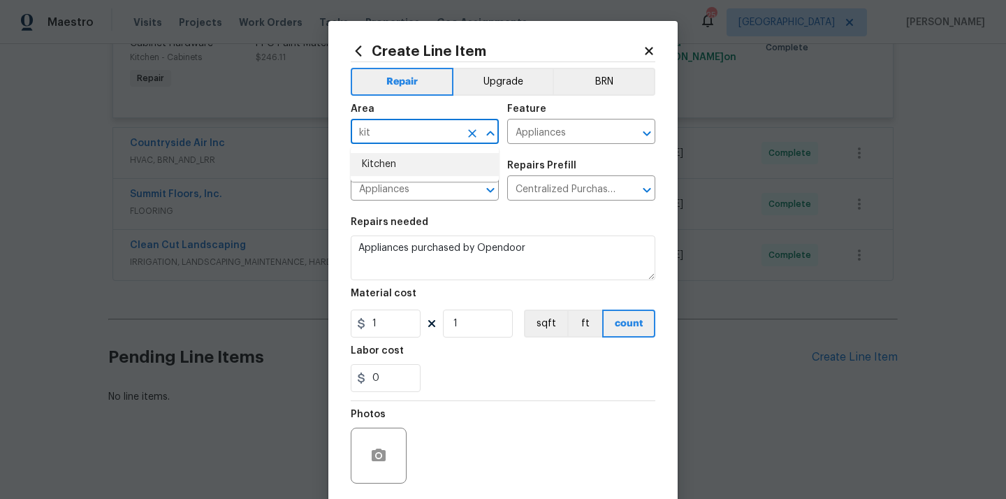
click at [399, 161] on li "Kitchen" at bounding box center [425, 164] width 148 height 23
type input "Kitchen"
drag, startPoint x: 383, startPoint y: 322, endPoint x: 359, endPoint y: 323, distance: 24.4
click at [371, 323] on input "1" at bounding box center [386, 323] width 70 height 28
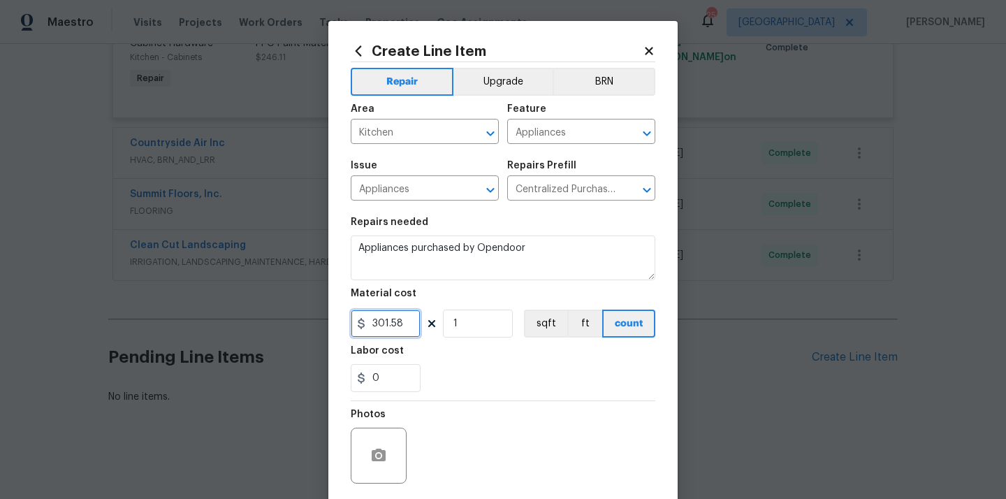
type input "301.58"
click at [477, 367] on div "0" at bounding box center [503, 378] width 304 height 28
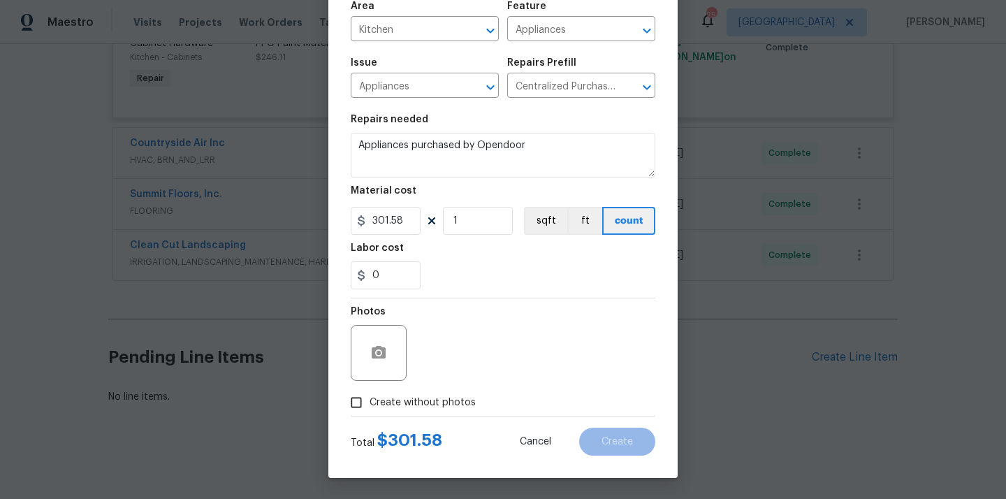
click at [422, 393] on label "Create without photos" at bounding box center [409, 402] width 133 height 27
click at [369, 393] on input "Create without photos" at bounding box center [356, 402] width 27 height 27
checkbox input "true"
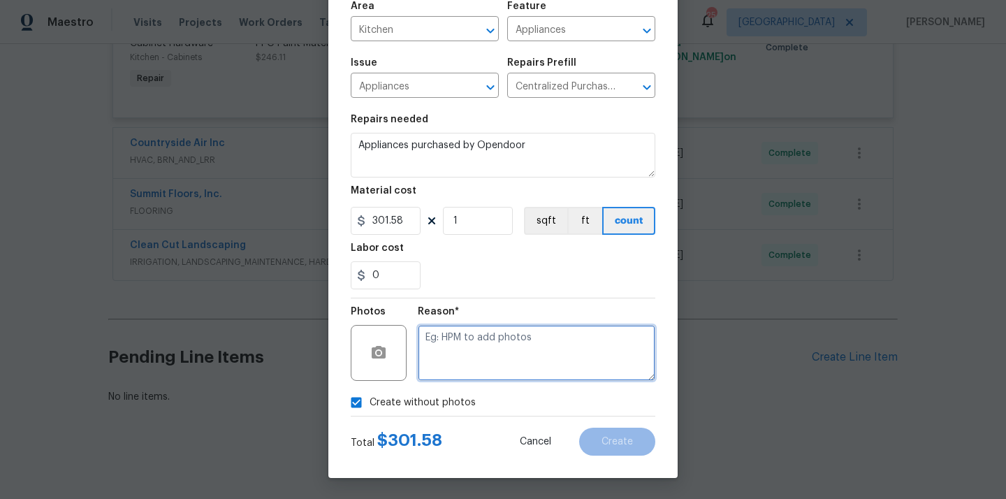
click at [455, 367] on textarea at bounding box center [536, 353] width 237 height 56
type textarea "N/A"
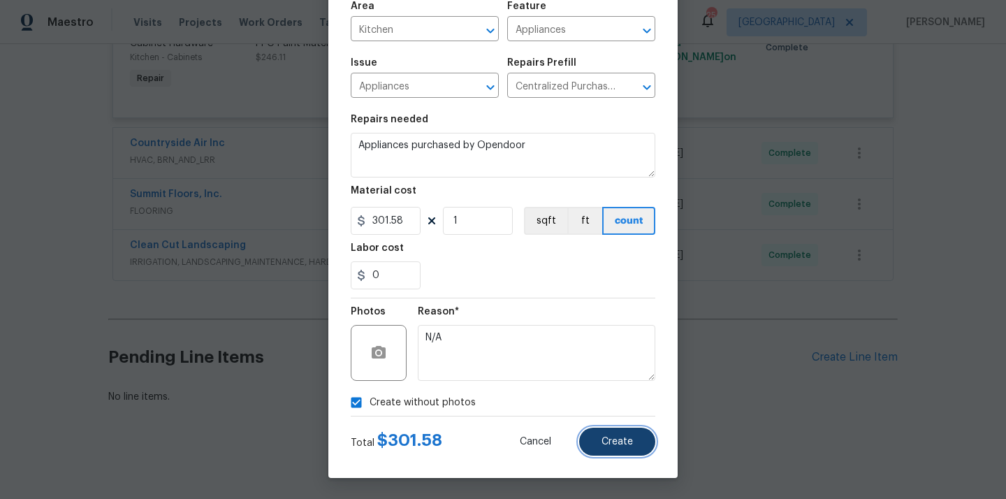
click at [621, 434] on button "Create" at bounding box center [617, 441] width 76 height 28
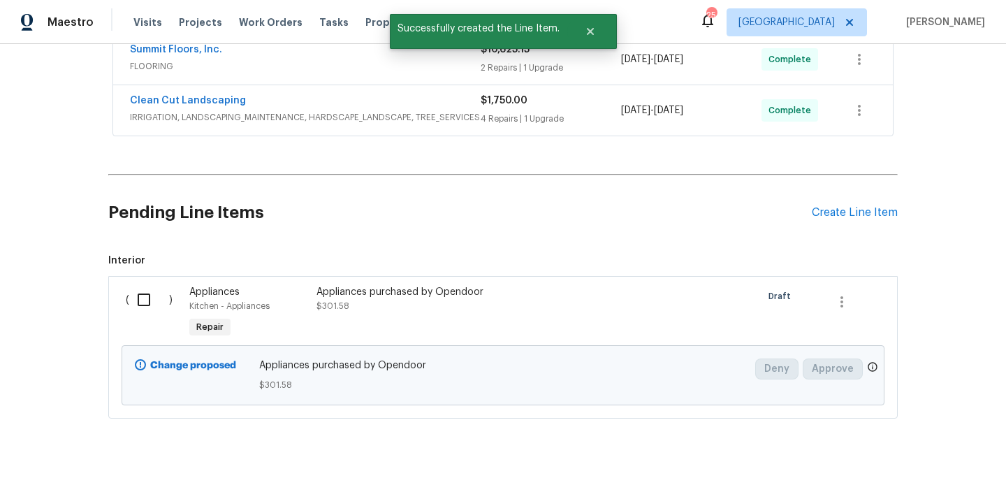
scroll to position [813, 0]
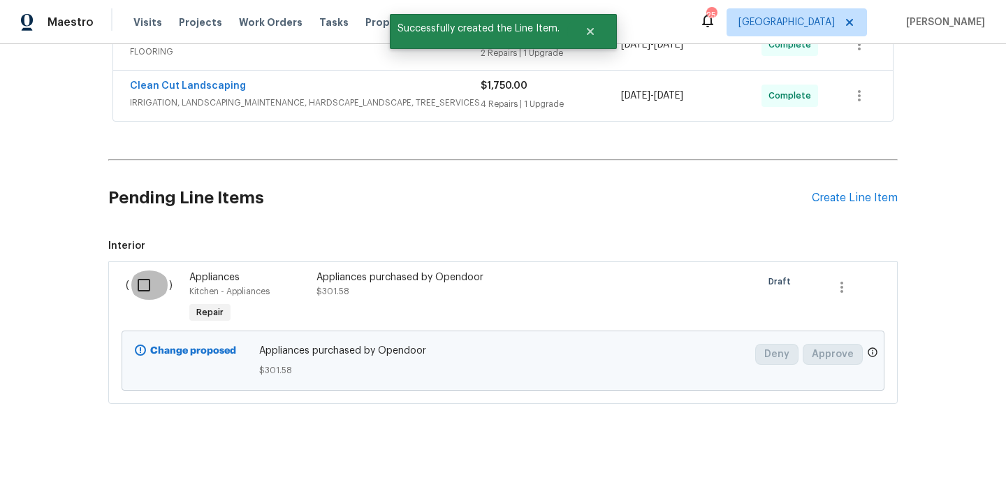
click at [151, 290] on input "checkbox" at bounding box center [149, 284] width 40 height 29
checkbox input "true"
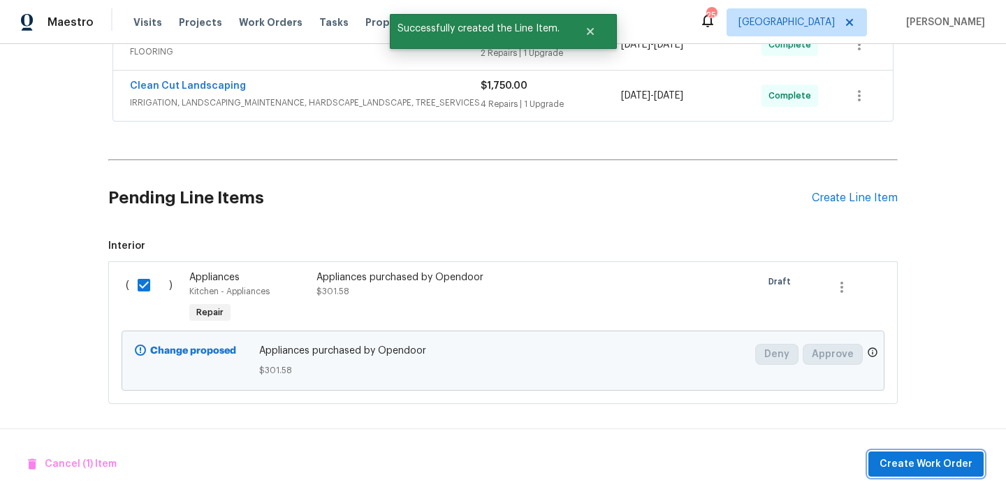
click at [933, 465] on span "Create Work Order" at bounding box center [925, 463] width 93 height 17
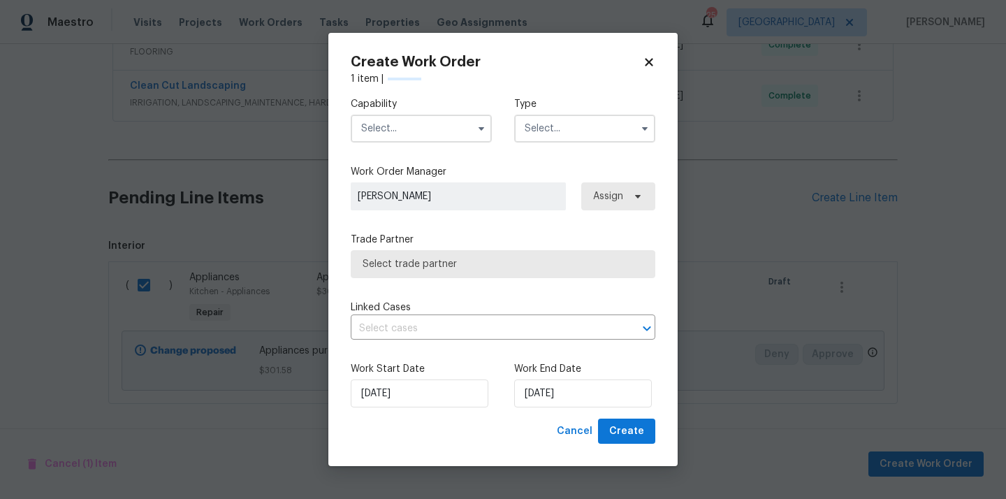
click at [418, 126] on input "text" at bounding box center [421, 129] width 141 height 28
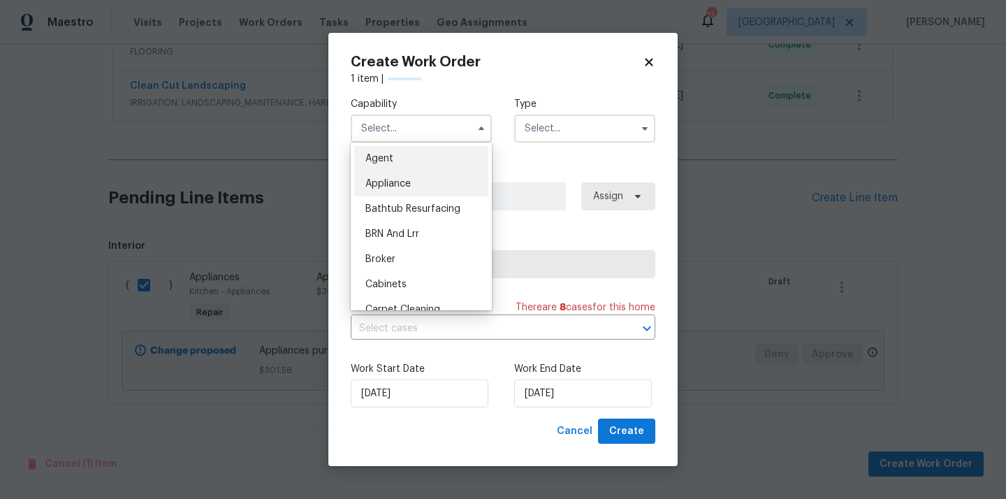
click at [404, 186] on span "Appliance" at bounding box center [387, 184] width 45 height 10
type input "Appliance"
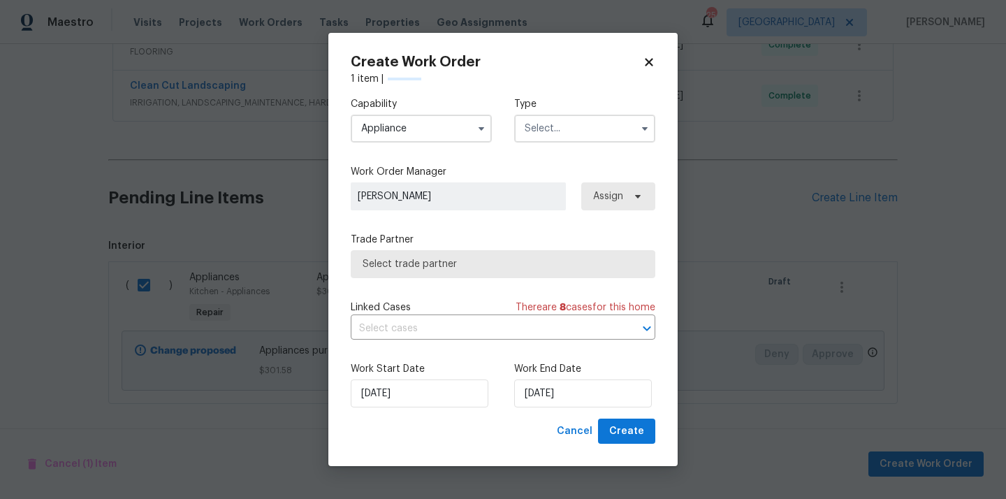
click at [585, 131] on input "text" at bounding box center [584, 129] width 141 height 28
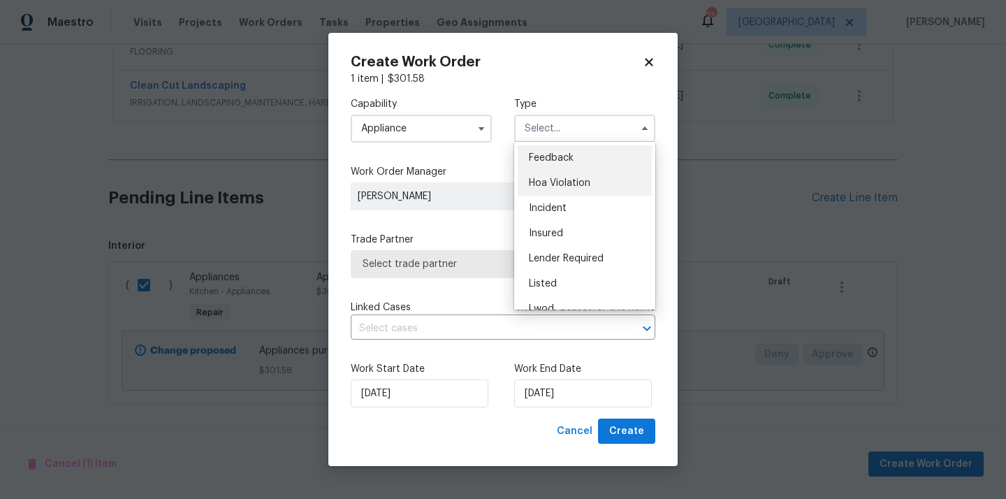
scroll to position [166, 0]
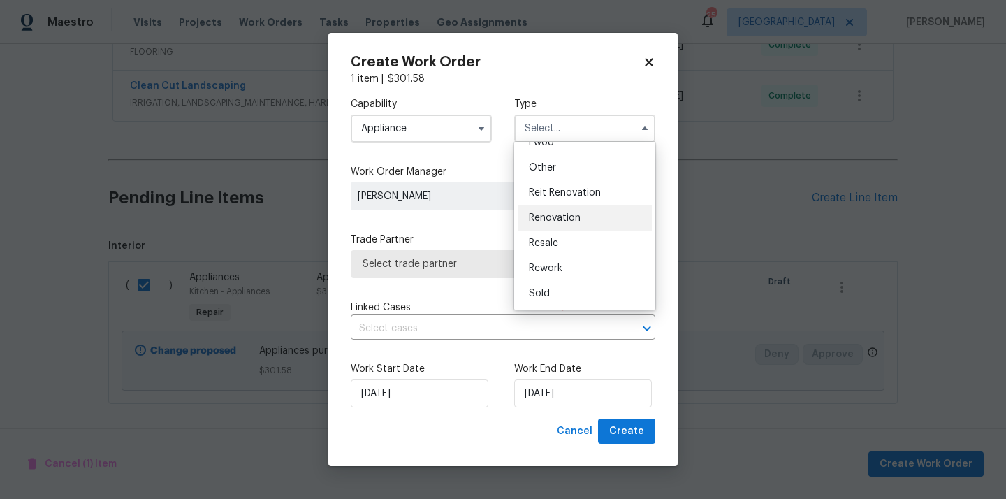
click at [571, 209] on div "Renovation" at bounding box center [584, 217] width 134 height 25
type input "Renovation"
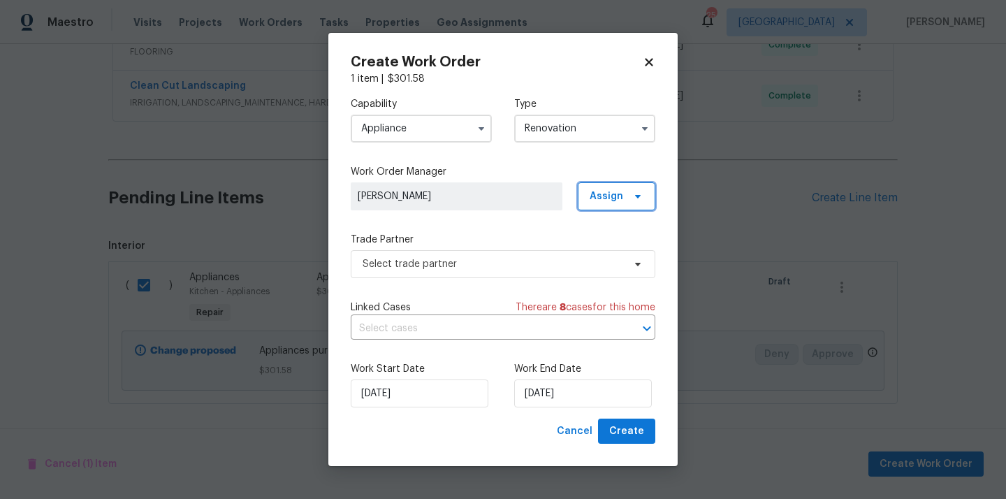
click at [601, 190] on span "Assign" at bounding box center [606, 196] width 34 height 14
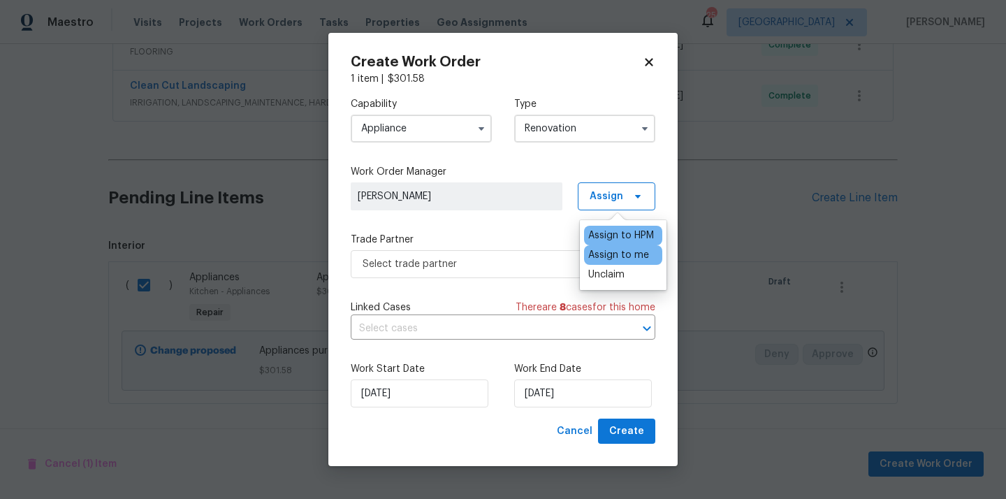
click at [607, 253] on div "Assign to me" at bounding box center [618, 255] width 61 height 14
click at [494, 254] on span "Select trade partner" at bounding box center [503, 264] width 304 height 28
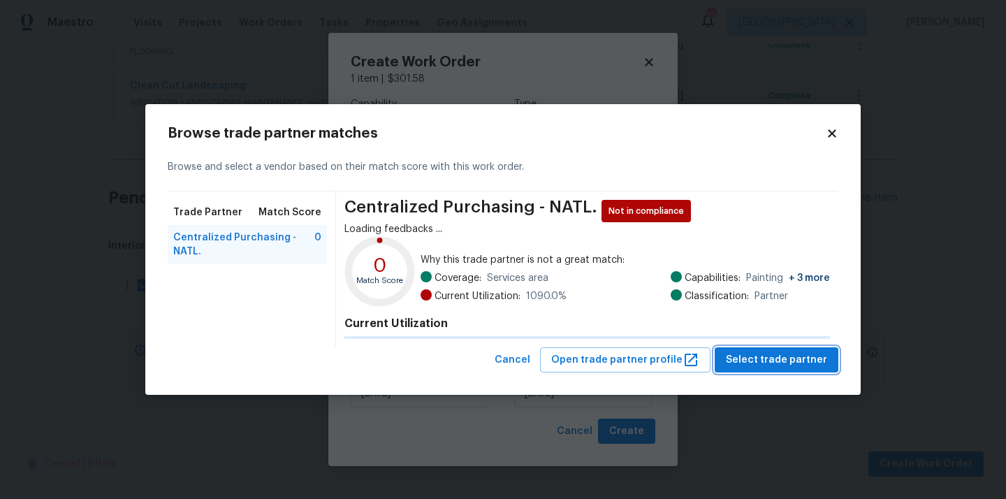
click at [789, 364] on span "Select trade partner" at bounding box center [776, 359] width 101 height 17
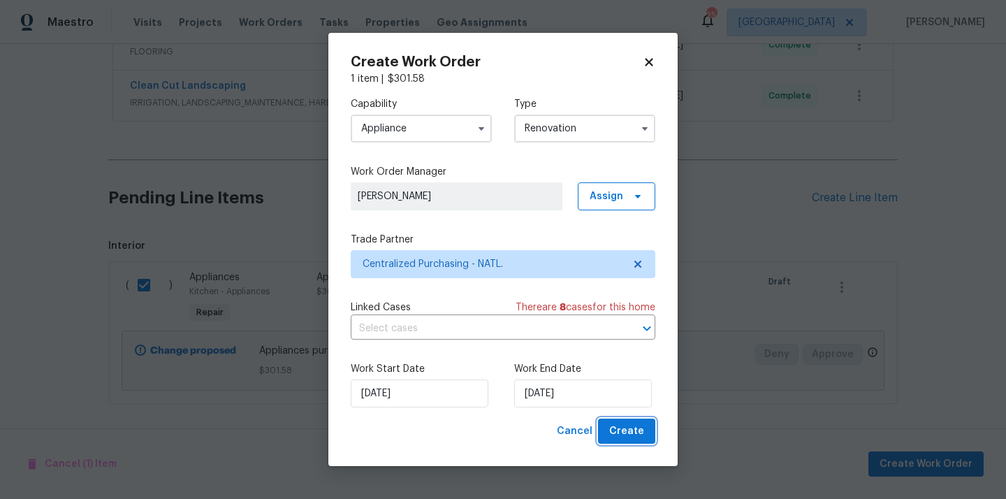
click at [633, 439] on span "Create" at bounding box center [626, 430] width 35 height 17
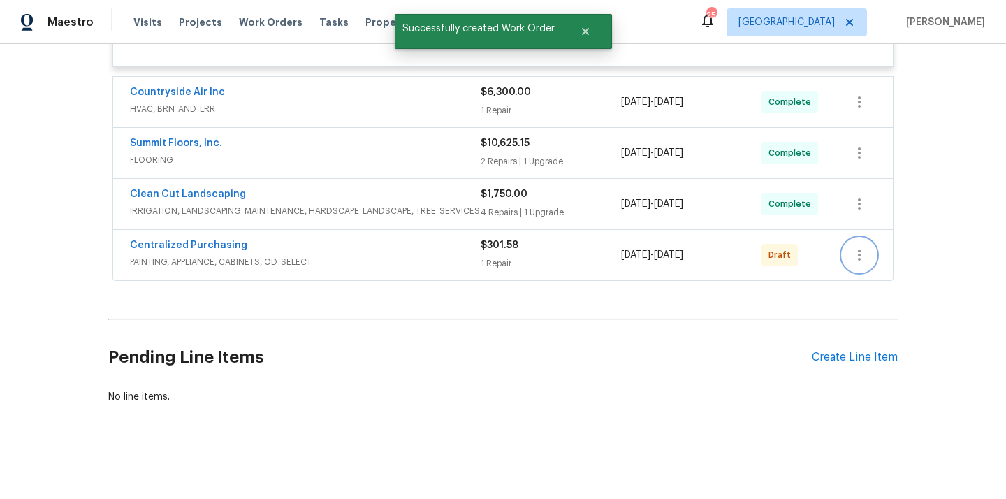
click at [849, 264] on button "button" at bounding box center [859, 255] width 34 height 34
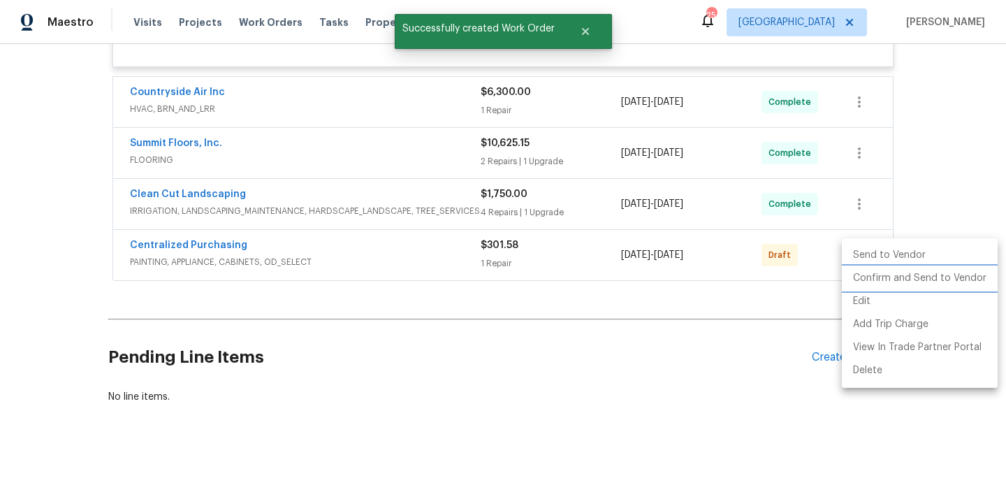
click at [871, 283] on li "Confirm and Send to Vendor" at bounding box center [919, 278] width 156 height 23
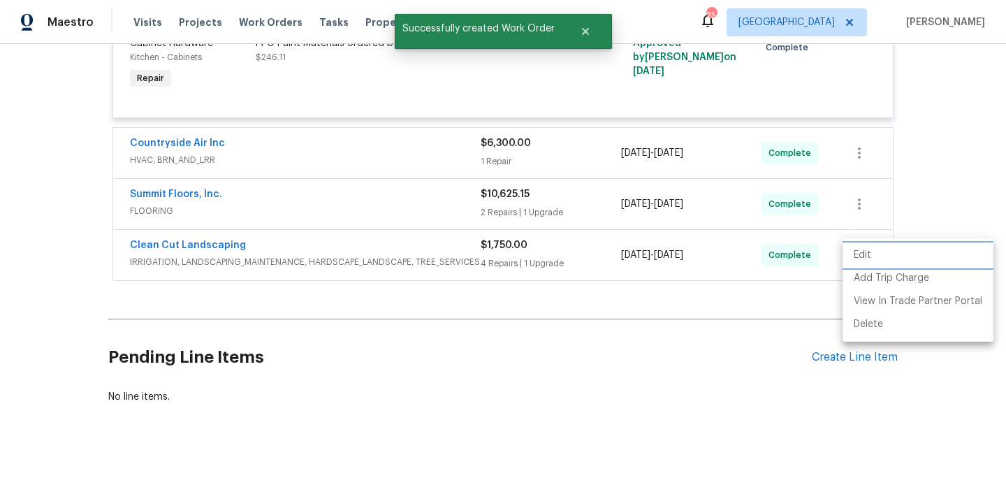
scroll to position [184, 0]
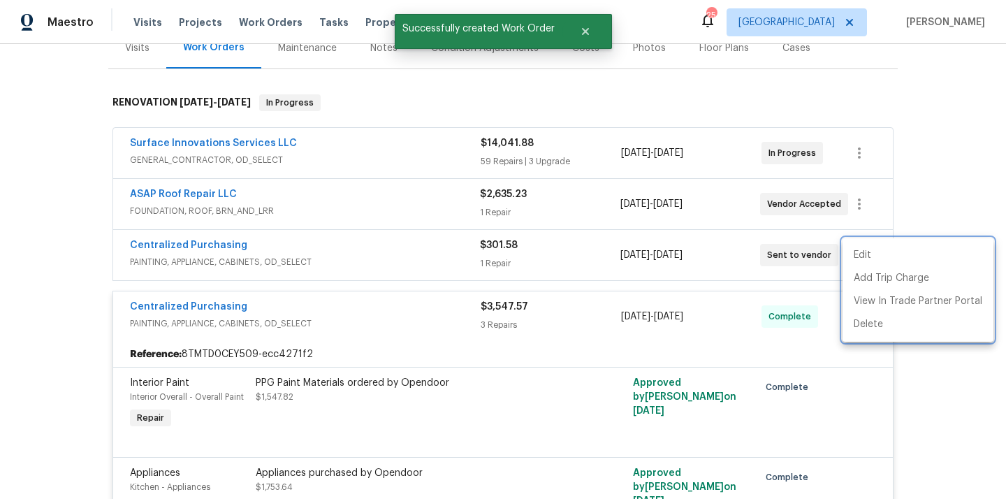
click at [301, 208] on div at bounding box center [503, 249] width 1006 height 499
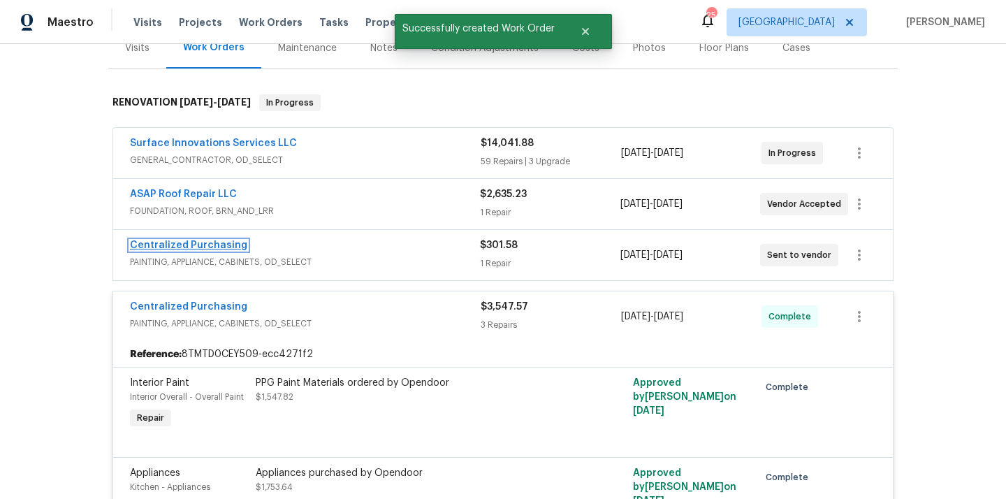
click at [194, 244] on link "Centralized Purchasing" at bounding box center [188, 245] width 117 height 10
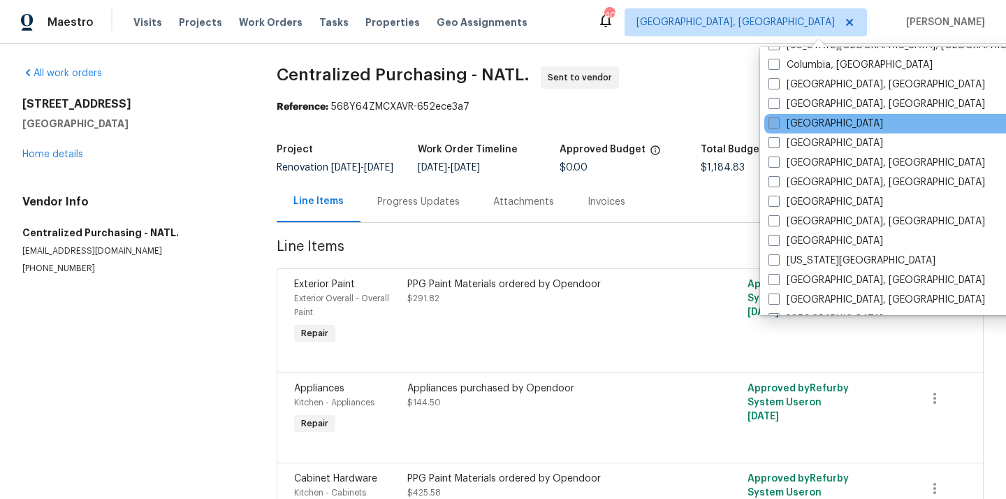
click at [793, 125] on label "[GEOGRAPHIC_DATA]" at bounding box center [825, 124] width 115 height 14
click at [777, 125] on input "[GEOGRAPHIC_DATA]" at bounding box center [772, 121] width 9 height 9
checkbox input "true"
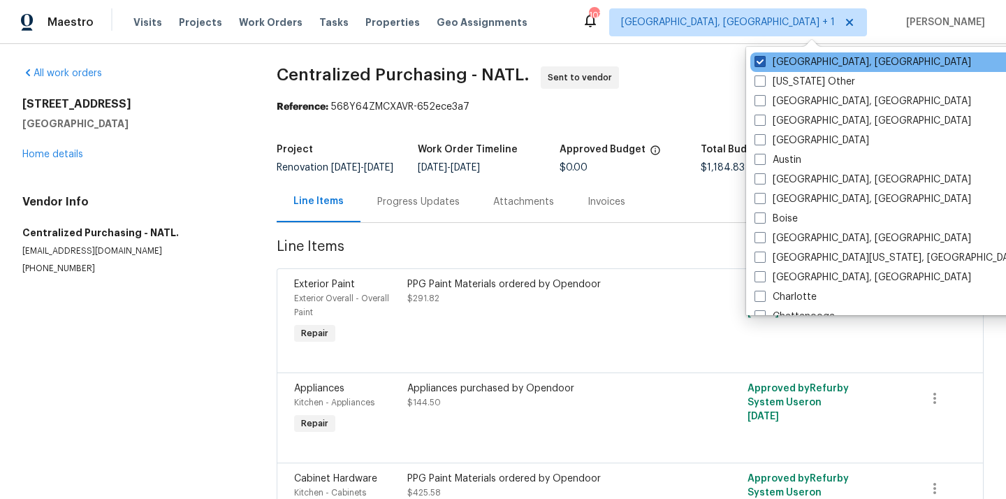
click at [772, 60] on label "[GEOGRAPHIC_DATA], [GEOGRAPHIC_DATA]" at bounding box center [862, 62] width 216 height 14
click at [763, 60] on input "[GEOGRAPHIC_DATA], [GEOGRAPHIC_DATA]" at bounding box center [758, 59] width 9 height 9
checkbox input "false"
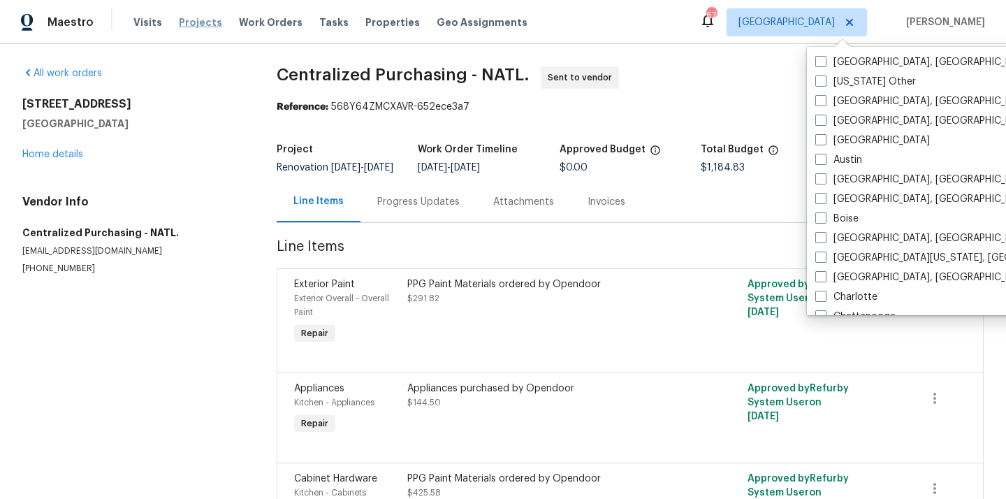
click at [189, 20] on span "Projects" at bounding box center [200, 22] width 43 height 14
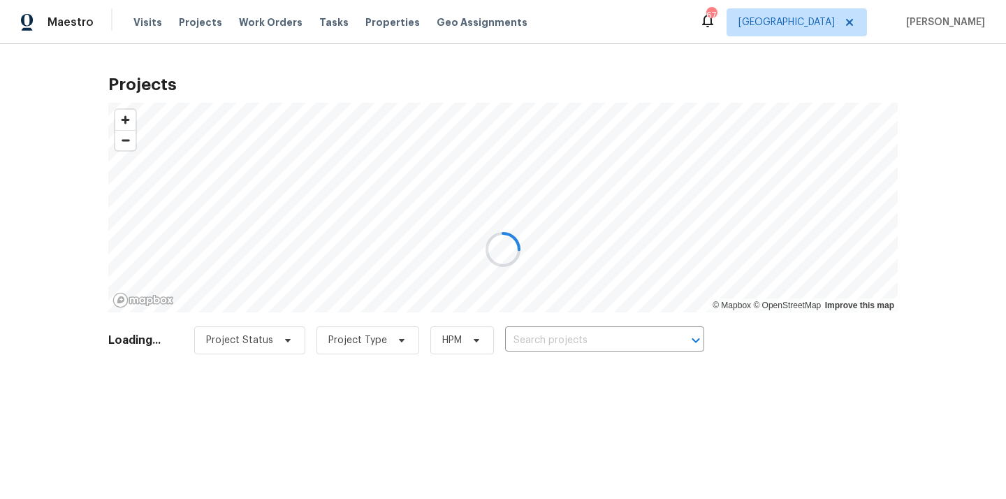
click at [555, 342] on div at bounding box center [503, 249] width 1006 height 499
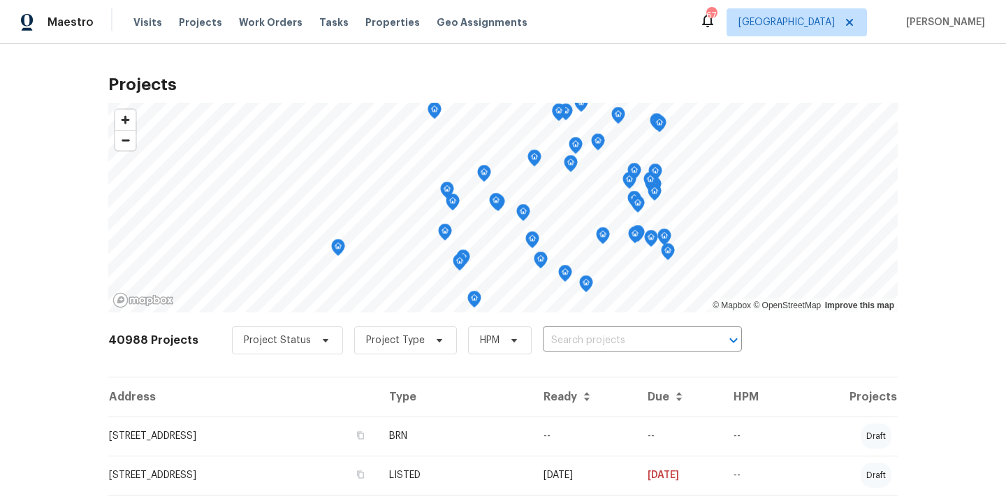
click at [555, 342] on input "text" at bounding box center [623, 341] width 160 height 22
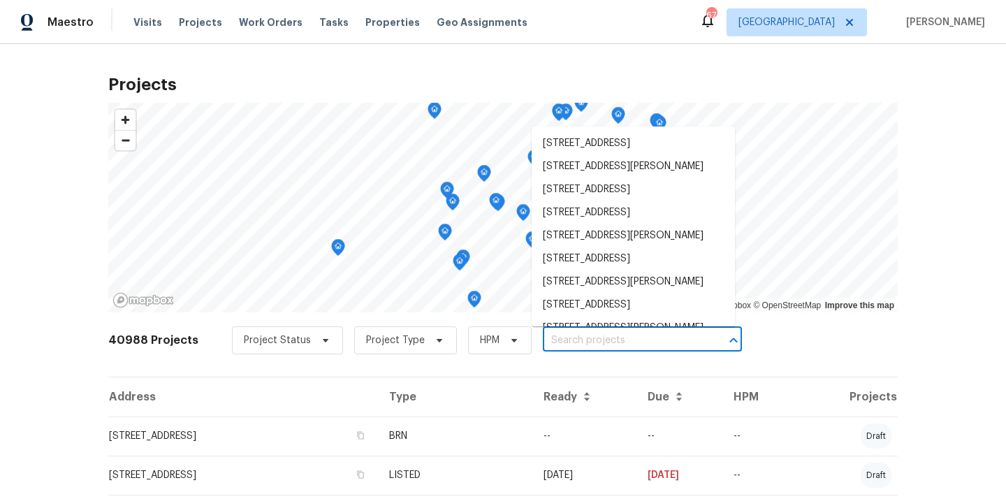
paste input "2813 E 15th St, Plano, TX 75074"
type input "2813 E 15th St, Plano, TX 75074"
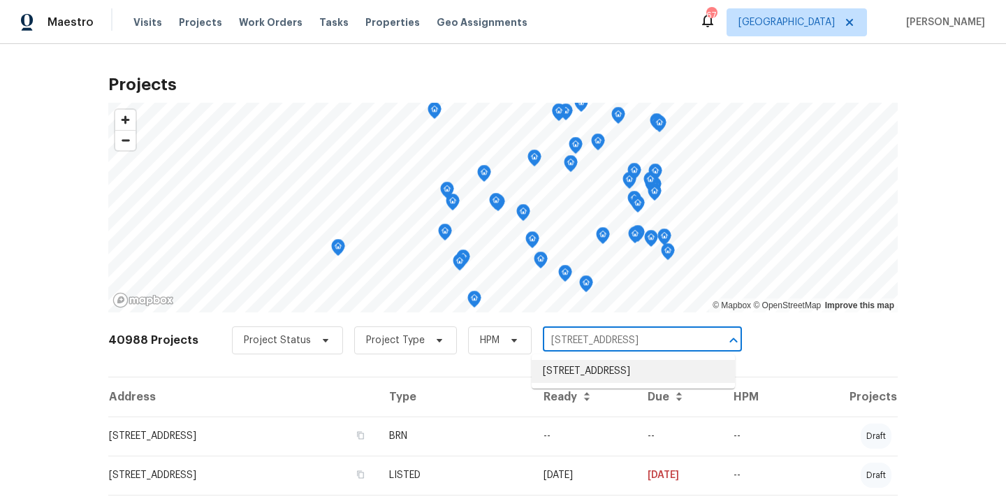
click at [557, 375] on li "2813 E 15th St, Plano, TX 75074" at bounding box center [632, 371] width 203 height 23
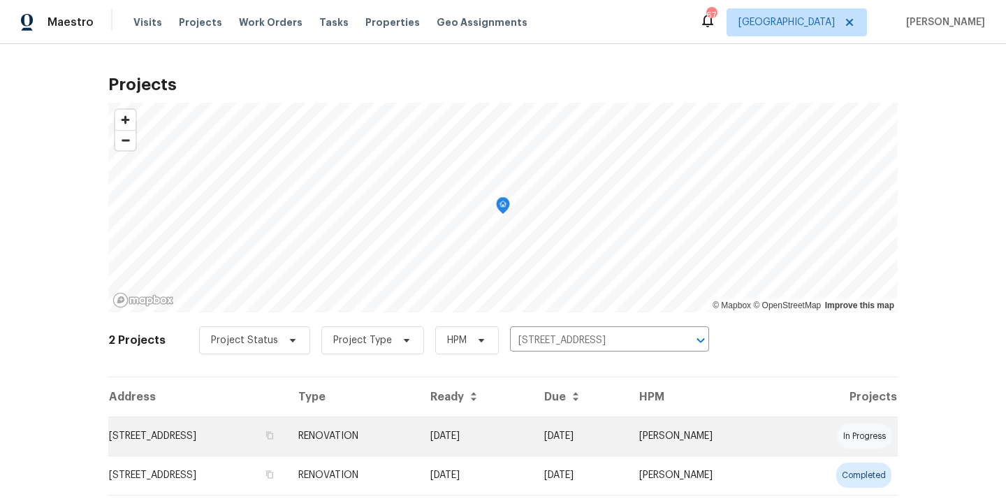
click at [419, 429] on td "RENOVATION" at bounding box center [353, 435] width 132 height 39
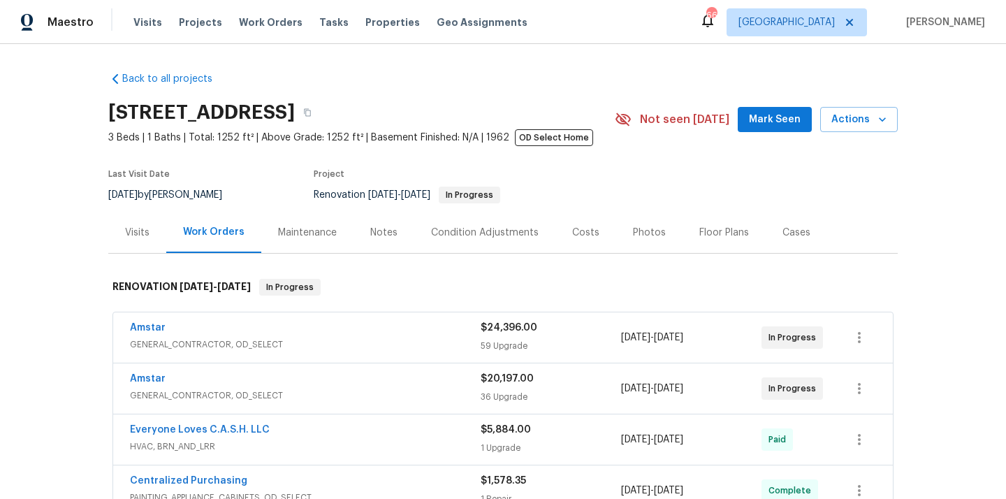
click at [295, 110] on h2 "2813 E 15th St, Plano, TX 75074" at bounding box center [201, 112] width 186 height 14
copy h2 "75074"
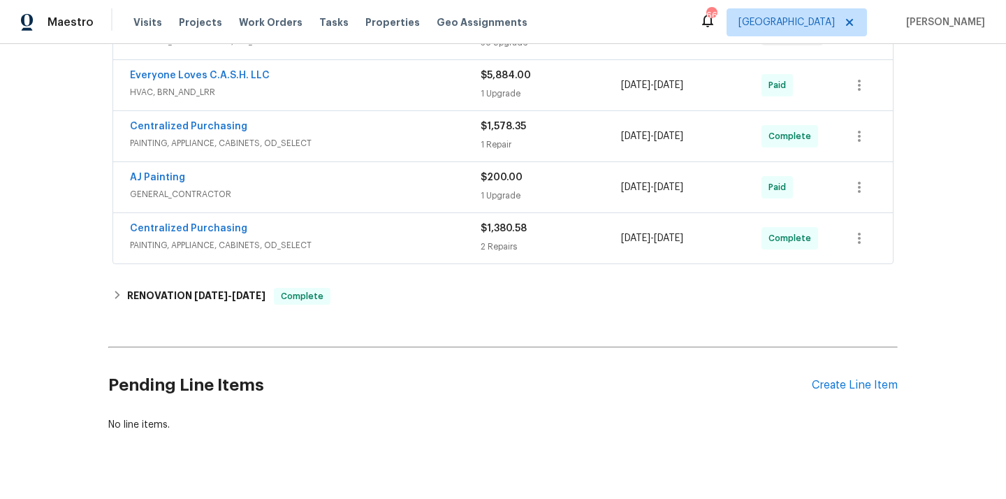
scroll to position [368, 0]
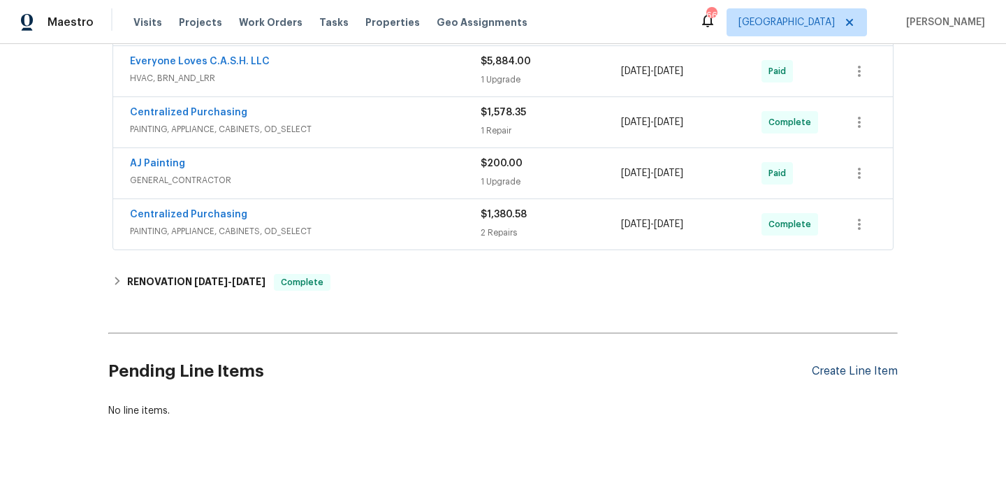
click at [823, 376] on div "Create Line Item" at bounding box center [854, 370] width 86 height 13
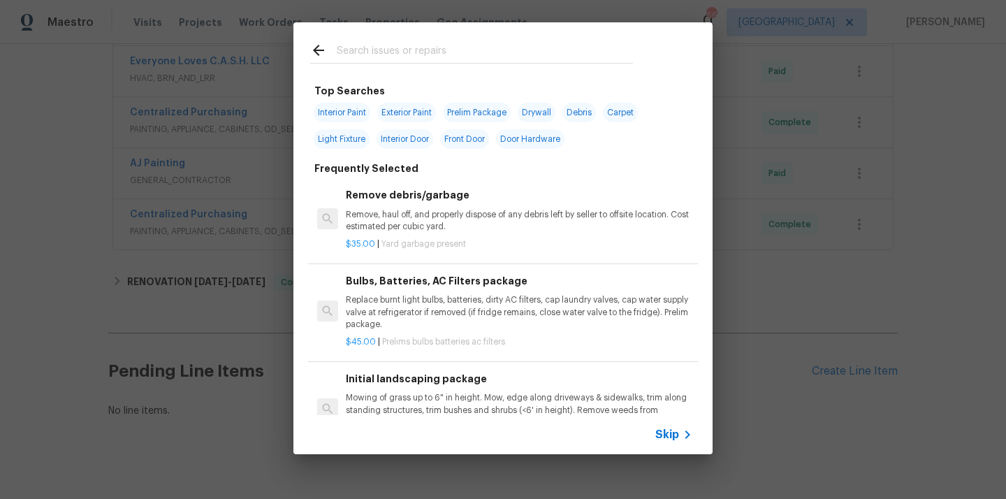
click at [466, 50] on input "text" at bounding box center [485, 52] width 296 height 21
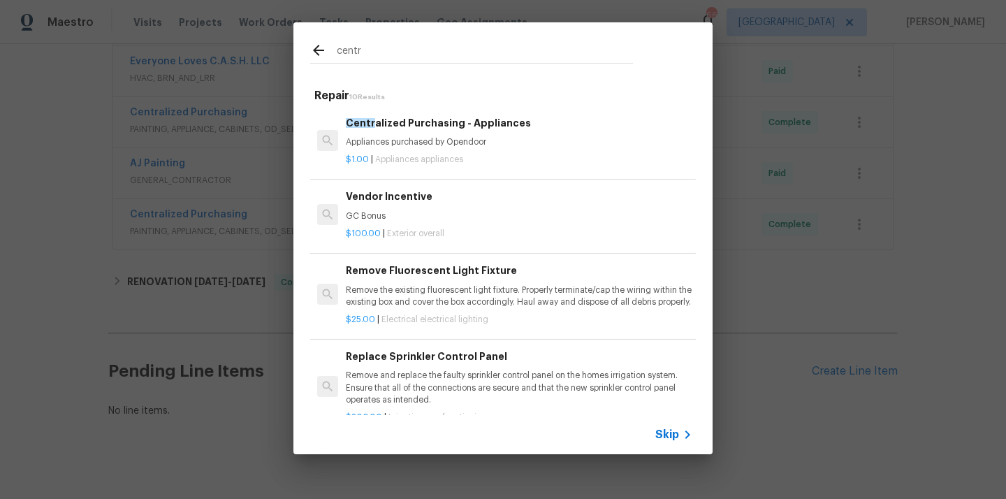
type input "centr"
click at [441, 154] on p "$1.00 | Appliances appliances" at bounding box center [519, 160] width 346 height 12
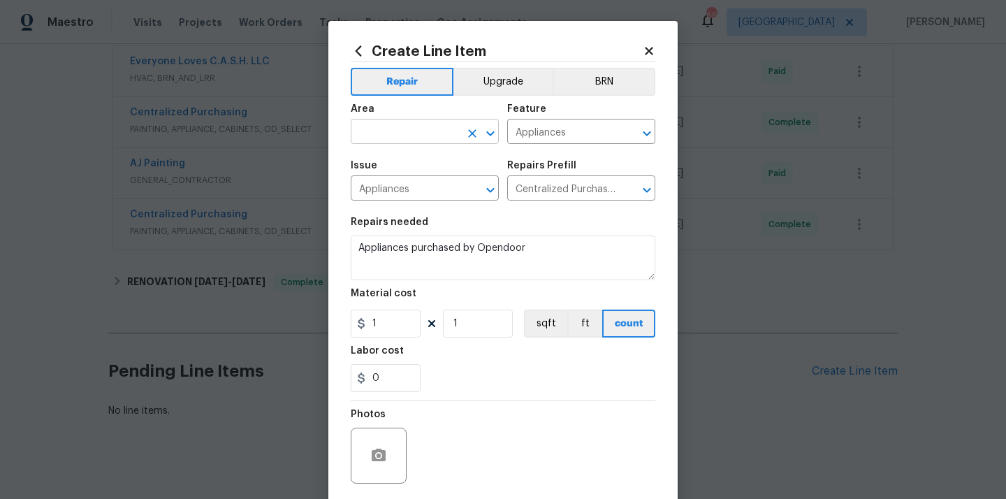
click at [405, 131] on input "text" at bounding box center [405, 133] width 109 height 22
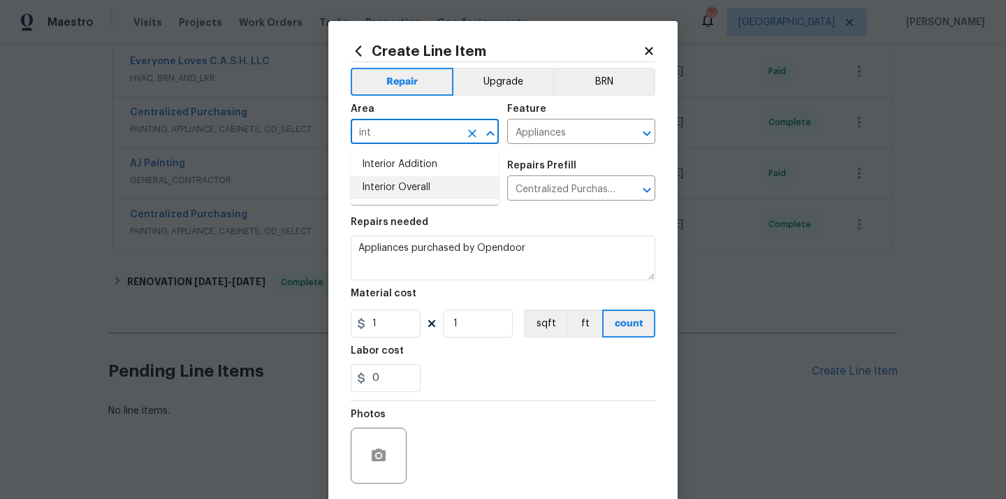
click at [402, 182] on li "Interior Overall" at bounding box center [425, 187] width 148 height 23
type input "Interior Overall"
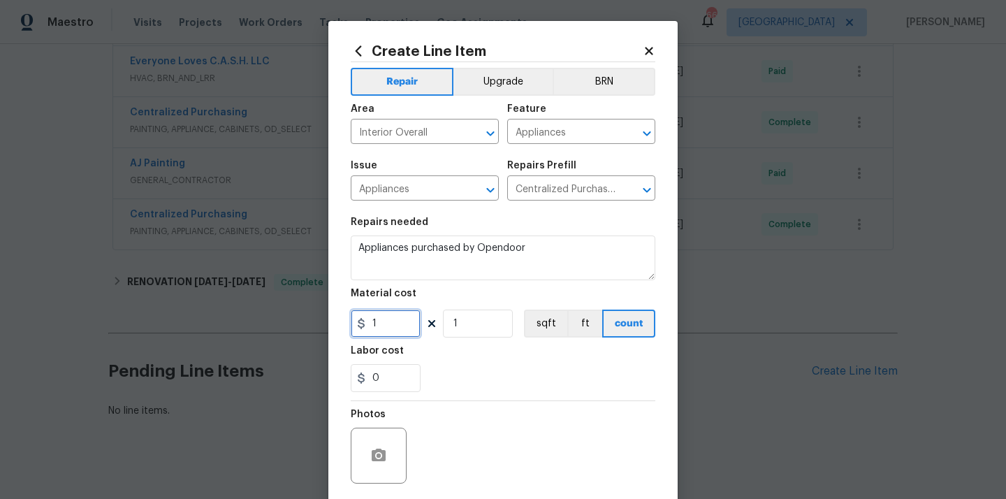
drag, startPoint x: 378, startPoint y: 326, endPoint x: 346, endPoint y: 326, distance: 31.4
click at [354, 326] on input "1" at bounding box center [386, 323] width 70 height 28
paste input "498.96"
type input "498.96"
click at [468, 364] on div "0" at bounding box center [503, 378] width 304 height 28
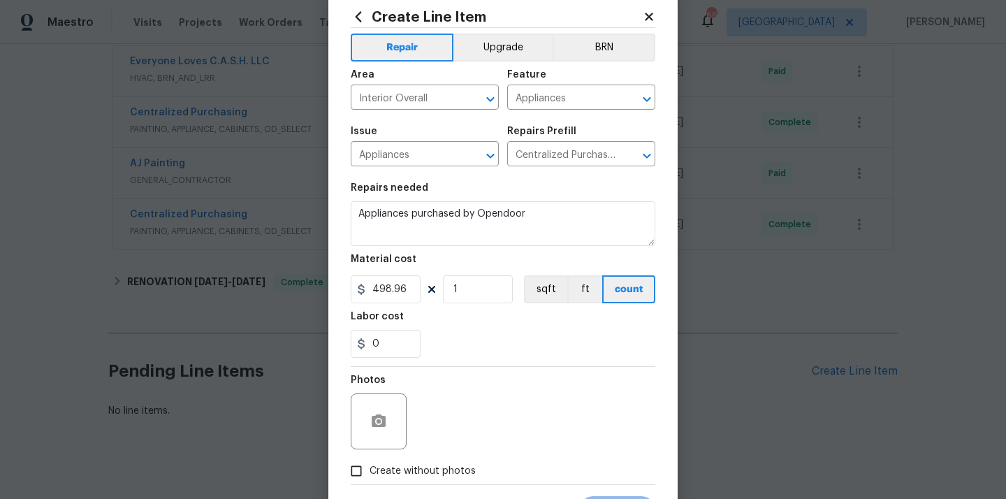
scroll to position [62, 0]
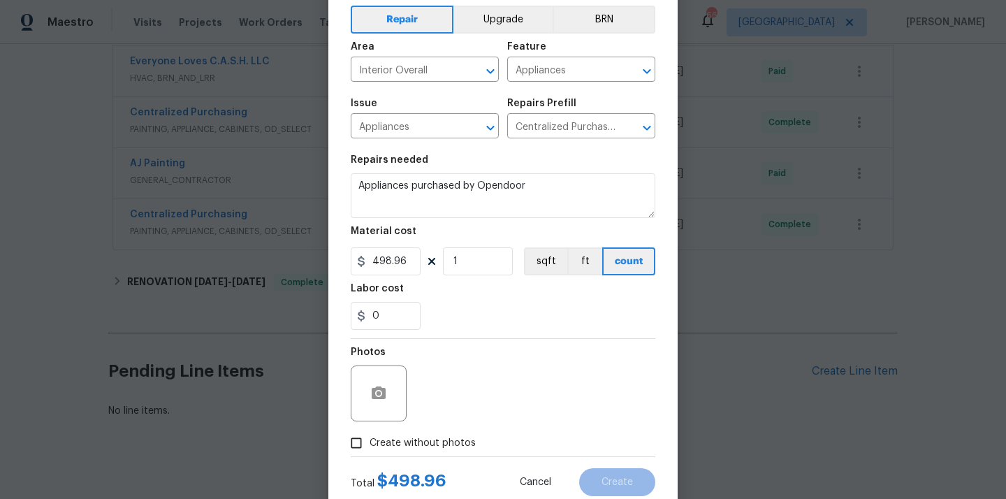
click at [432, 435] on label "Create without photos" at bounding box center [409, 442] width 133 height 27
click at [369, 435] on input "Create without photos" at bounding box center [356, 442] width 27 height 27
checkbox input "true"
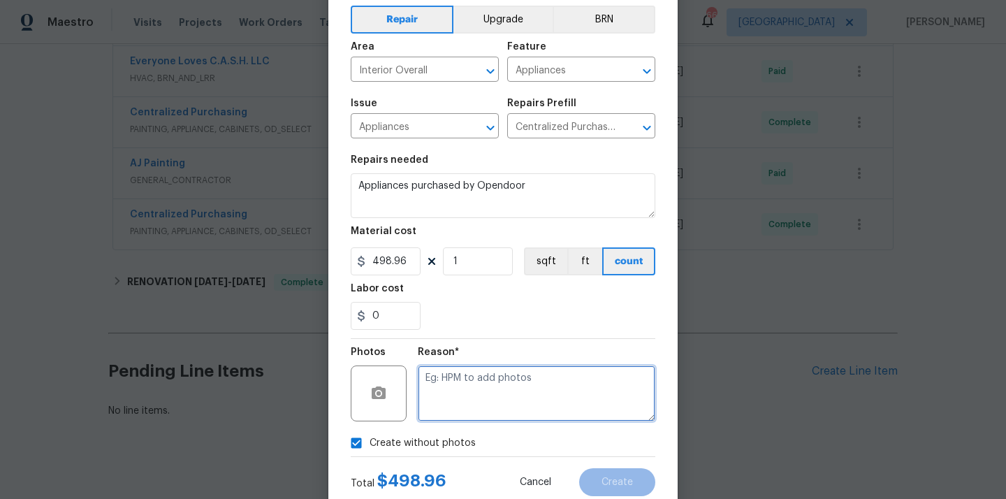
click at [445, 406] on textarea at bounding box center [536, 393] width 237 height 56
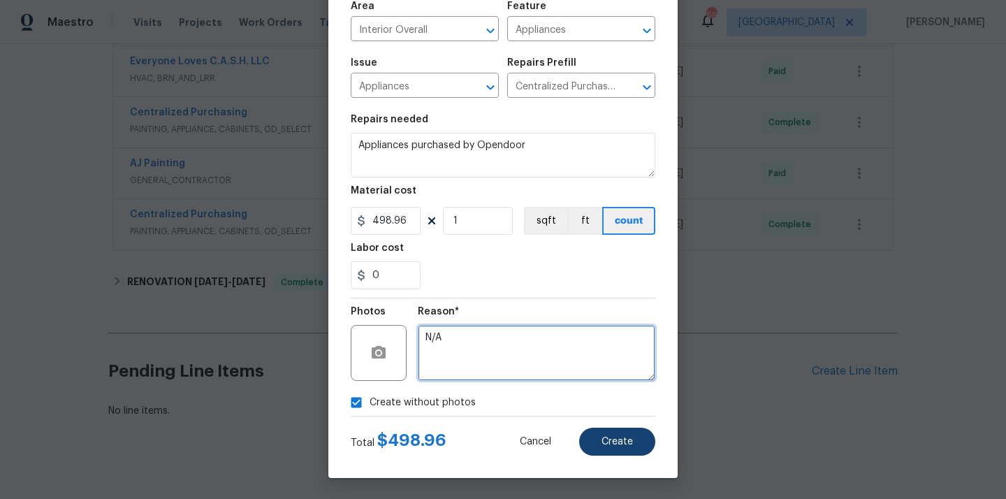
type textarea "N/A"
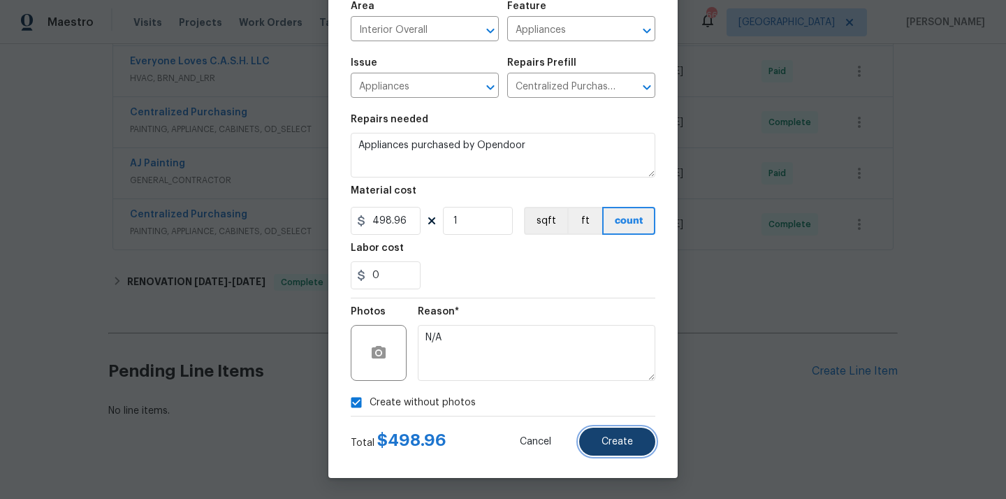
click at [626, 441] on span "Create" at bounding box center [616, 441] width 31 height 10
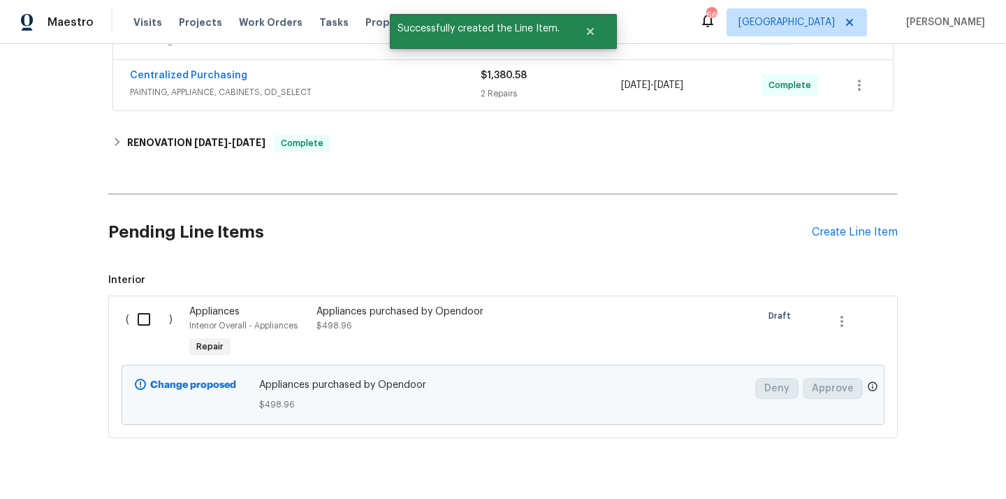
scroll to position [542, 0]
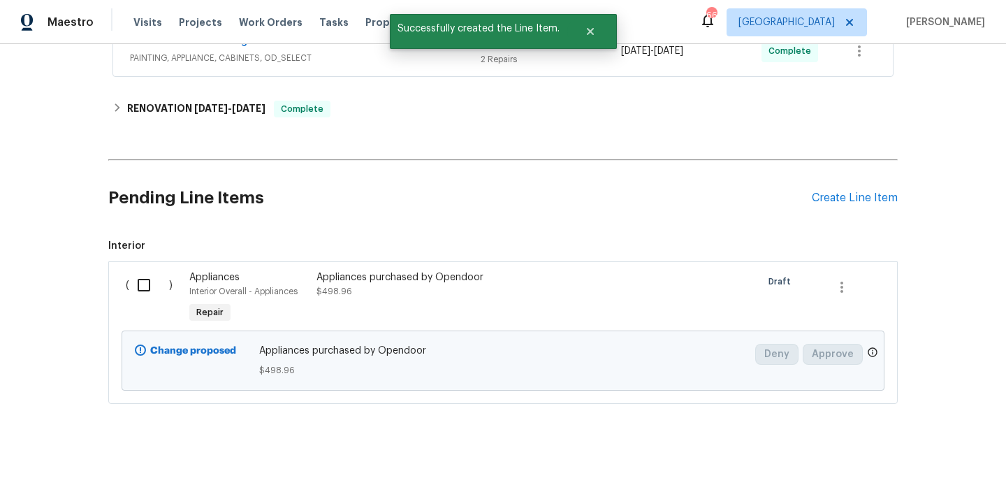
click at [142, 289] on input "checkbox" at bounding box center [149, 284] width 40 height 29
checkbox input "true"
click at [898, 456] on span "Create Work Order" at bounding box center [925, 463] width 93 height 17
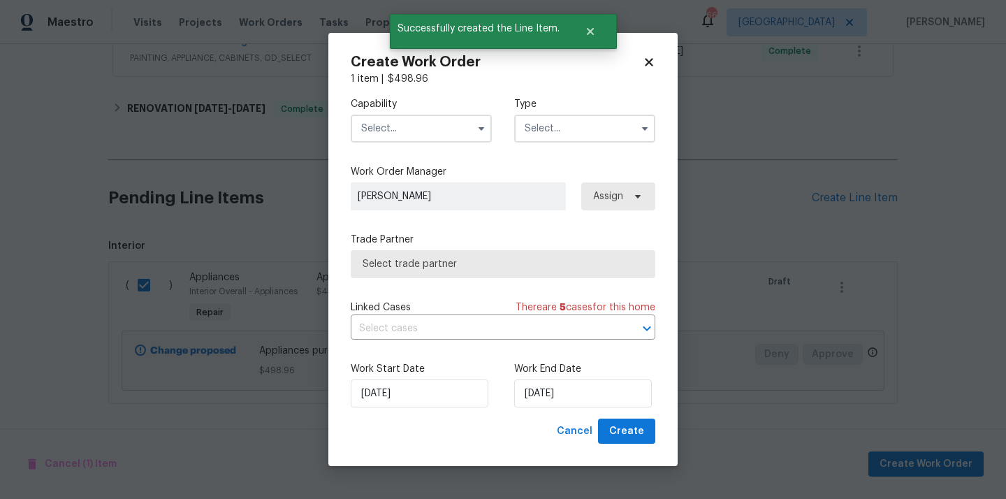
click at [462, 133] on input "text" at bounding box center [421, 129] width 141 height 28
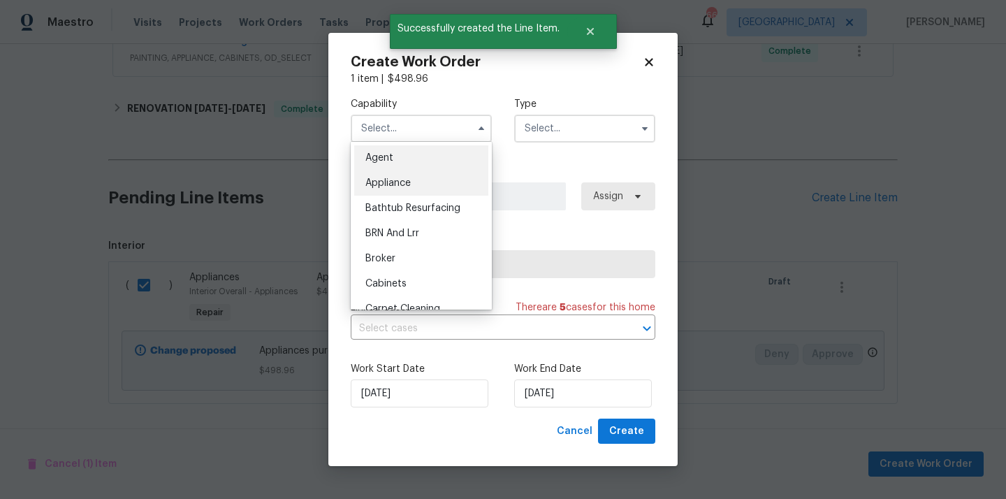
click at [442, 176] on div "Appliance" at bounding box center [421, 182] width 134 height 25
type input "Appliance"
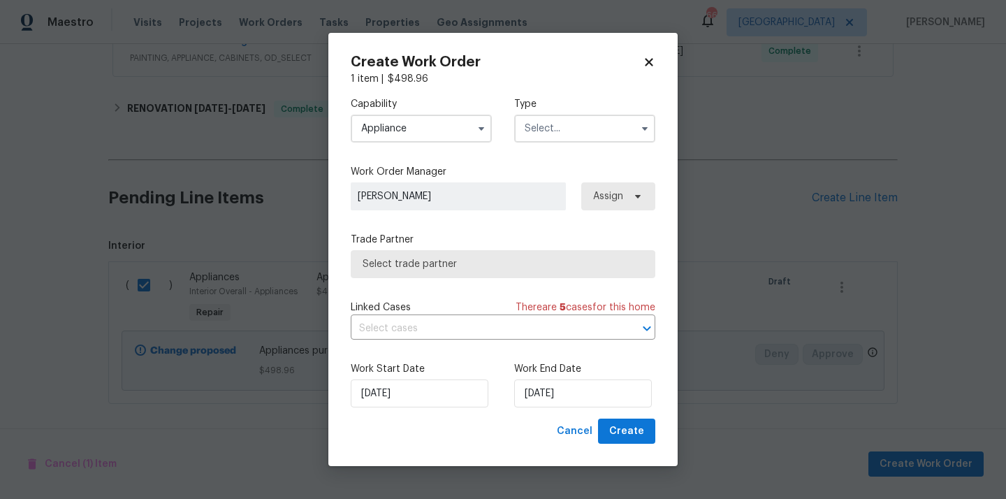
click at [580, 126] on input "text" at bounding box center [584, 129] width 141 height 28
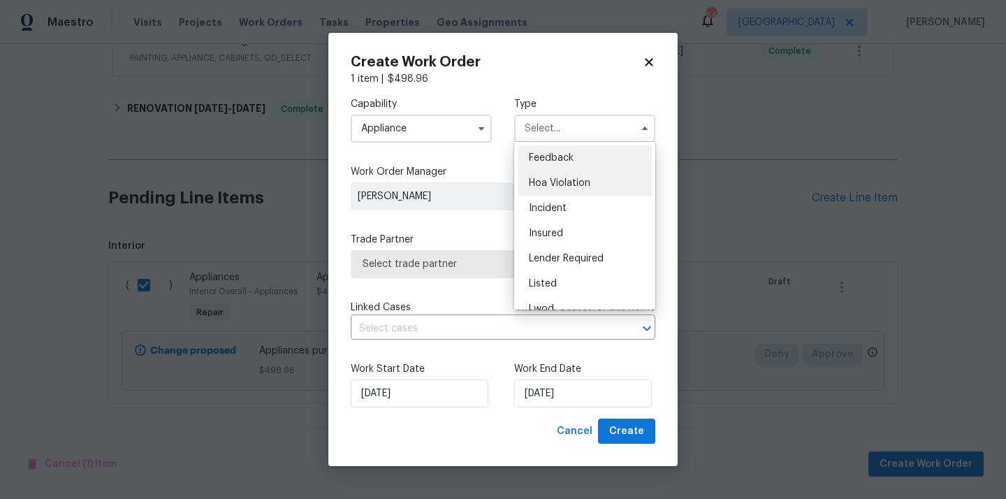
scroll to position [166, 0]
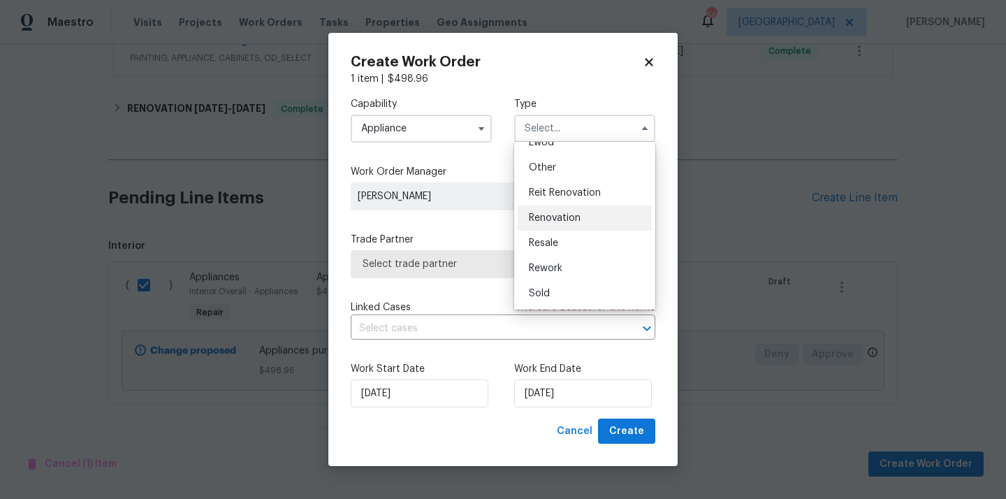
click at [573, 212] on div "Renovation" at bounding box center [584, 217] width 134 height 25
type input "Renovation"
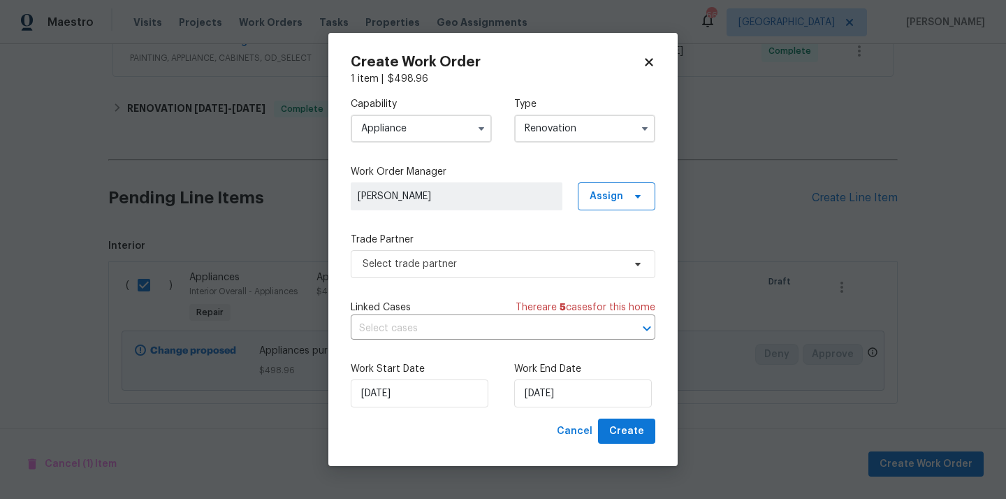
click at [577, 205] on div "RonDerrick Jackson Assign" at bounding box center [503, 196] width 304 height 28
click at [594, 199] on span "Assign" at bounding box center [606, 196] width 34 height 14
click at [593, 258] on div "Assign to me" at bounding box center [618, 255] width 61 height 14
click at [467, 276] on span "Select trade partner" at bounding box center [503, 264] width 304 height 28
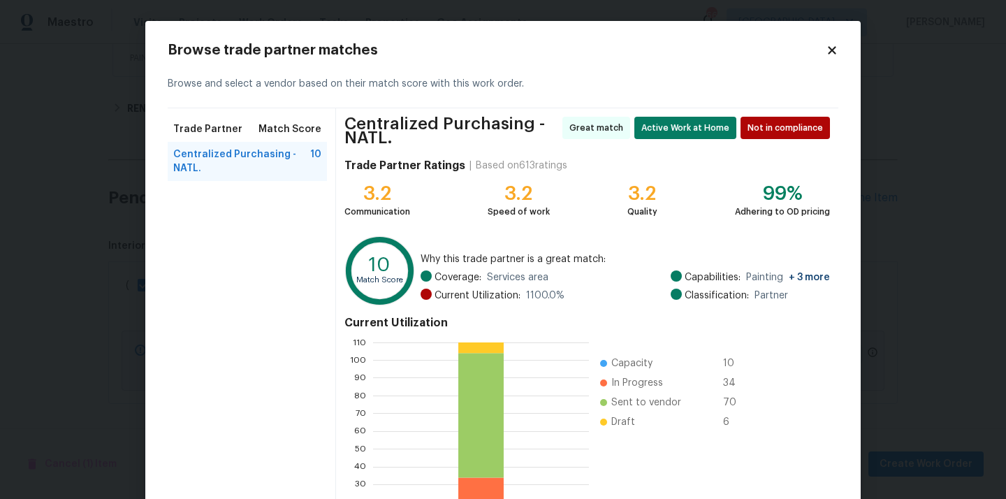
scroll to position [123, 0]
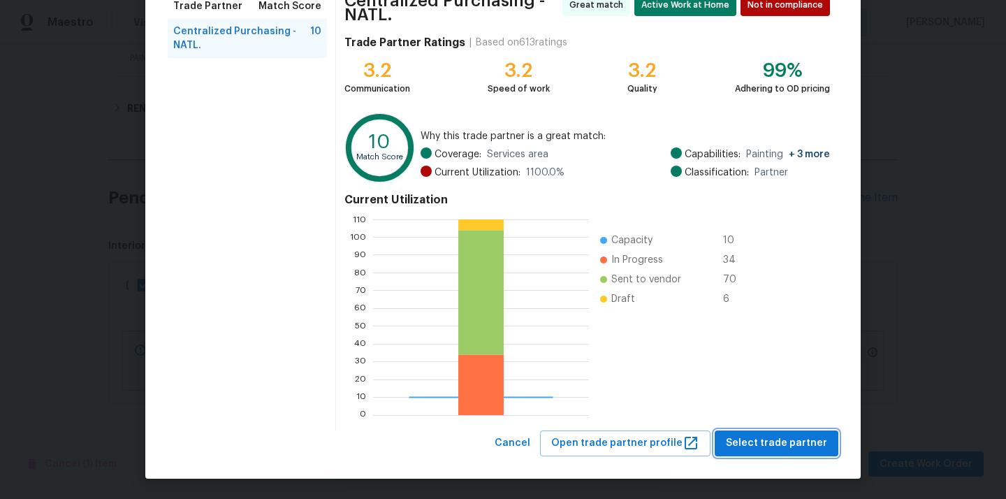
click at [808, 448] on span "Select trade partner" at bounding box center [776, 442] width 101 height 17
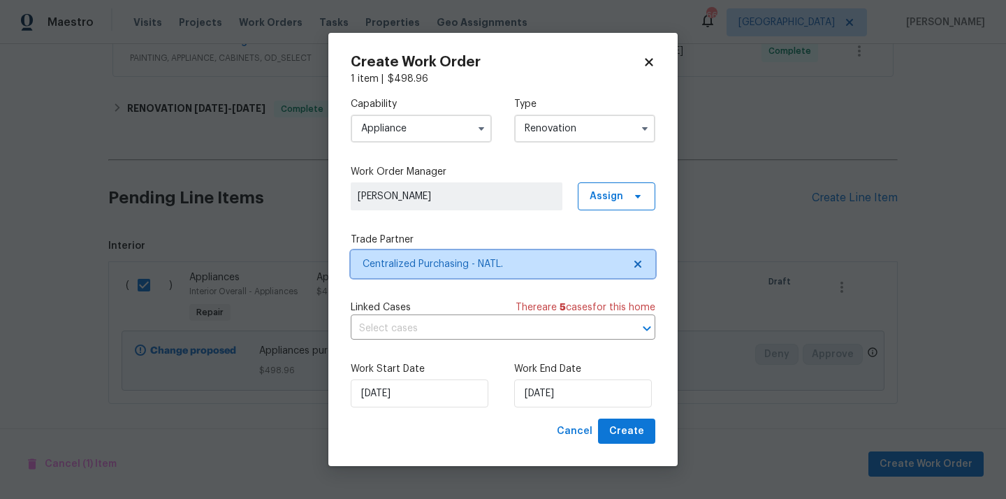
scroll to position [0, 0]
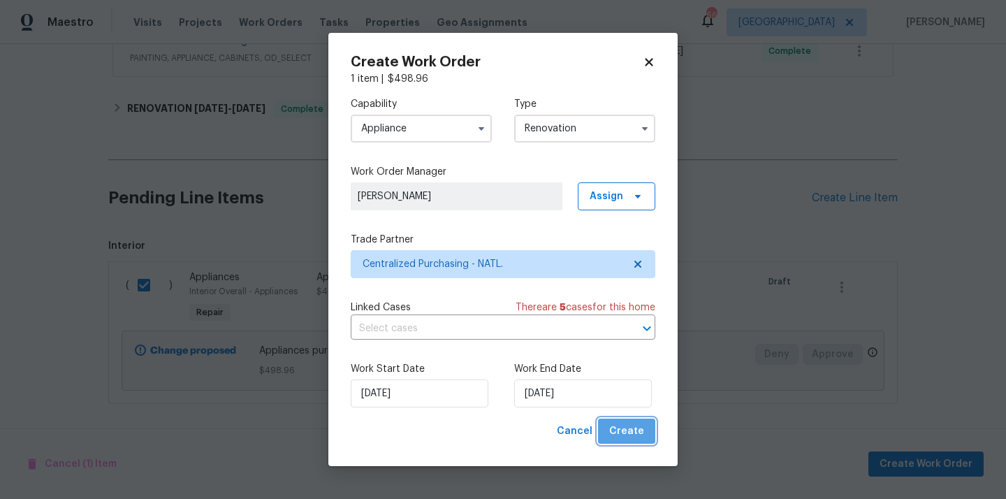
click at [635, 432] on span "Create" at bounding box center [626, 430] width 35 height 17
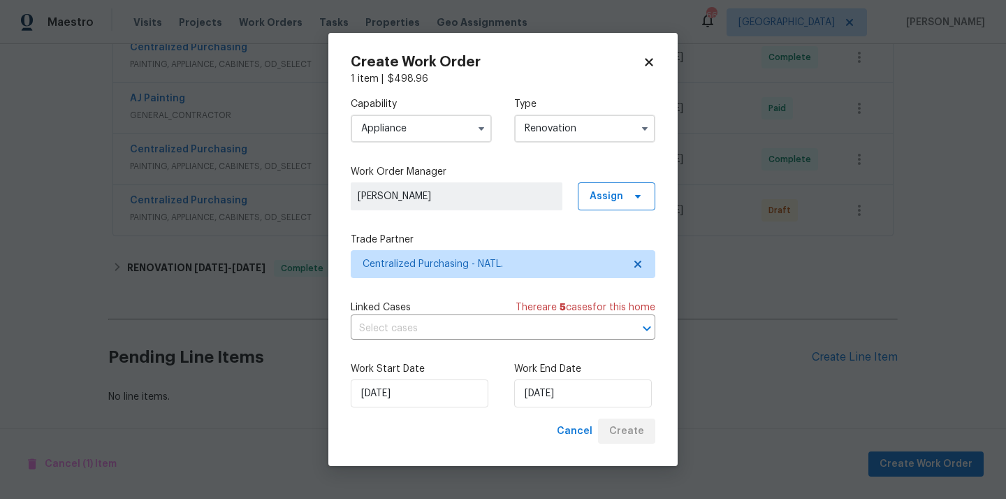
scroll to position [433, 0]
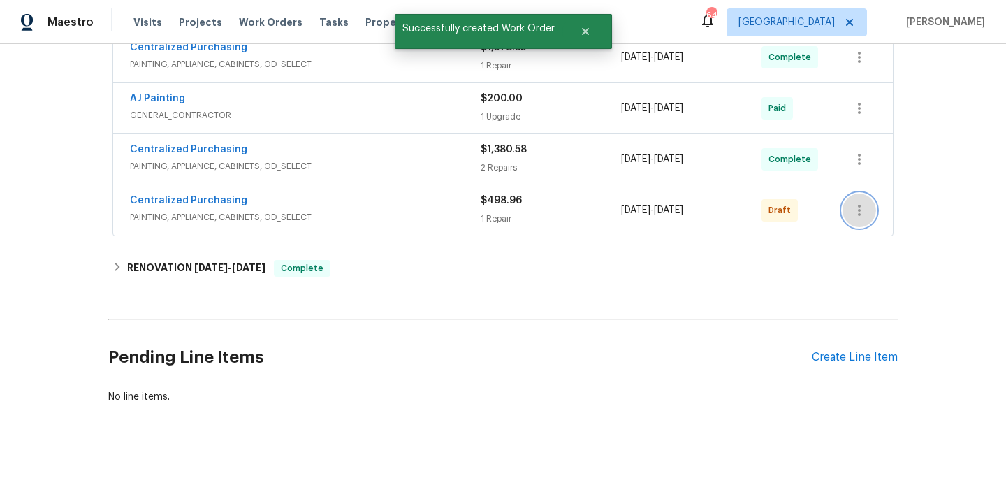
click at [850, 199] on button "button" at bounding box center [859, 210] width 34 height 34
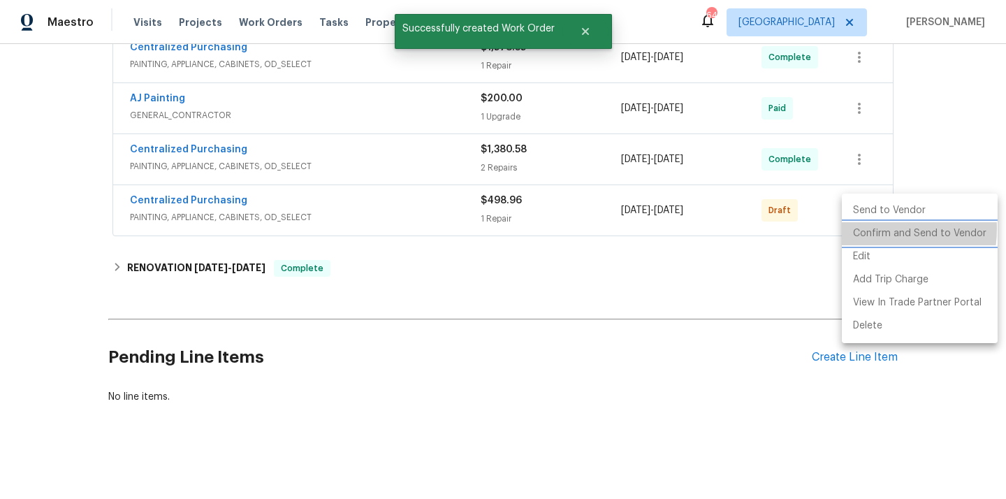
click at [863, 228] on li "Confirm and Send to Vendor" at bounding box center [919, 233] width 156 height 23
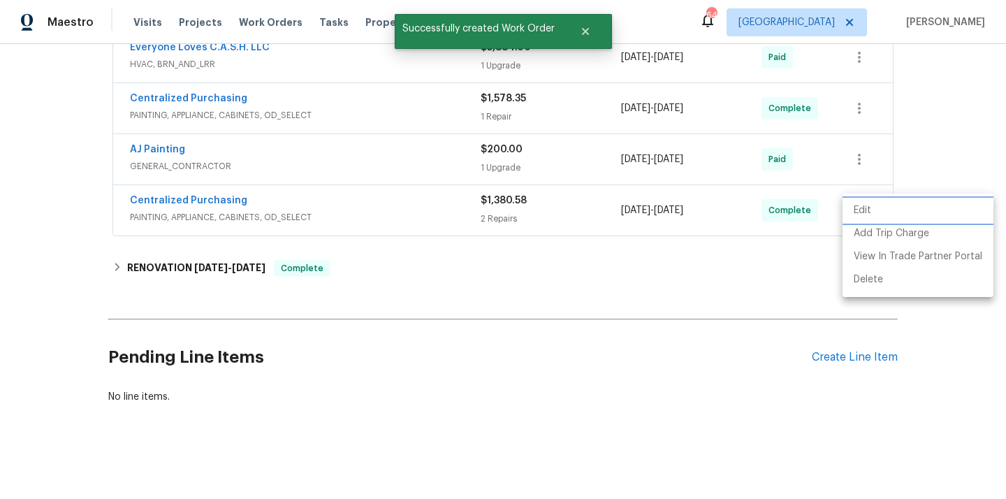
scroll to position [229, 0]
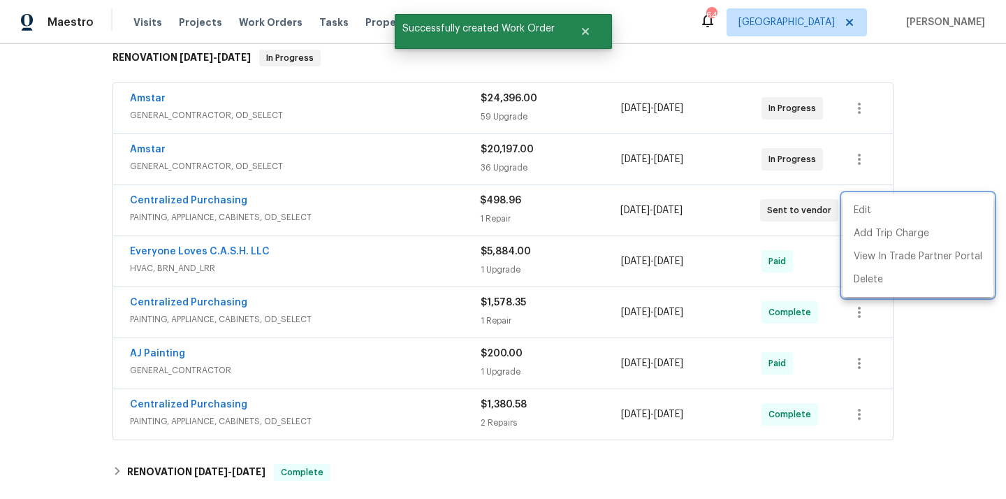
click at [261, 203] on div at bounding box center [503, 249] width 1006 height 499
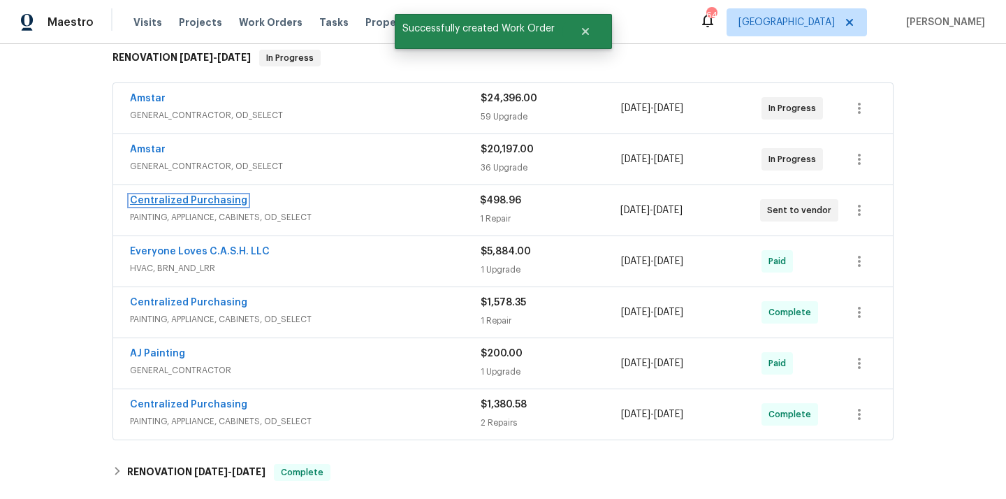
click at [222, 203] on link "Centralized Purchasing" at bounding box center [188, 201] width 117 height 10
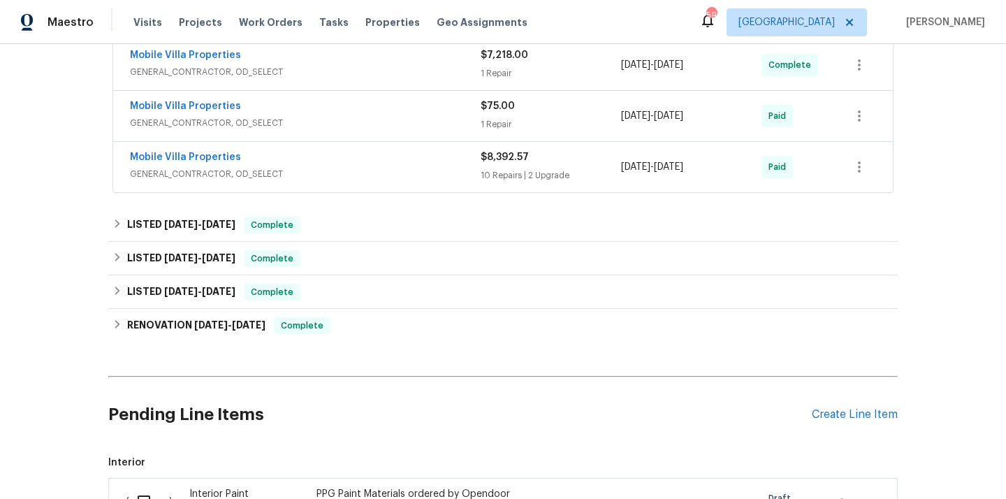
scroll to position [744, 0]
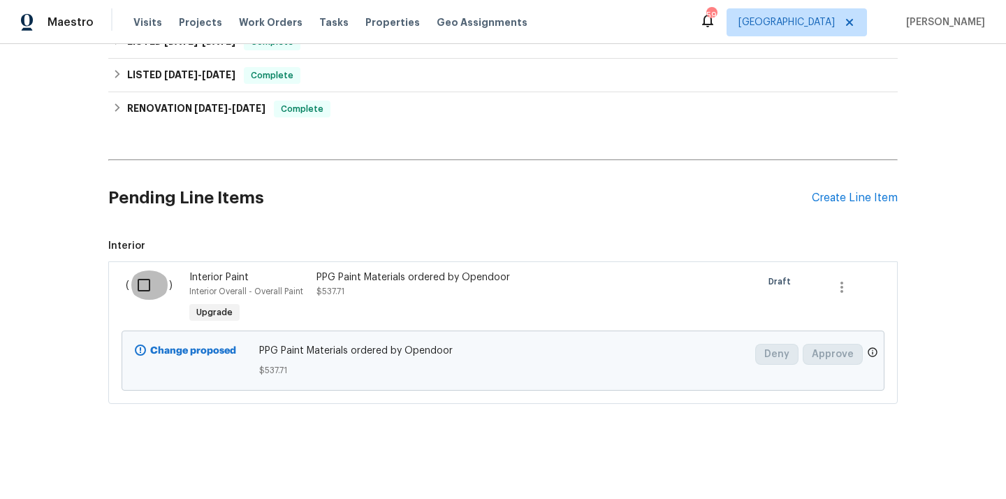
click at [140, 286] on input "checkbox" at bounding box center [149, 284] width 40 height 29
checkbox input "true"
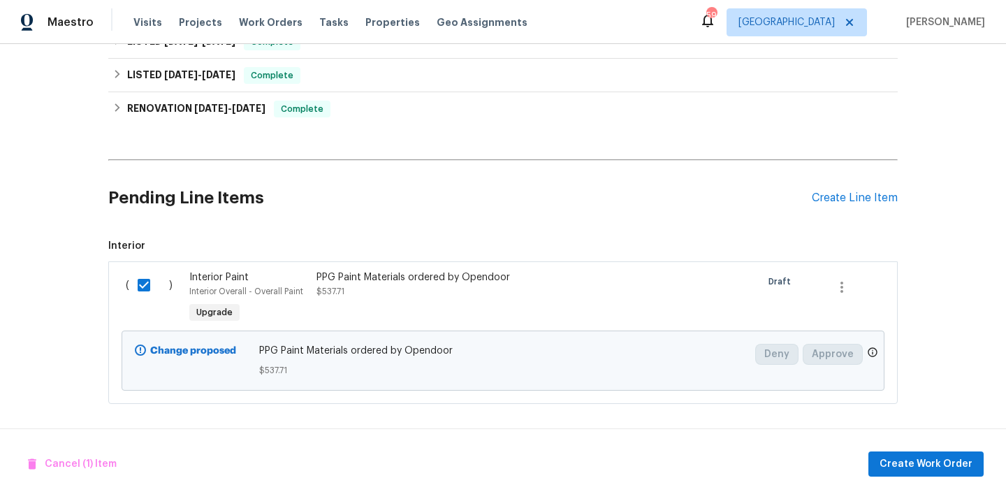
click at [915, 476] on div "Cancel (1) Item Create Work Order" at bounding box center [503, 463] width 1006 height 71
click at [911, 471] on span "Create Work Order" at bounding box center [925, 463] width 93 height 17
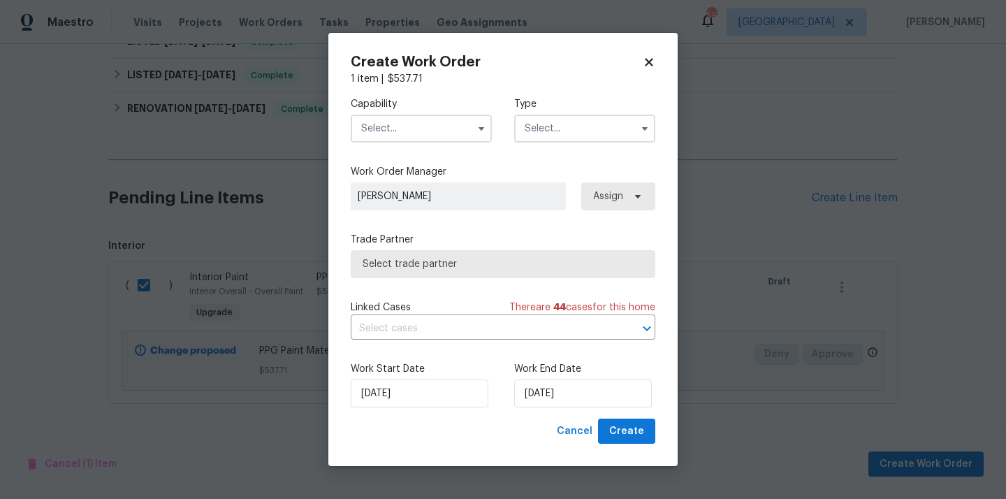
click at [428, 131] on input "text" at bounding box center [421, 129] width 141 height 28
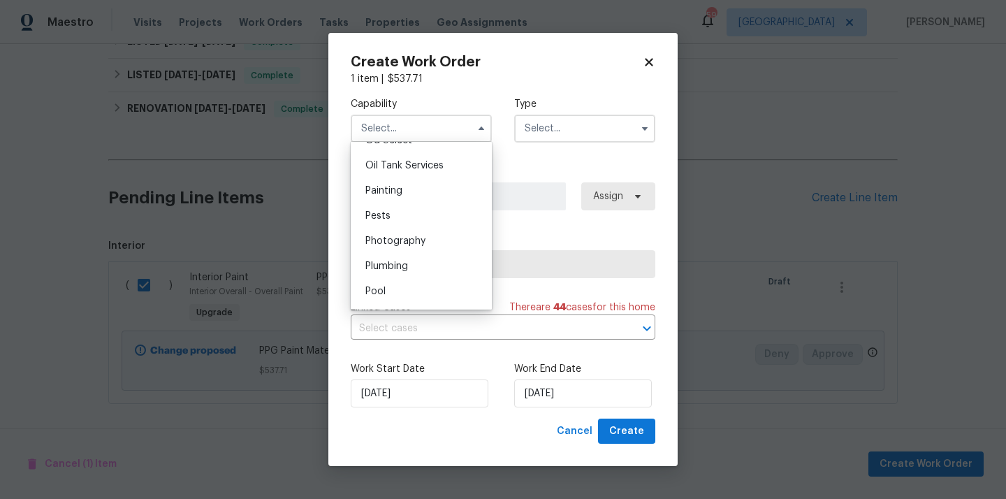
scroll to position [1149, 0]
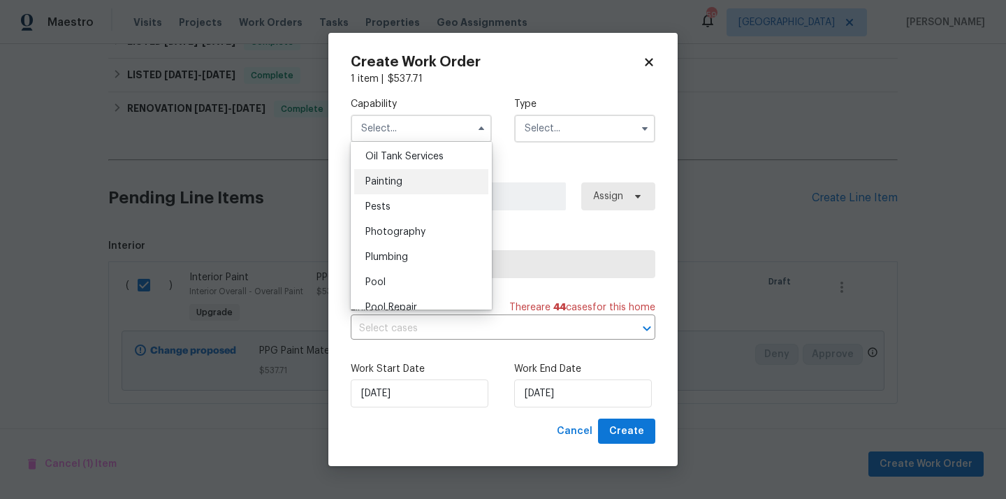
click at [418, 187] on div "Painting" at bounding box center [421, 181] width 134 height 25
type input "Painting"
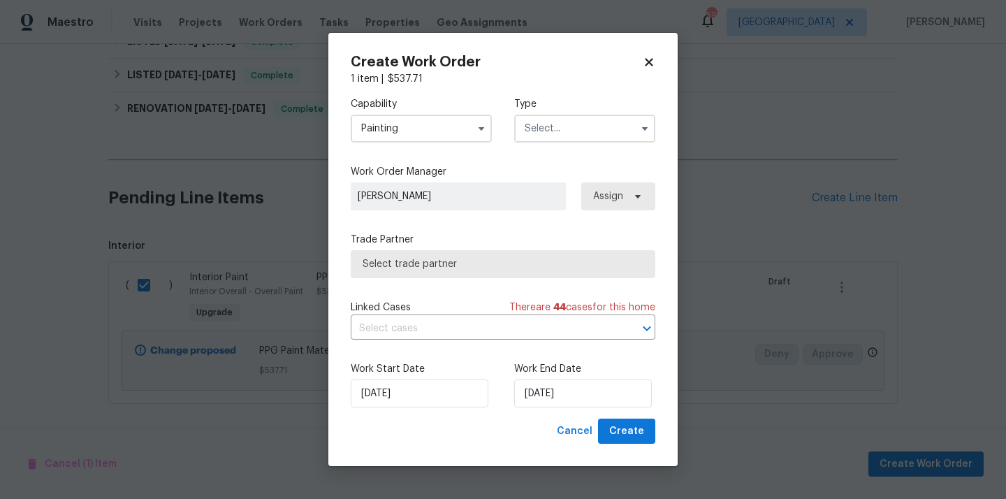
click at [564, 119] on input "text" at bounding box center [584, 129] width 141 height 28
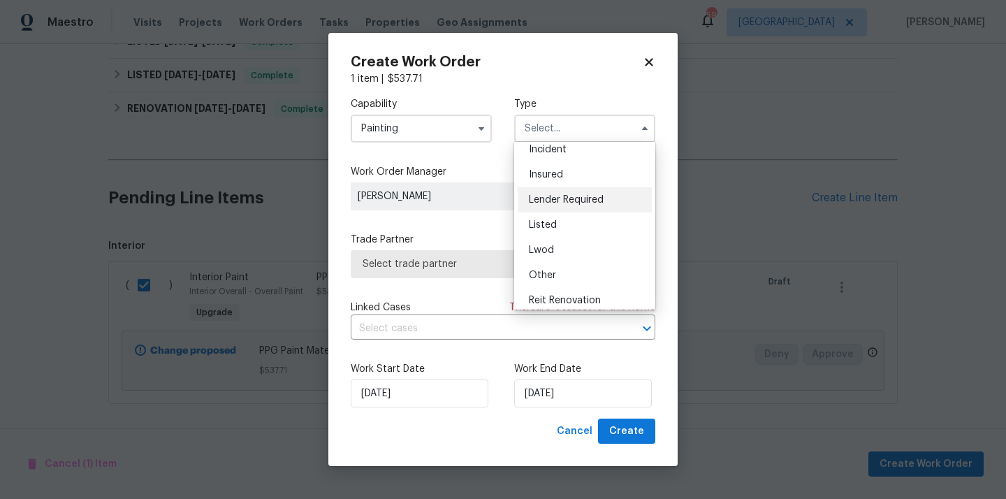
scroll to position [78, 0]
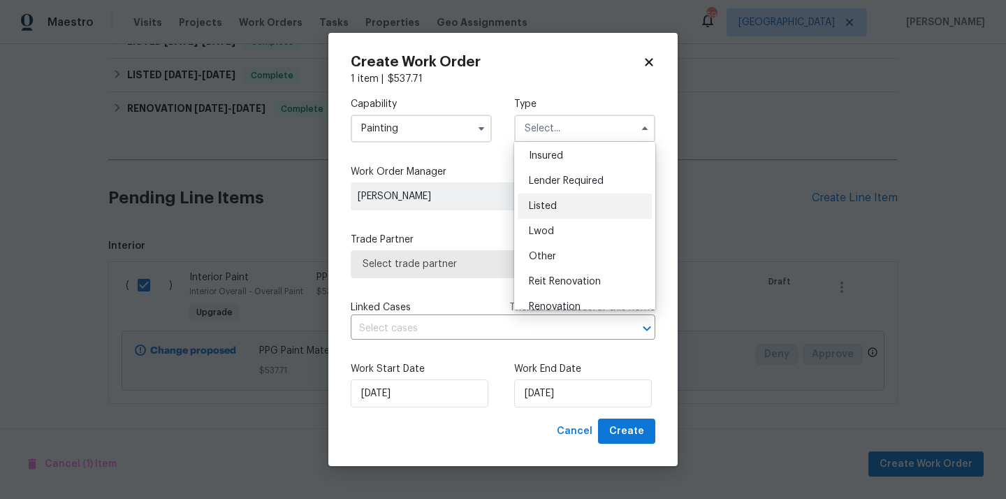
click at [562, 210] on div "Listed" at bounding box center [584, 205] width 134 height 25
type input "Listed"
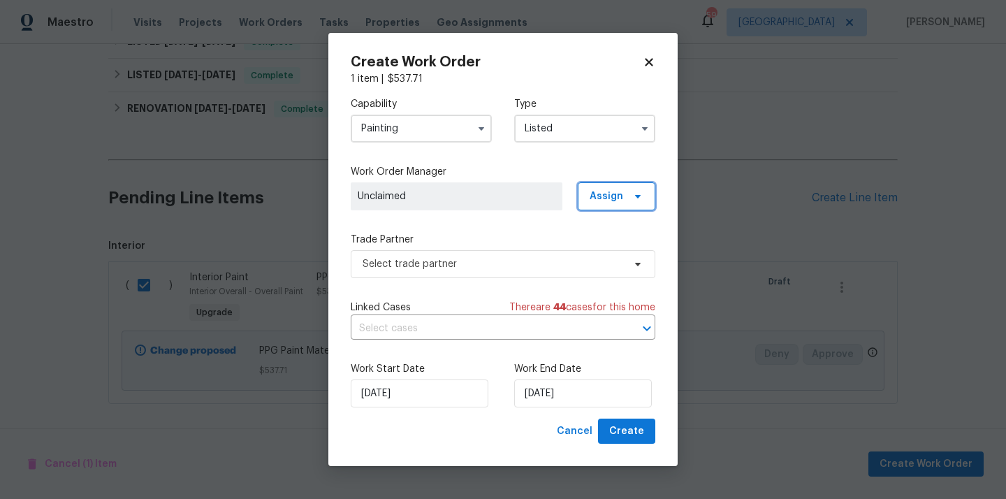
click at [590, 202] on span "Assign" at bounding box center [616, 196] width 78 height 28
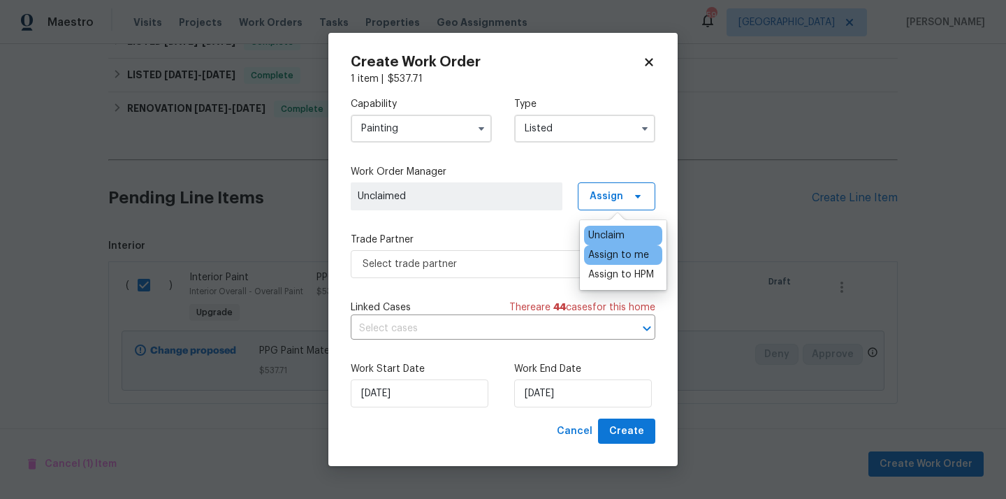
click at [603, 255] on div "Assign to me" at bounding box center [618, 255] width 61 height 14
click at [495, 263] on span "Select trade partner" at bounding box center [492, 264] width 260 height 14
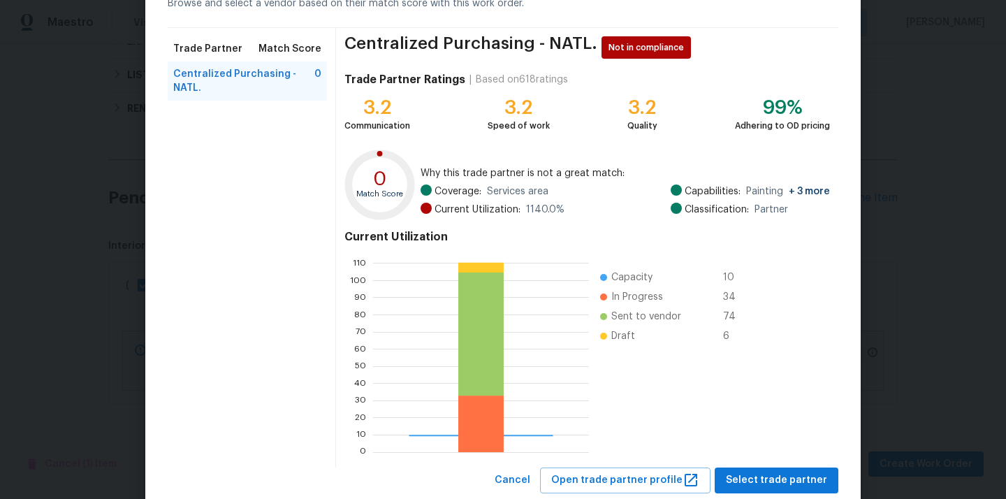
scroll to position [117, 0]
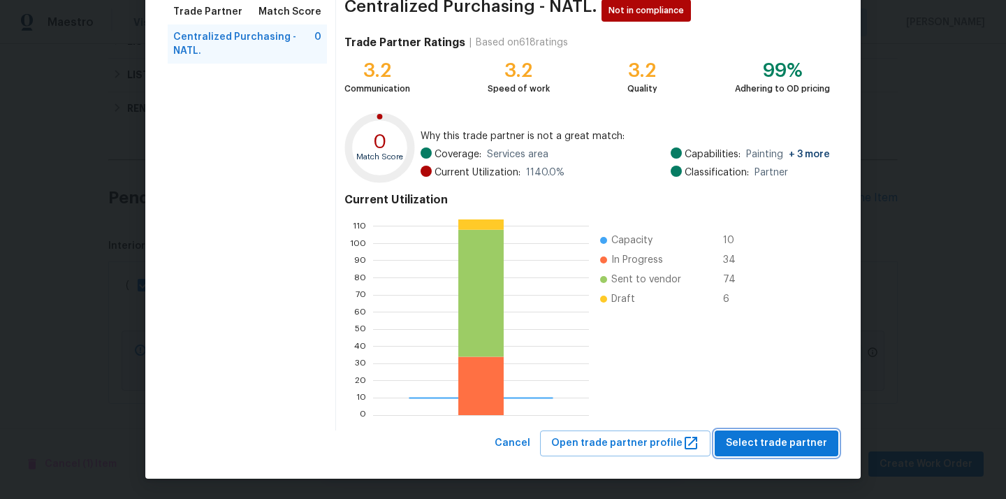
click at [774, 445] on span "Select trade partner" at bounding box center [776, 442] width 101 height 17
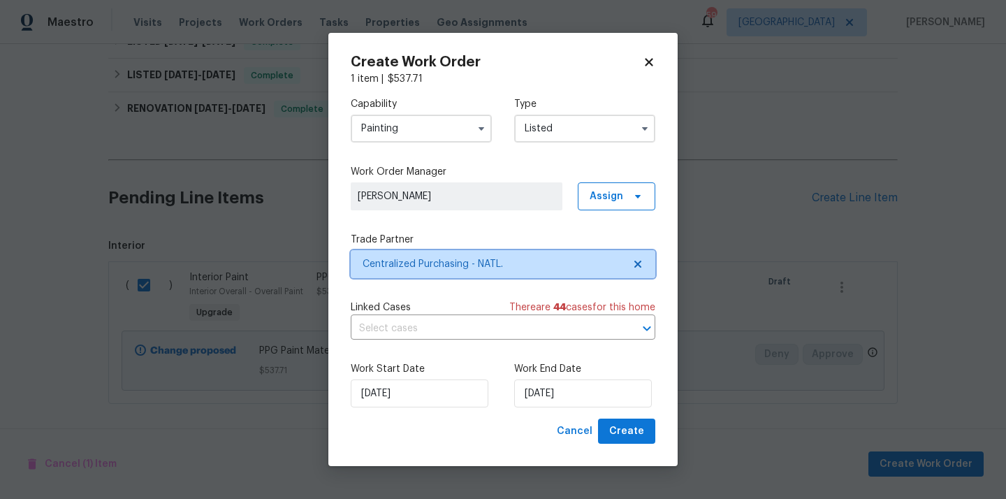
scroll to position [0, 0]
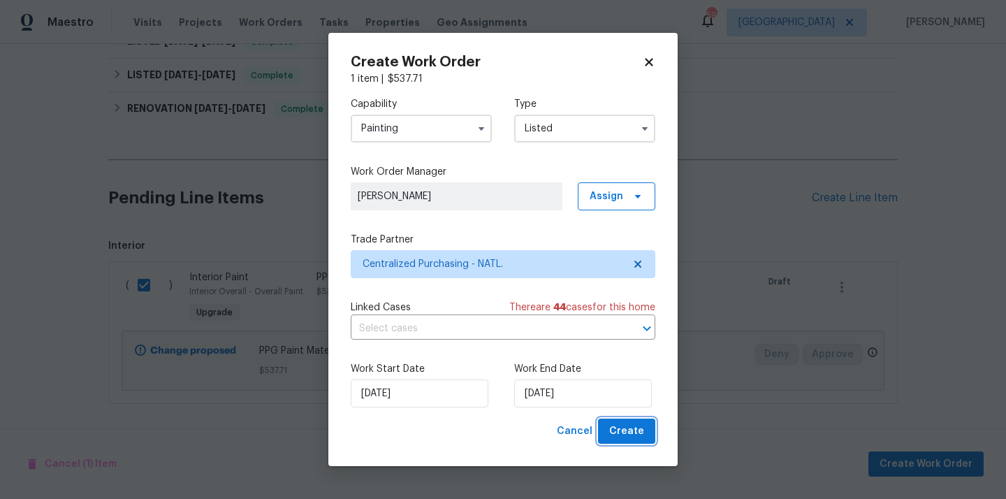
click at [630, 436] on span "Create" at bounding box center [626, 430] width 35 height 17
checkbox input "false"
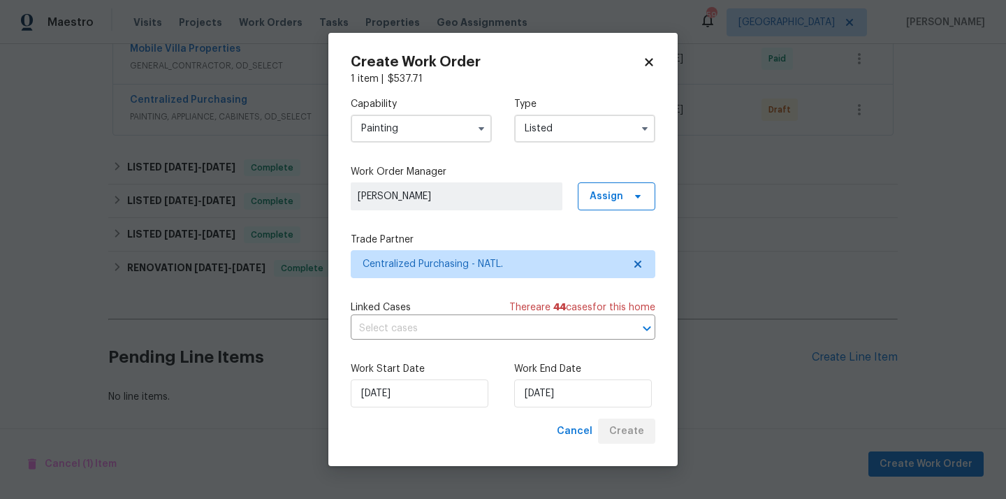
scroll to position [635, 0]
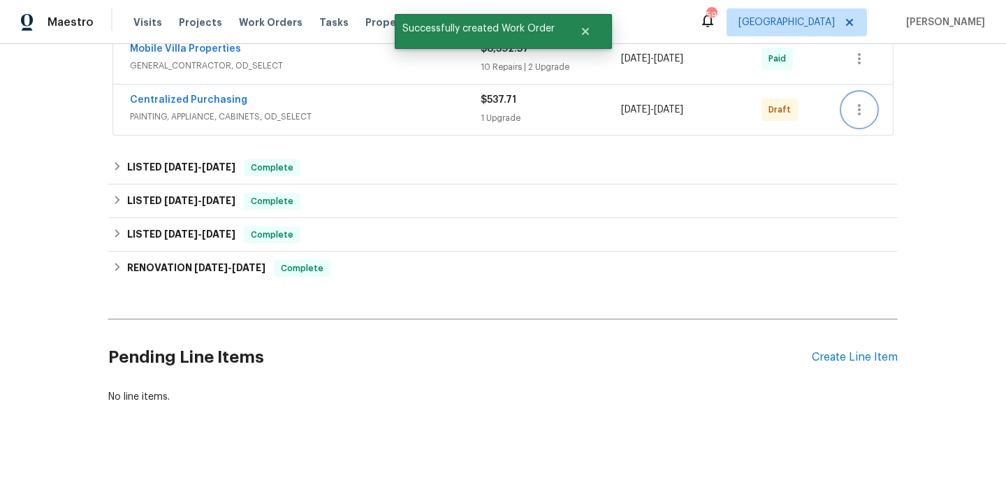
click at [854, 110] on icon "button" at bounding box center [858, 109] width 17 height 17
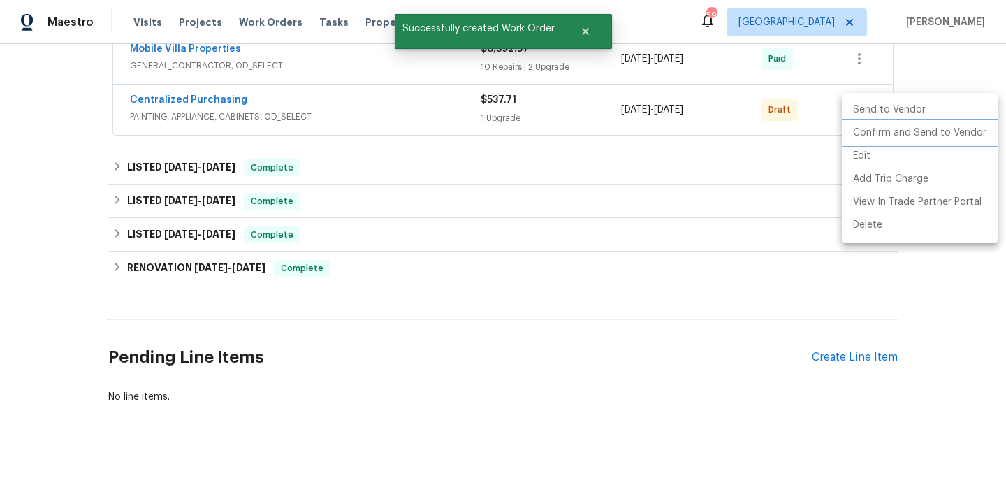
click at [873, 142] on li "Confirm and Send to Vendor" at bounding box center [919, 132] width 156 height 23
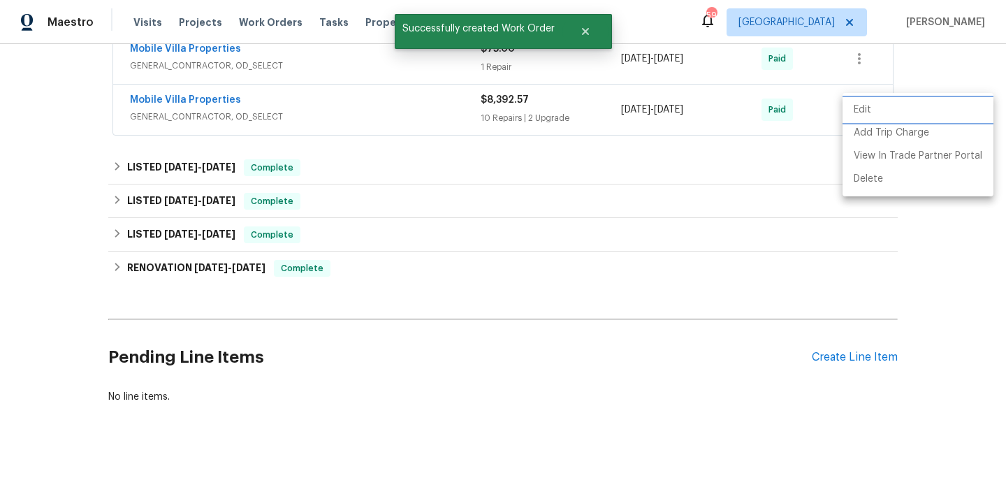
scroll to position [330, 0]
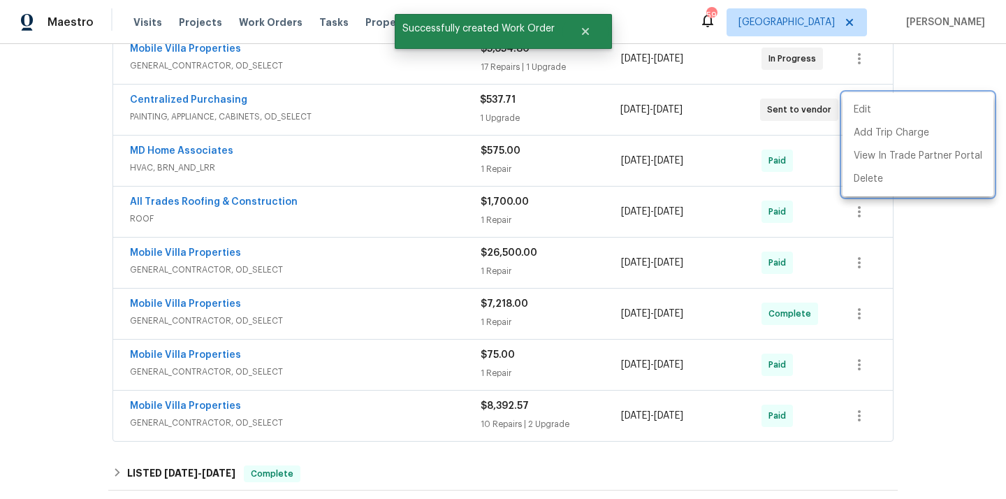
click at [259, 95] on div at bounding box center [503, 249] width 1006 height 499
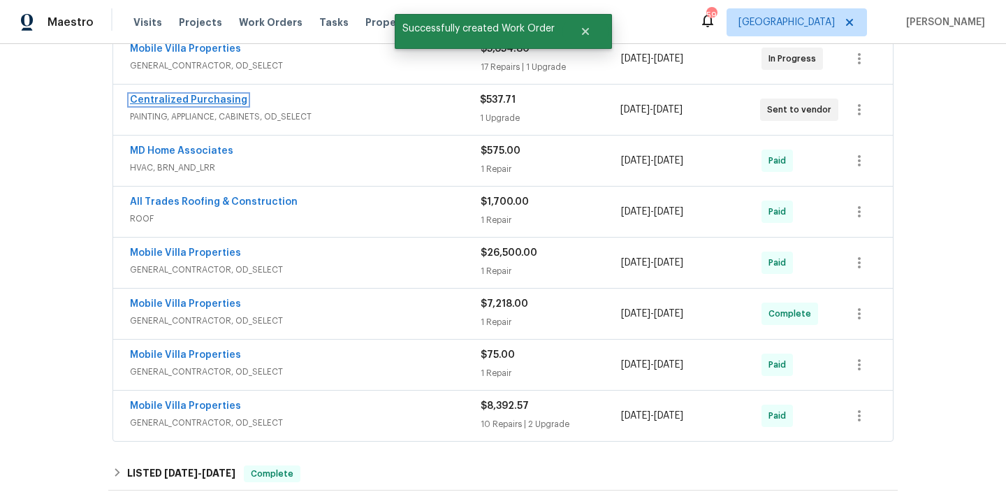
click at [222, 101] on link "Centralized Purchasing" at bounding box center [188, 100] width 117 height 10
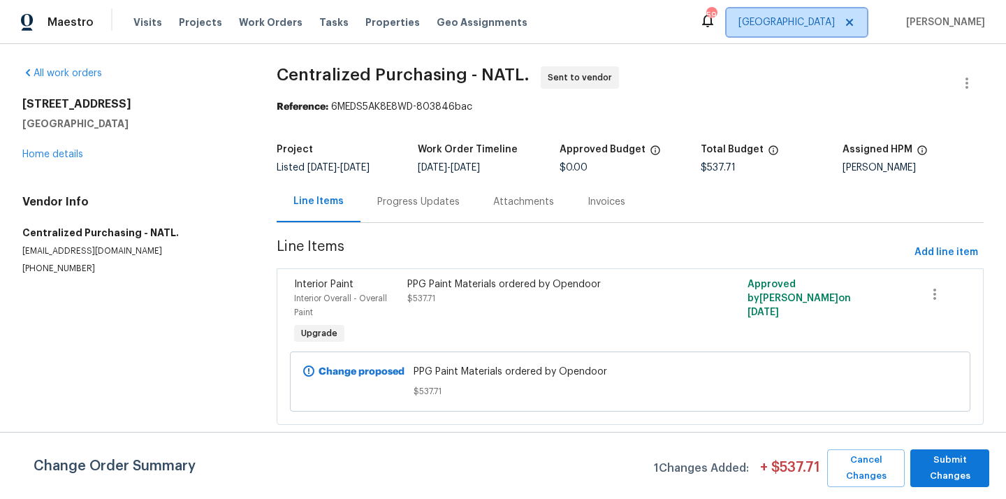
click at [841, 36] on span "[GEOGRAPHIC_DATA]" at bounding box center [796, 22] width 140 height 28
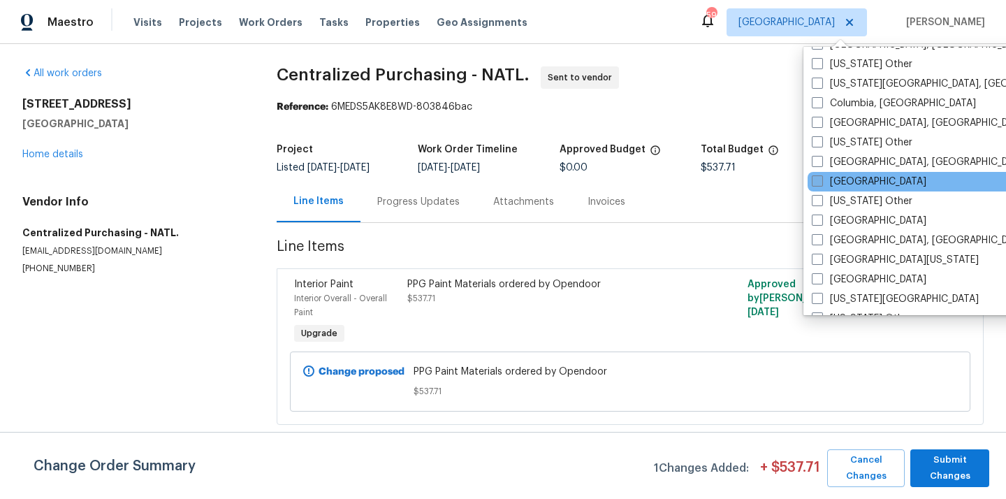
click at [827, 181] on label "[GEOGRAPHIC_DATA]" at bounding box center [868, 182] width 115 height 14
click at [820, 181] on input "[GEOGRAPHIC_DATA]" at bounding box center [815, 179] width 9 height 9
checkbox input "true"
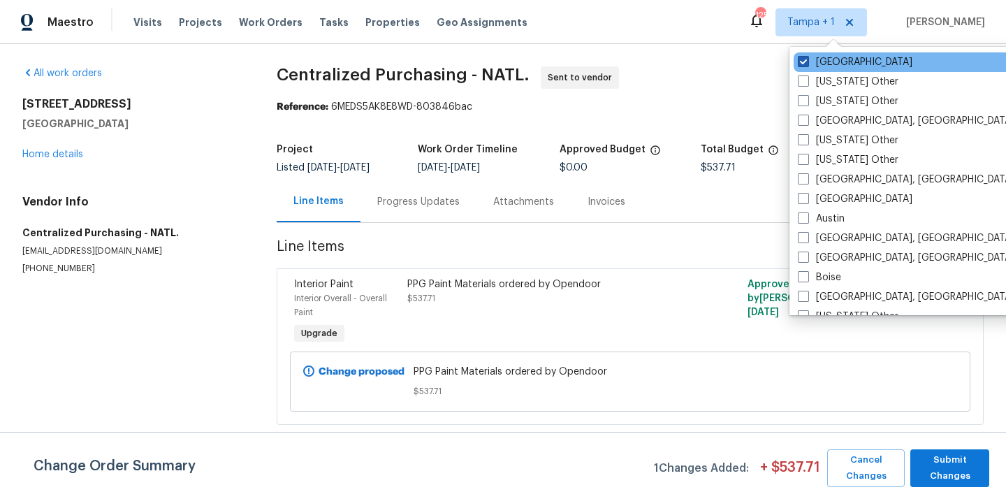
click at [816, 59] on label "[GEOGRAPHIC_DATA]" at bounding box center [854, 62] width 115 height 14
click at [807, 59] on input "[GEOGRAPHIC_DATA]" at bounding box center [801, 59] width 9 height 9
checkbox input "false"
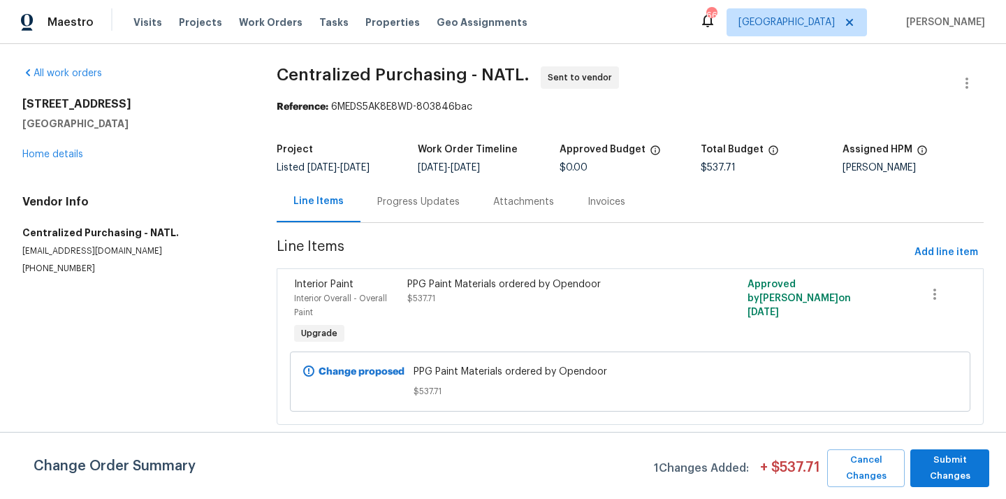
click at [182, 31] on div "Visits Projects Work Orders Tasks Properties Geo Assignments" at bounding box center [338, 22] width 411 height 28
click at [189, 18] on span "Projects" at bounding box center [200, 22] width 43 height 14
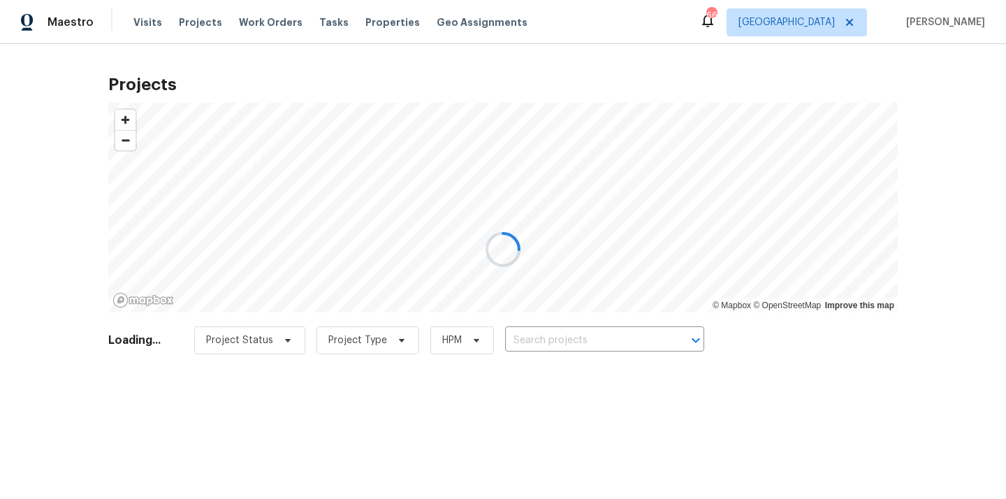
click at [570, 321] on div at bounding box center [503, 249] width 1006 height 499
click at [565, 338] on div at bounding box center [503, 249] width 1006 height 499
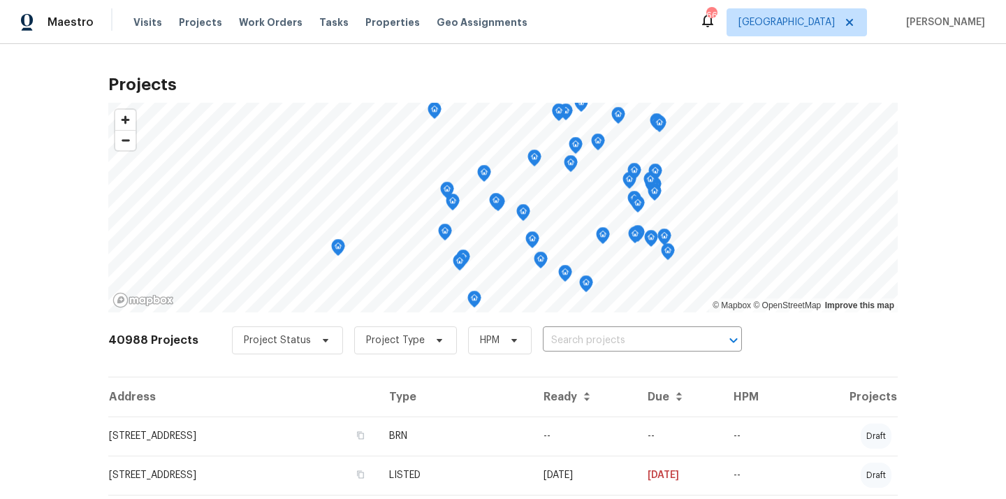
click at [565, 338] on input "text" at bounding box center [623, 341] width 160 height 22
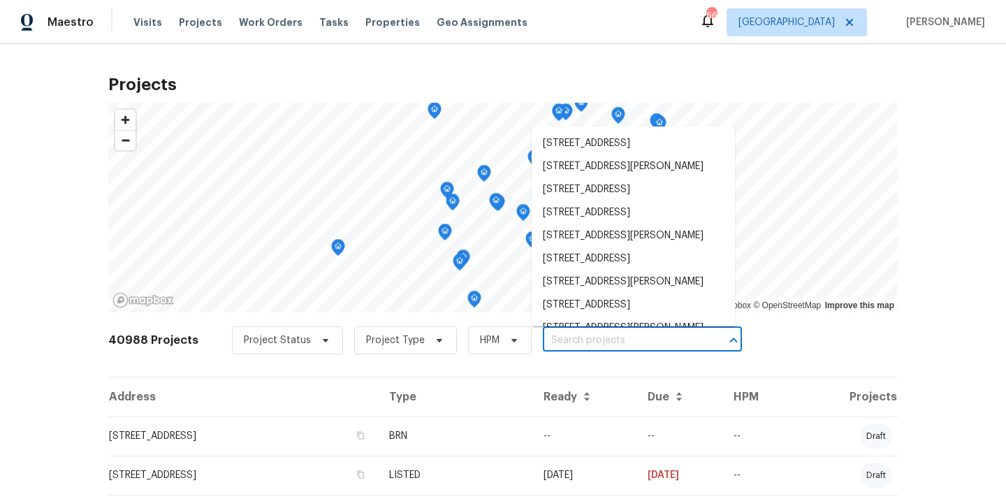
paste input "[STREET_ADDRESS]"
type input "[STREET_ADDRESS]"
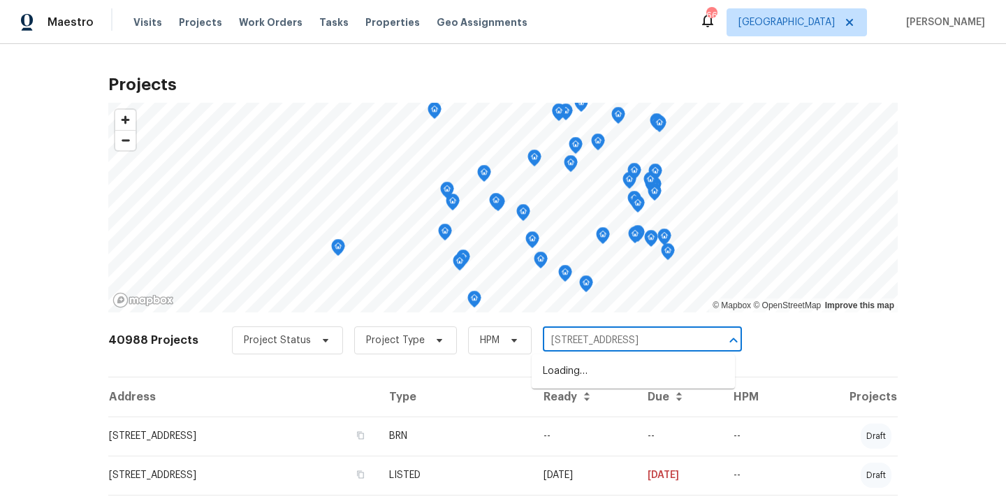
scroll to position [0, 19]
click at [568, 374] on li "[STREET_ADDRESS]" at bounding box center [632, 371] width 203 height 23
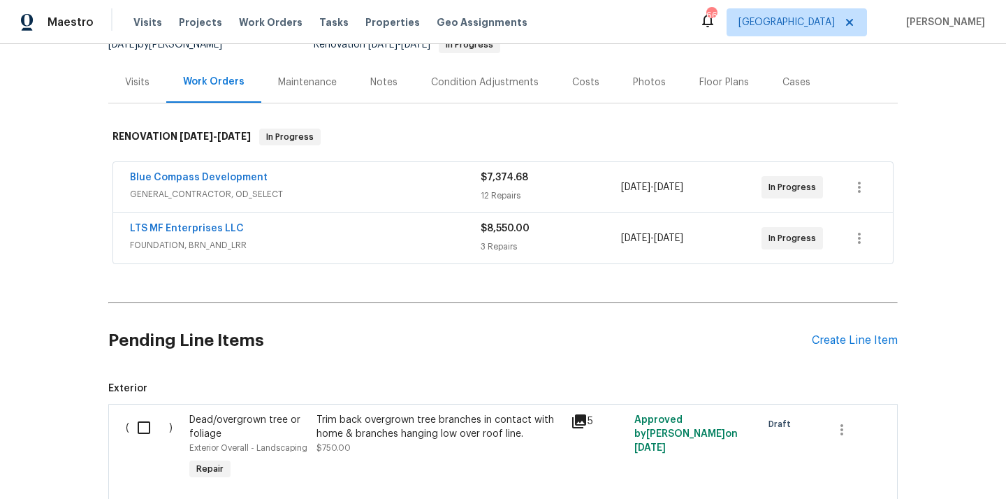
scroll to position [255, 0]
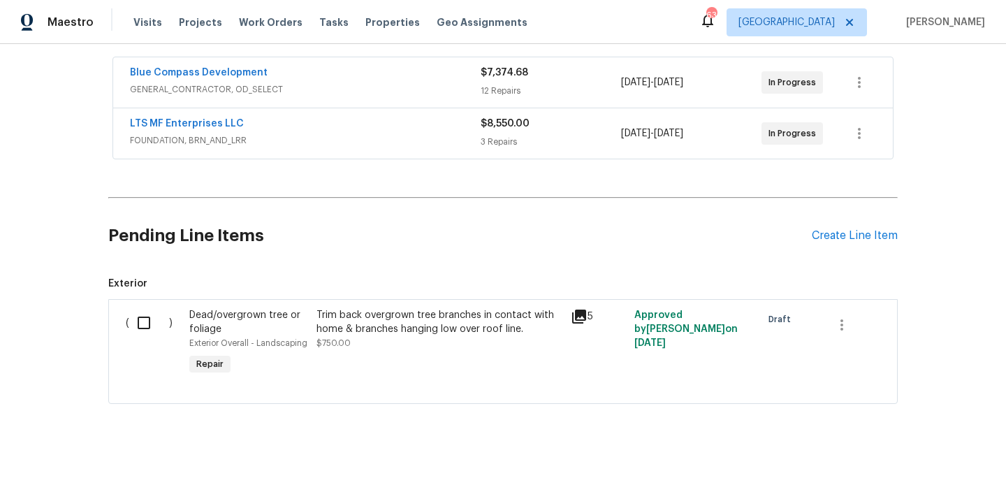
click at [841, 245] on div "Pending Line Items Create Line Item" at bounding box center [502, 235] width 789 height 65
click at [838, 236] on div "Create Line Item" at bounding box center [854, 235] width 86 height 13
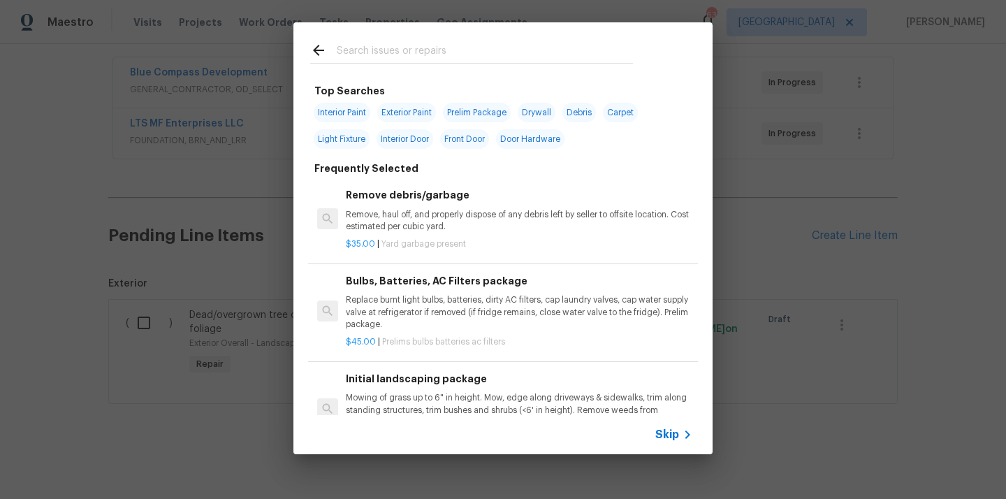
click at [369, 57] on input "text" at bounding box center [485, 52] width 296 height 21
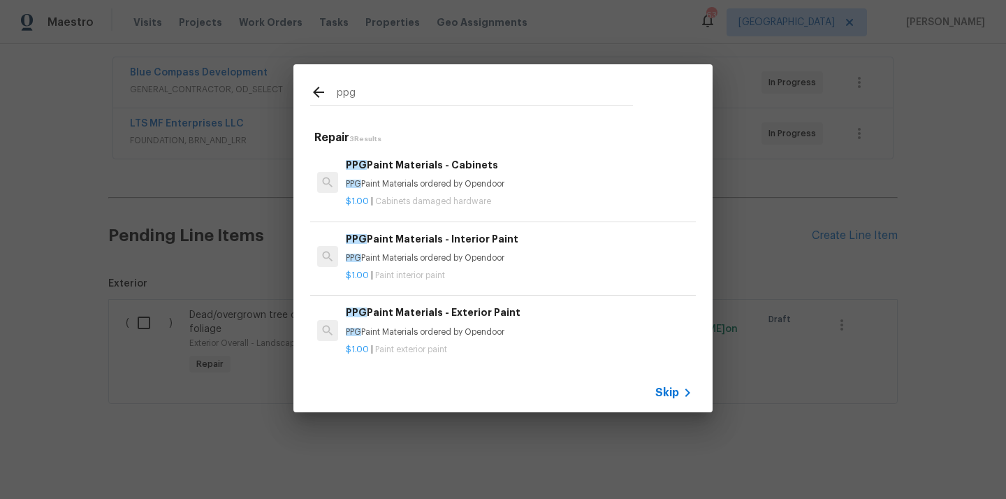
type input "ppg"
click at [456, 182] on p "PPG Paint Materials ordered by Opendoor" at bounding box center [519, 184] width 346 height 12
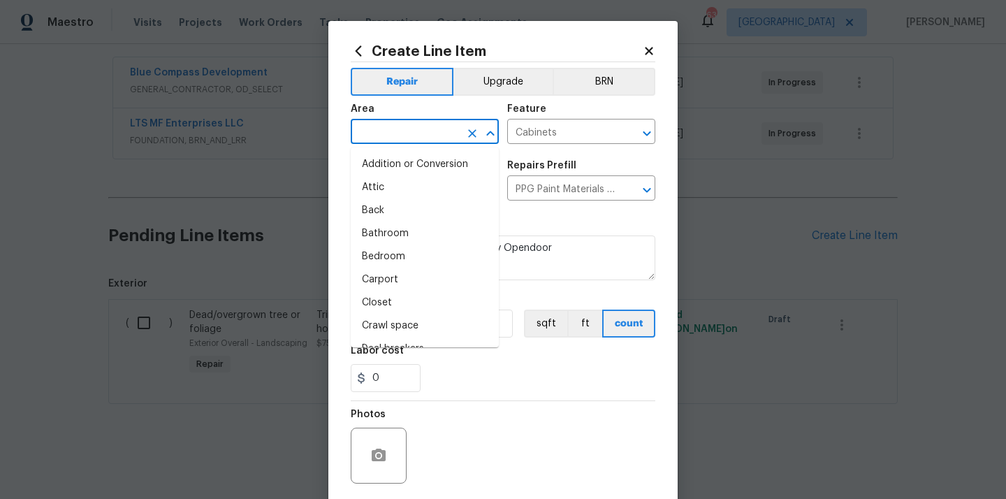
click at [411, 133] on input "text" at bounding box center [405, 133] width 109 height 22
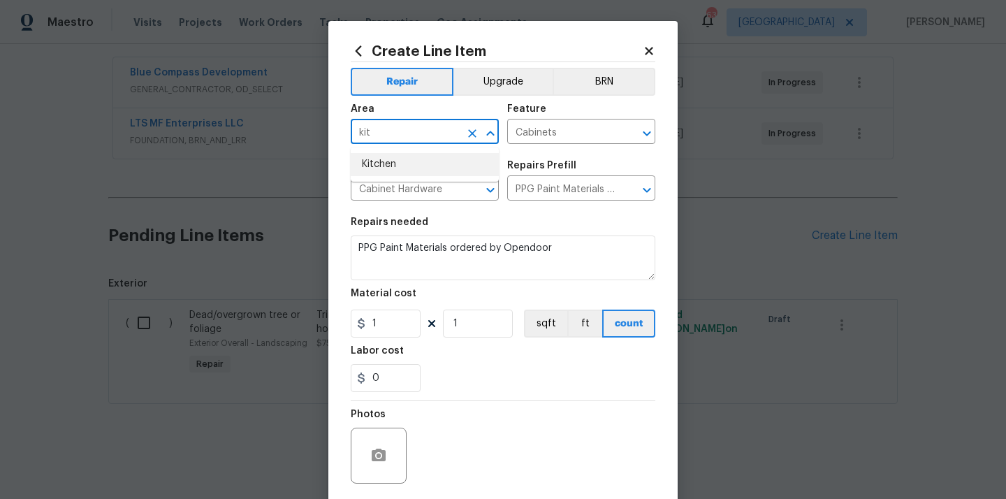
click at [390, 168] on li "Kitchen" at bounding box center [425, 164] width 148 height 23
type input "Kitchen"
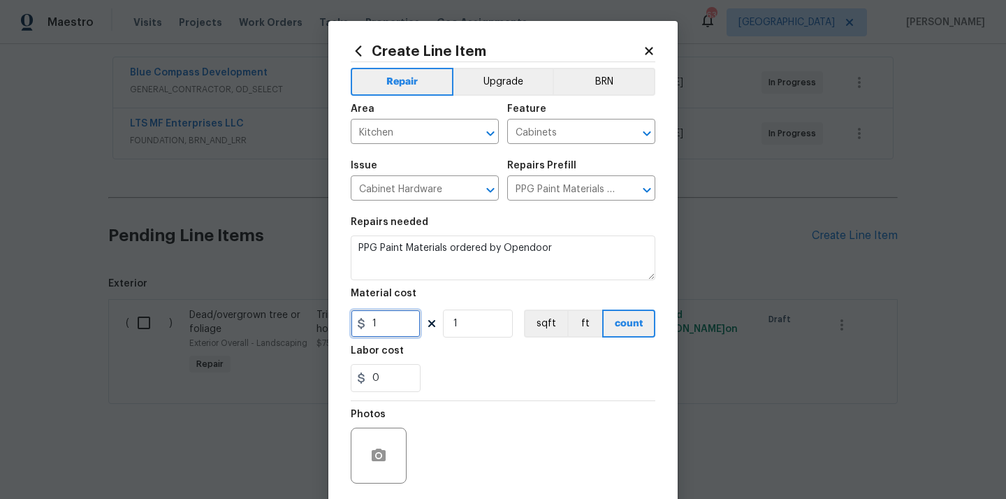
drag, startPoint x: 399, startPoint y: 327, endPoint x: 327, endPoint y: 326, distance: 71.9
click at [328, 326] on div "Create Line Item Repair Upgrade BRN Area Kitchen ​ Feature Cabinets ​ Issue Cab…" at bounding box center [502, 300] width 349 height 559
paste input "492.2"
type input "492.21"
click at [450, 385] on div "0" at bounding box center [503, 378] width 304 height 28
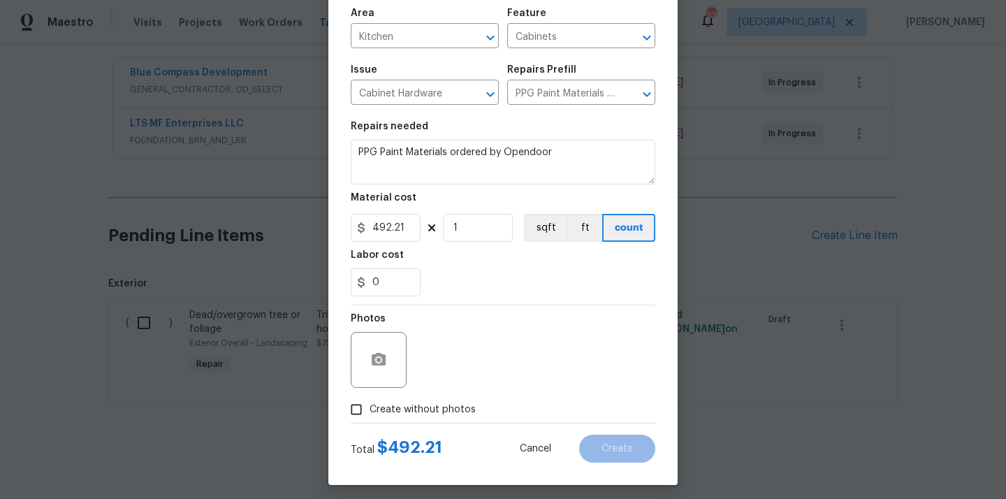
scroll to position [103, 0]
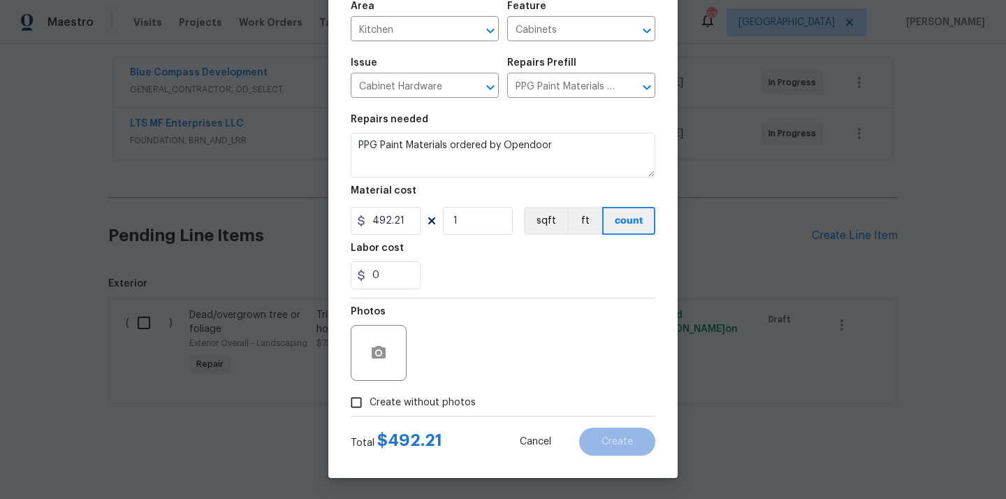
click at [434, 402] on span "Create without photos" at bounding box center [422, 402] width 106 height 15
click at [369, 402] on input "Create without photos" at bounding box center [356, 402] width 27 height 27
checkbox input "true"
click at [448, 383] on div "Reason*" at bounding box center [536, 343] width 237 height 91
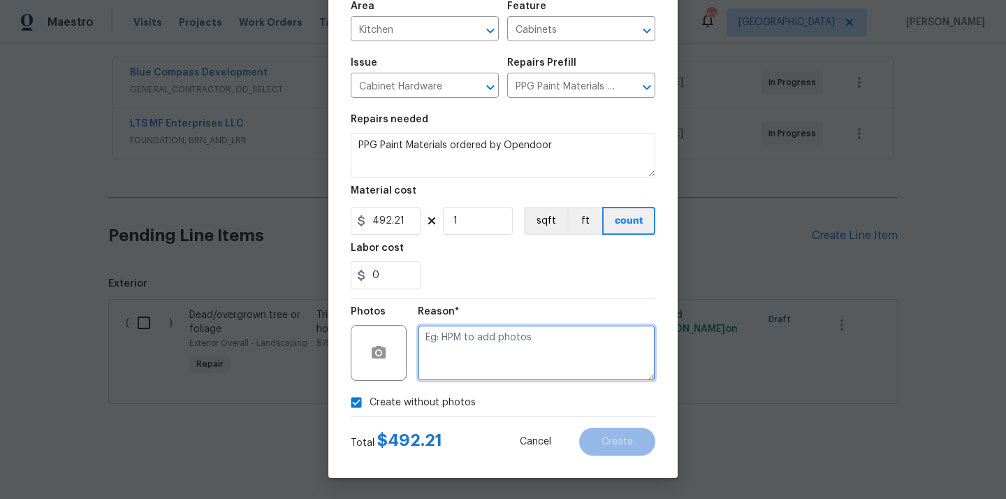
click at [453, 358] on textarea at bounding box center [536, 353] width 237 height 56
type textarea "N/A"
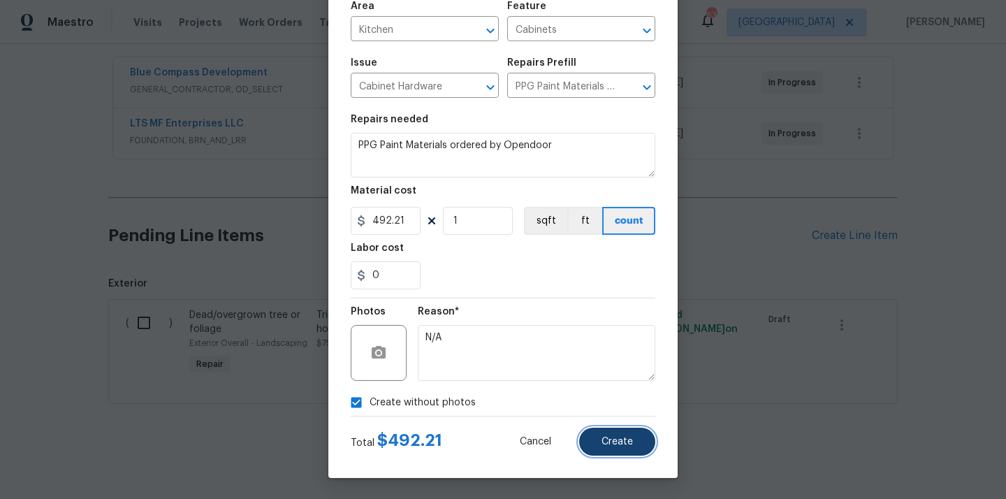
click at [603, 441] on span "Create" at bounding box center [616, 441] width 31 height 10
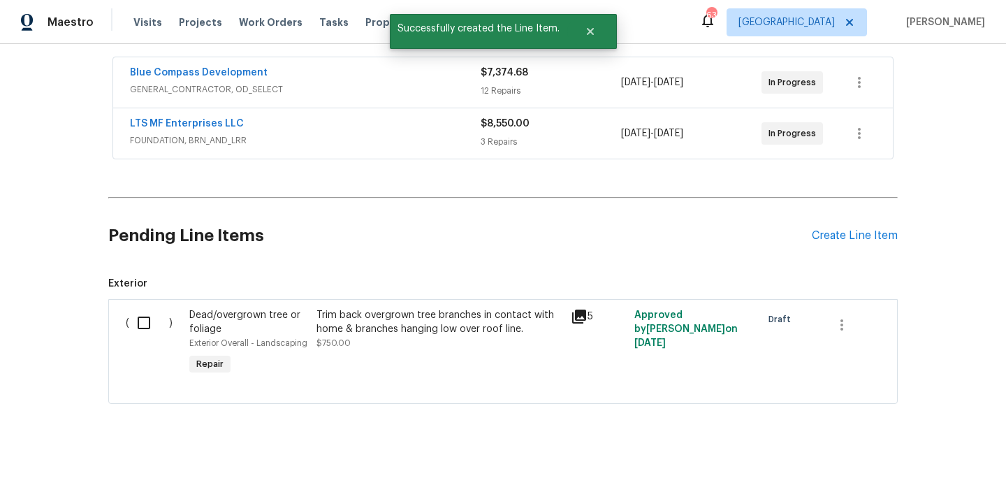
click at [850, 244] on section "Pending Line Items Create Line Item Exterior ( ) Dead/overgrown tree or foliage…" at bounding box center [502, 303] width 789 height 200
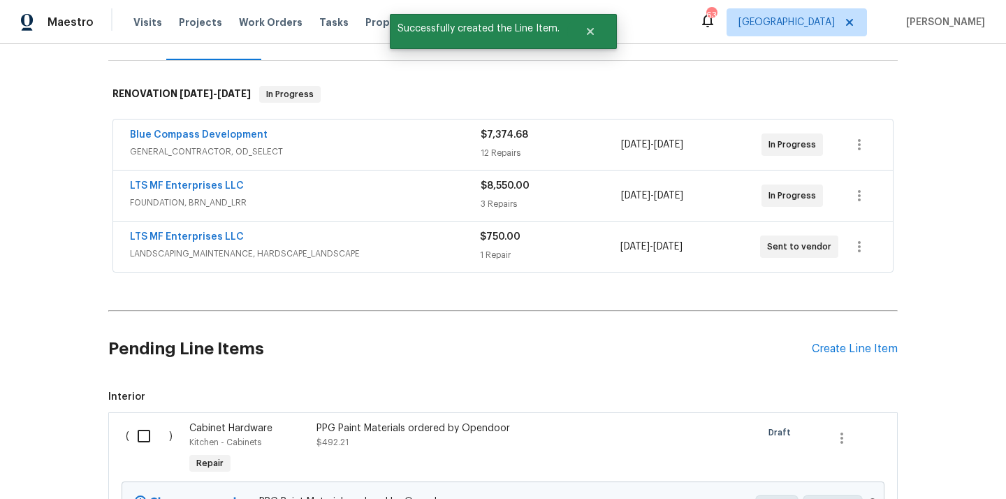
scroll to position [255, 0]
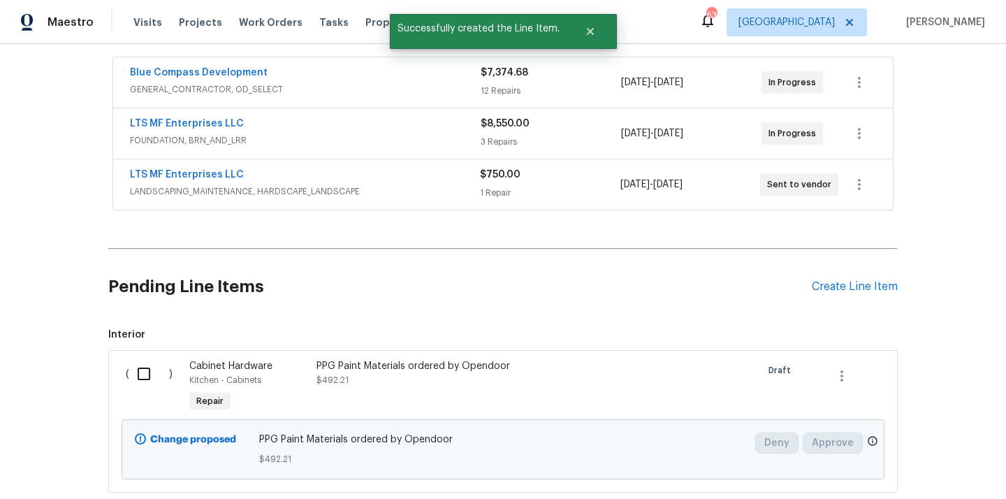
click at [834, 295] on div "Pending Line Items Create Line Item" at bounding box center [502, 286] width 789 height 65
click at [833, 285] on div "Create Line Item" at bounding box center [854, 286] width 86 height 13
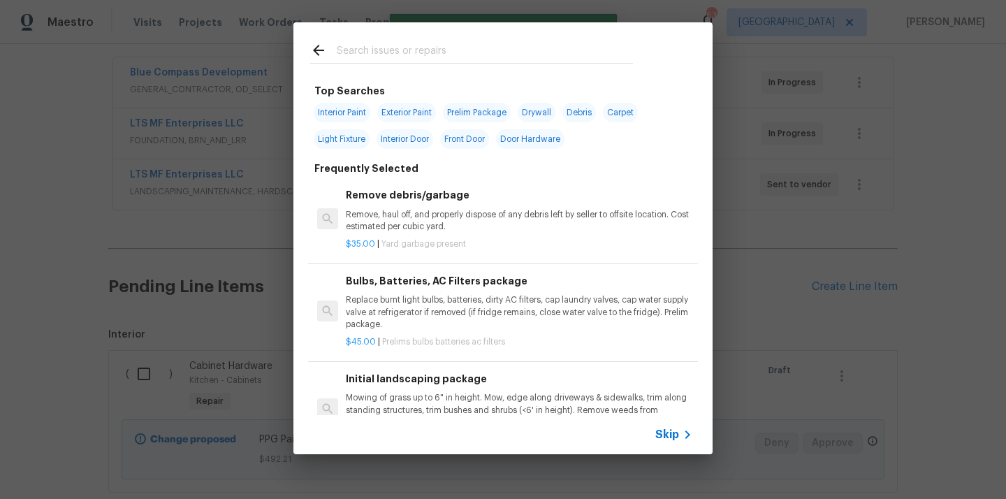
click at [429, 45] on input "text" at bounding box center [485, 52] width 296 height 21
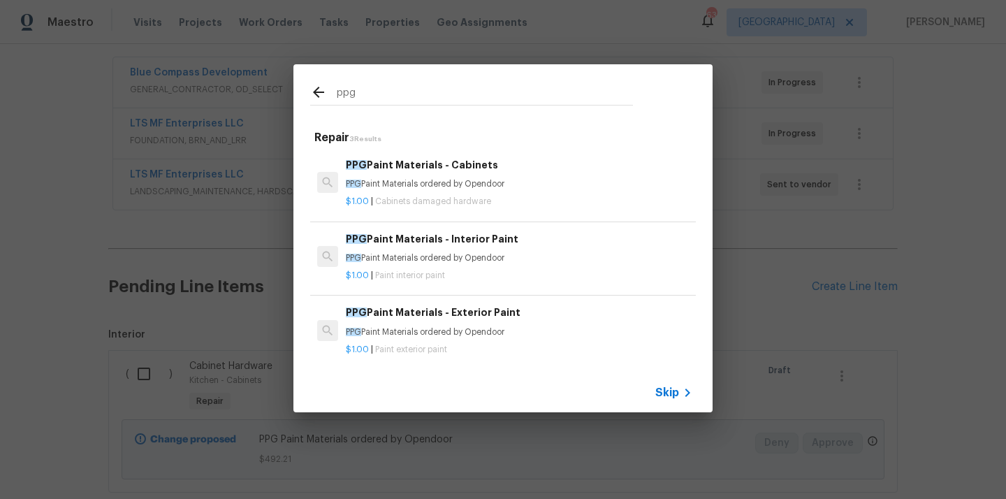
type input "ppg"
click at [445, 253] on p "PPG Paint Materials ordered by Opendoor" at bounding box center [519, 258] width 346 height 12
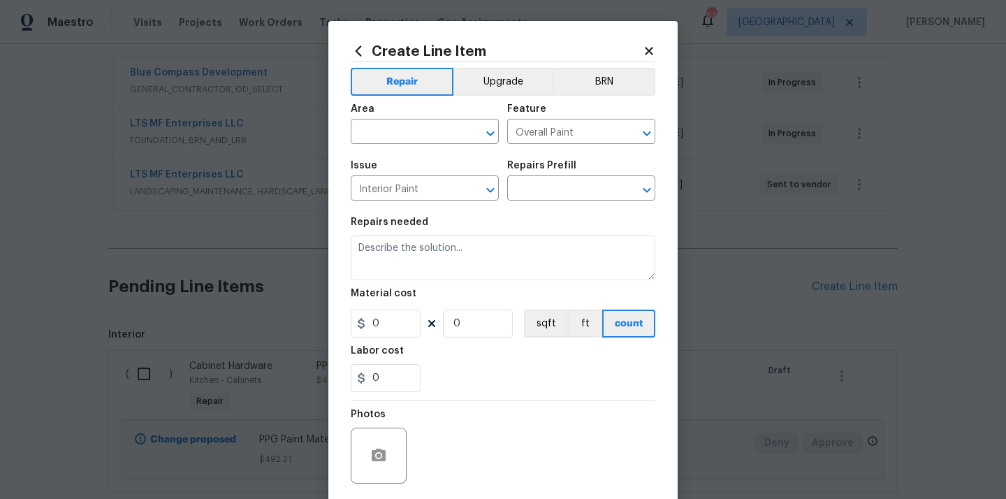
type input "PPG Paint Materials - Interior Paint $1.00"
type textarea "PPG Paint Materials ordered by Opendoor"
type input "1"
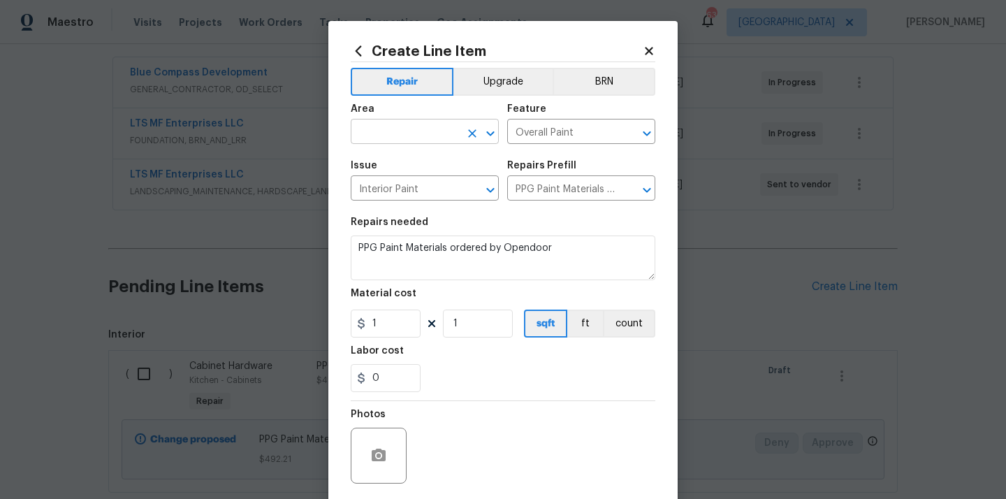
click at [440, 134] on input "text" at bounding box center [405, 133] width 109 height 22
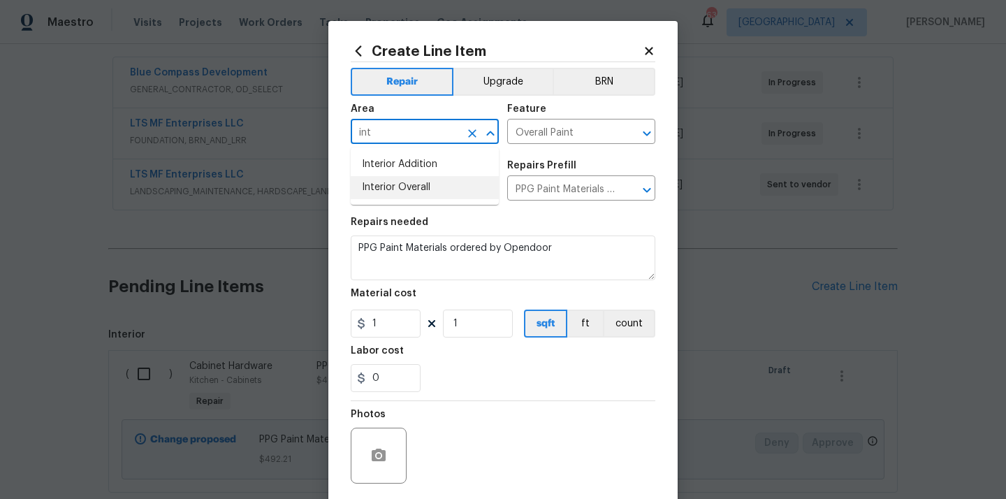
click at [415, 184] on li "Interior Overall" at bounding box center [425, 187] width 148 height 23
type input "Interior Overall"
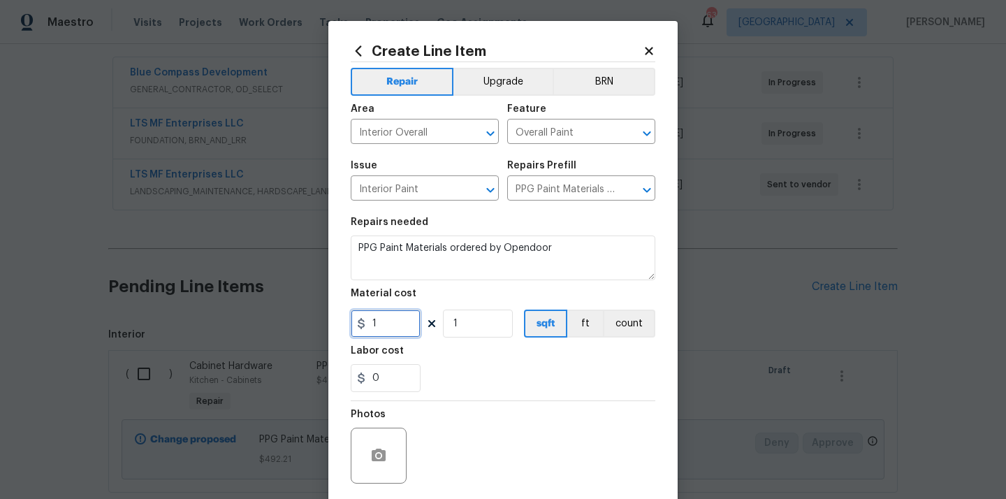
drag, startPoint x: 383, startPoint y: 321, endPoint x: 350, endPoint y: 321, distance: 33.5
click at [355, 321] on div "1" at bounding box center [386, 323] width 70 height 28
paste input "554.29"
type input "554.29"
click at [444, 344] on section "Repairs needed PPG Paint Materials ordered by Opendoor Material cost 554.29 1 s…" at bounding box center [503, 304] width 304 height 191
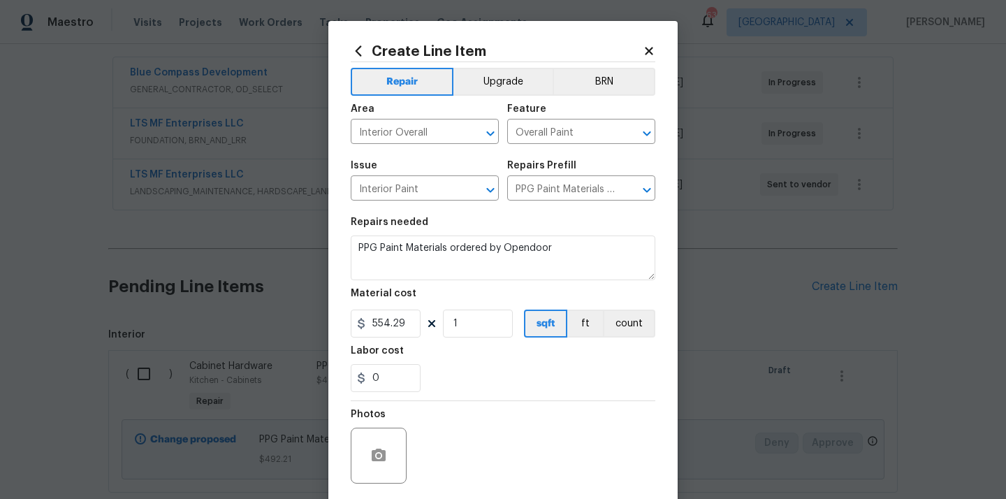
scroll to position [103, 0]
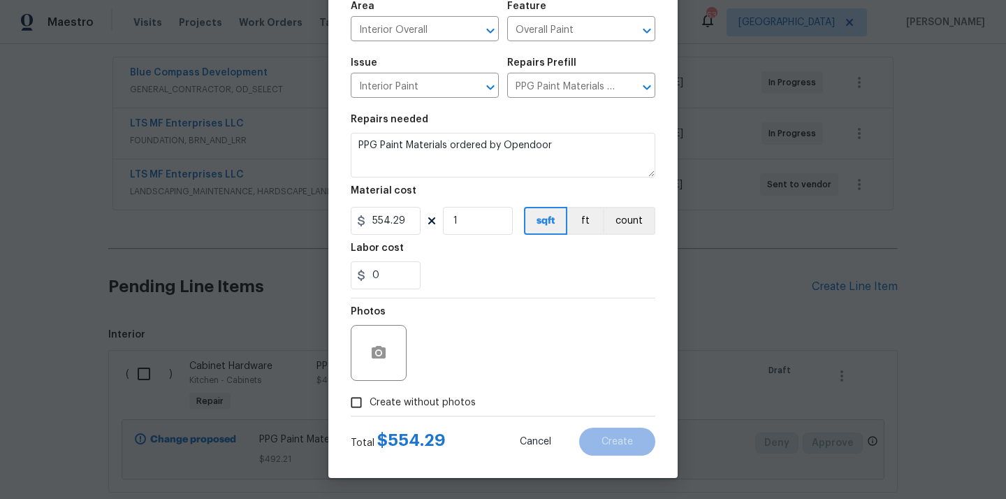
click at [433, 408] on span "Create without photos" at bounding box center [422, 402] width 106 height 15
click at [369, 408] on input "Create without photos" at bounding box center [356, 402] width 27 height 27
checkbox input "true"
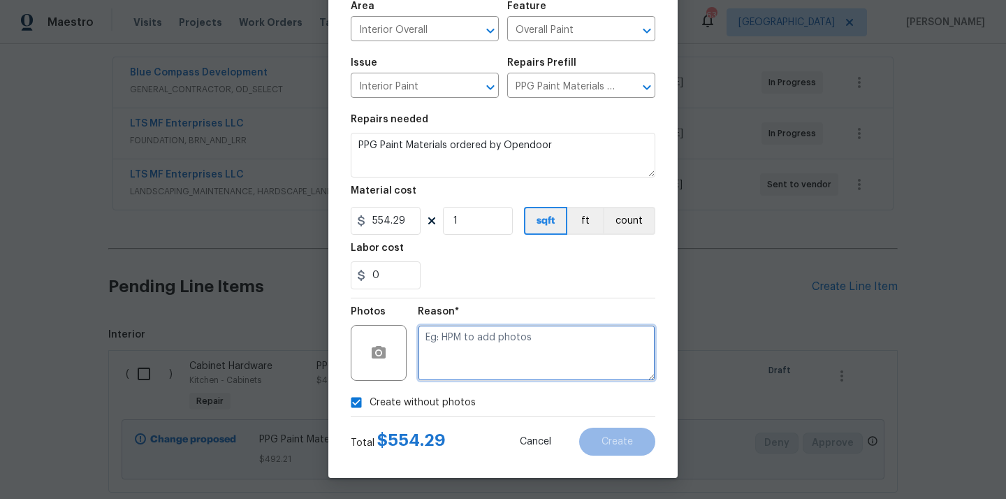
click at [450, 358] on textarea at bounding box center [536, 353] width 237 height 56
type textarea "N/A"
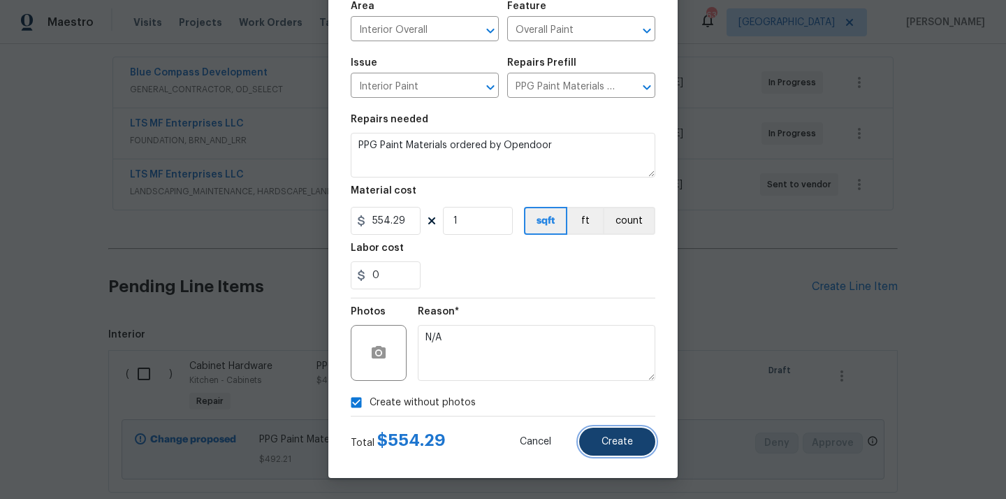
click at [619, 441] on span "Create" at bounding box center [616, 441] width 31 height 10
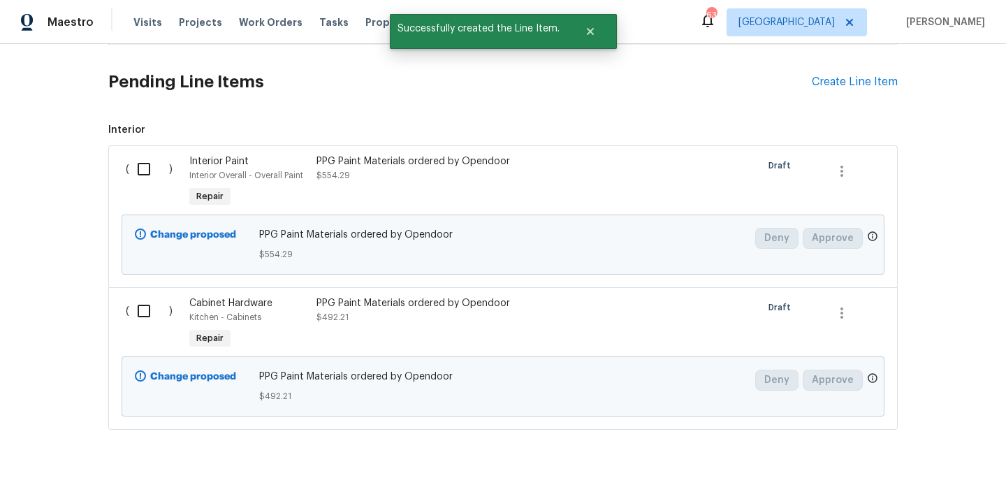
scroll to position [476, 0]
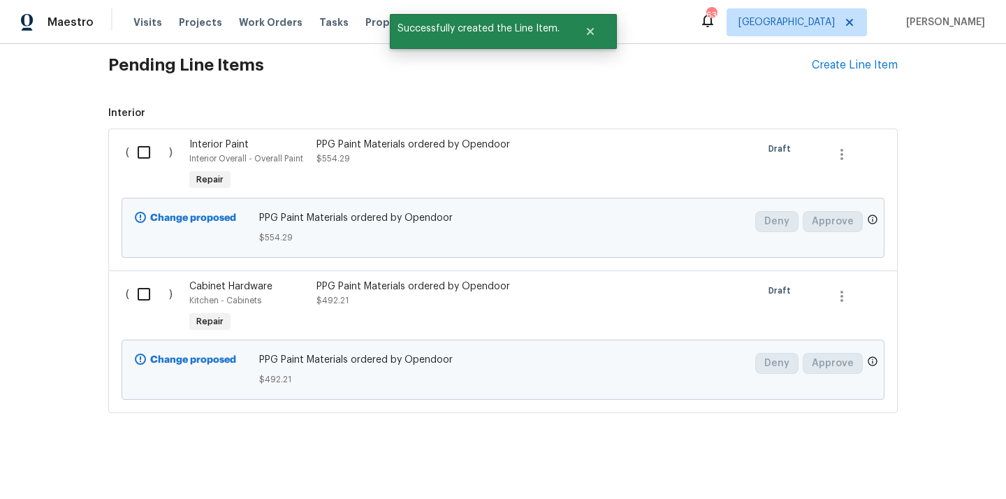
click at [143, 152] on input "checkbox" at bounding box center [149, 152] width 40 height 29
checkbox input "true"
click at [144, 311] on div "( )" at bounding box center [153, 307] width 64 height 64
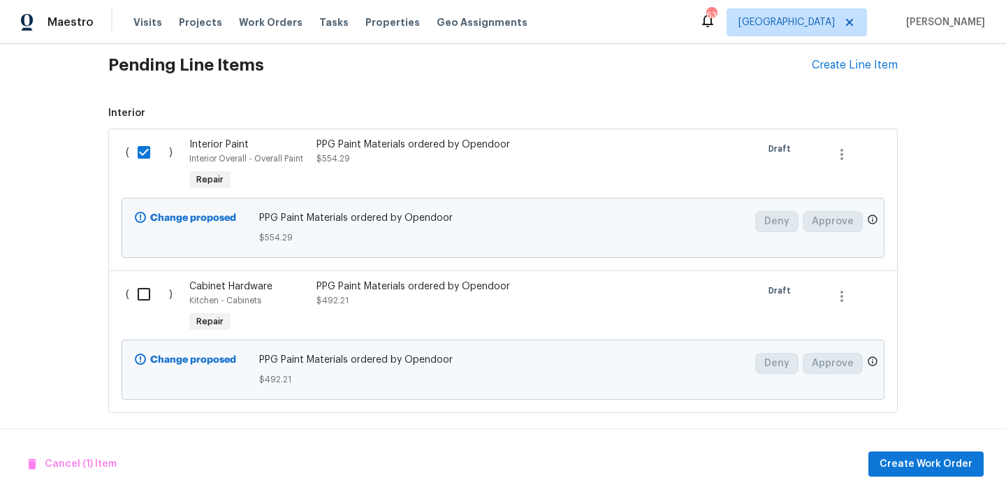
click at [144, 288] on input "checkbox" at bounding box center [149, 293] width 40 height 29
checkbox input "true"
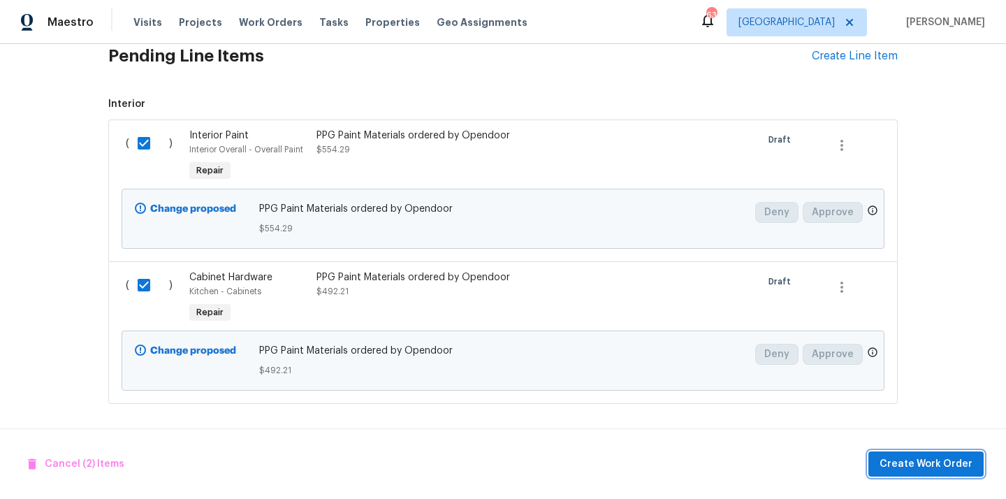
click at [908, 451] on button "Create Work Order" at bounding box center [925, 464] width 115 height 26
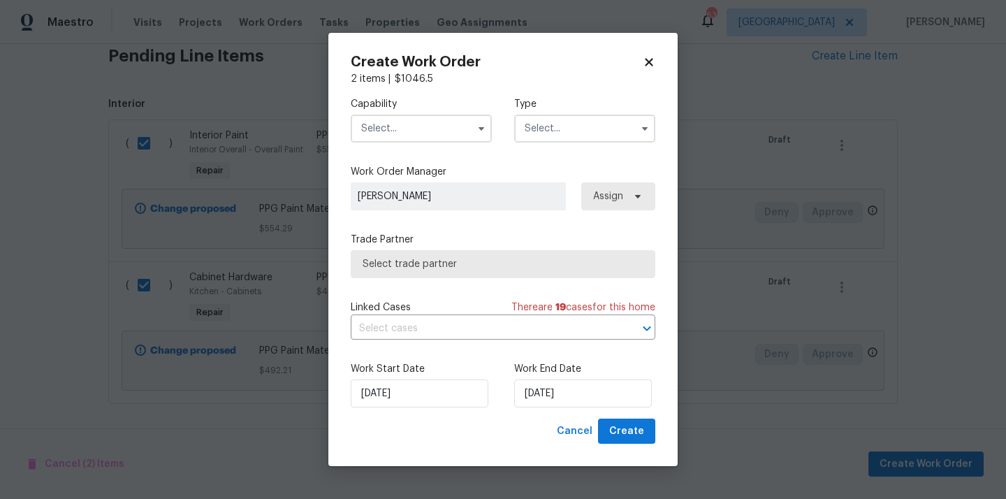
click at [411, 133] on input "text" at bounding box center [421, 129] width 141 height 28
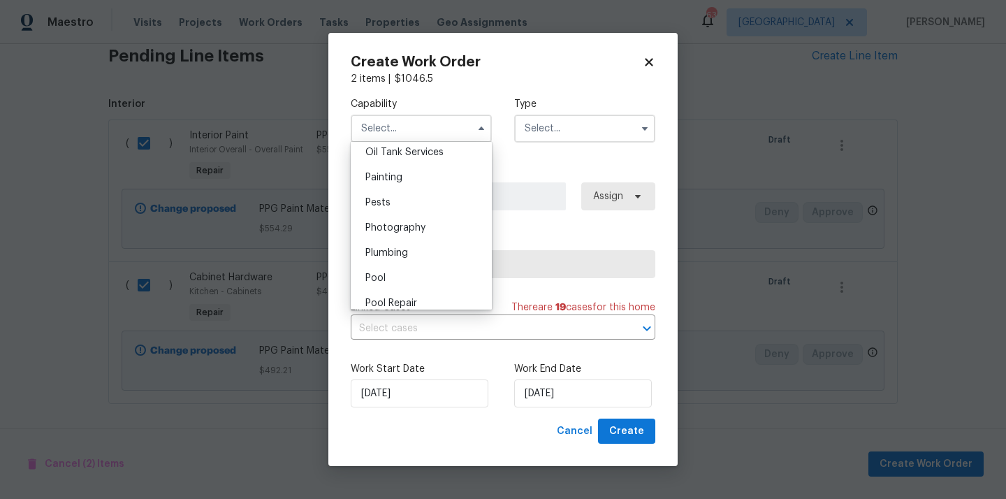
scroll to position [1147, 0]
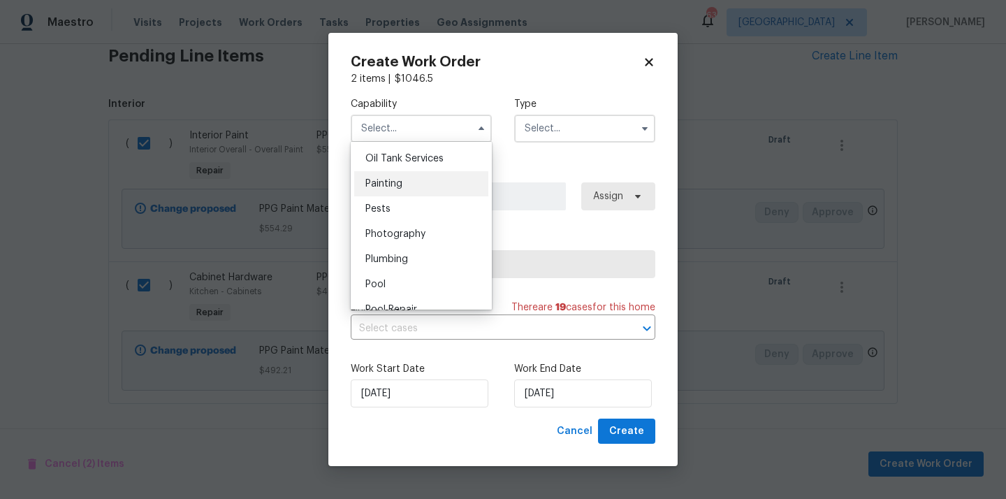
click at [402, 174] on div "Painting" at bounding box center [421, 183] width 134 height 25
type input "Painting"
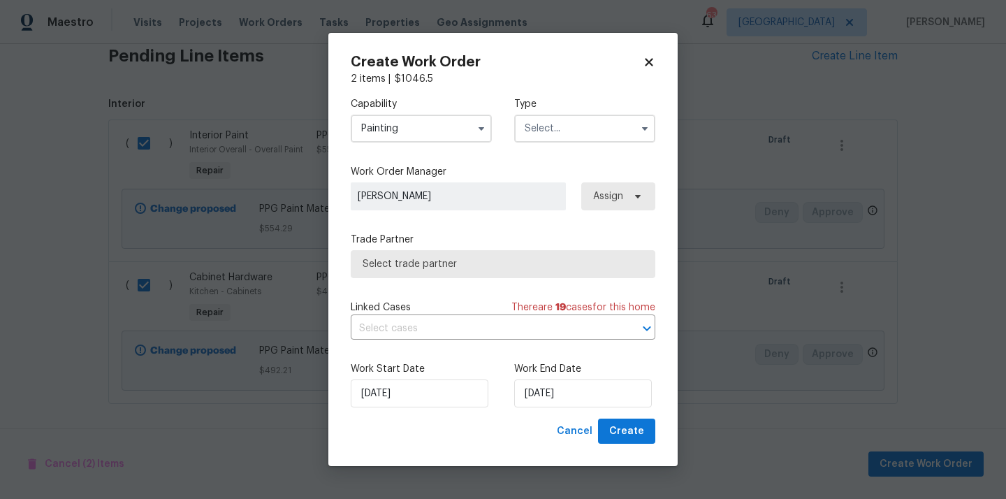
click at [564, 121] on input "text" at bounding box center [584, 129] width 141 height 28
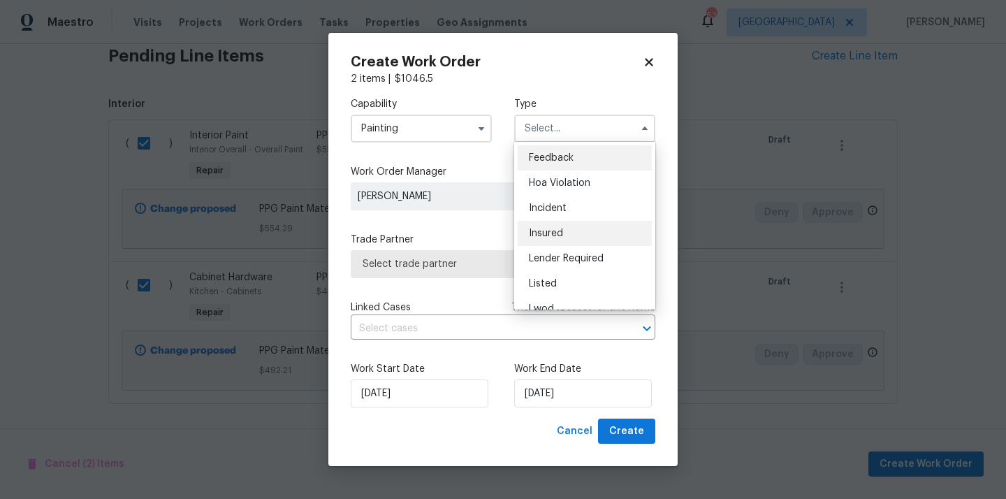
scroll to position [166, 0]
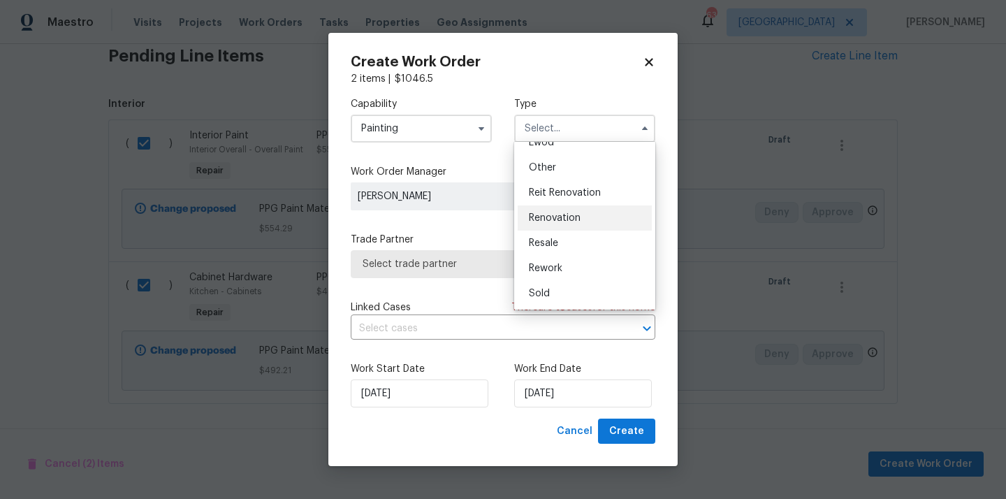
click at [565, 219] on span "Renovation" at bounding box center [555, 218] width 52 height 10
type input "Renovation"
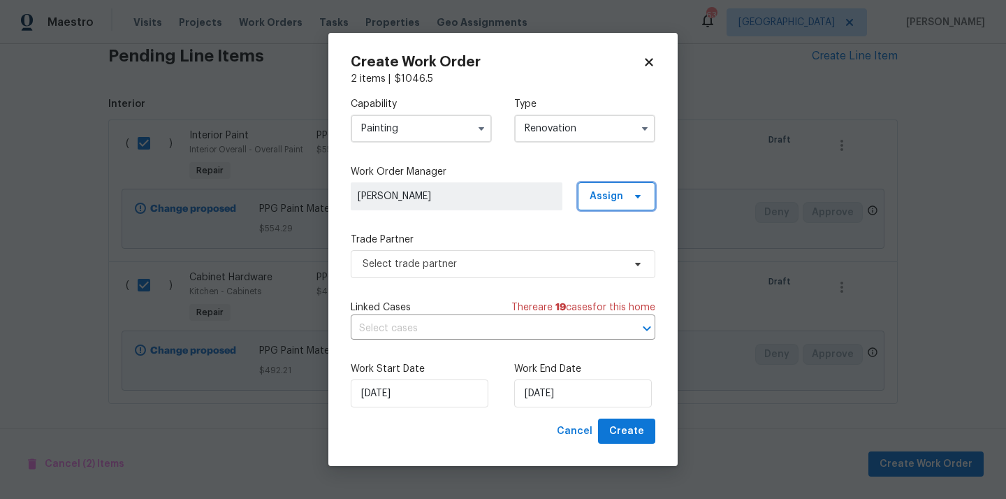
click at [612, 198] on span "Assign" at bounding box center [606, 196] width 34 height 14
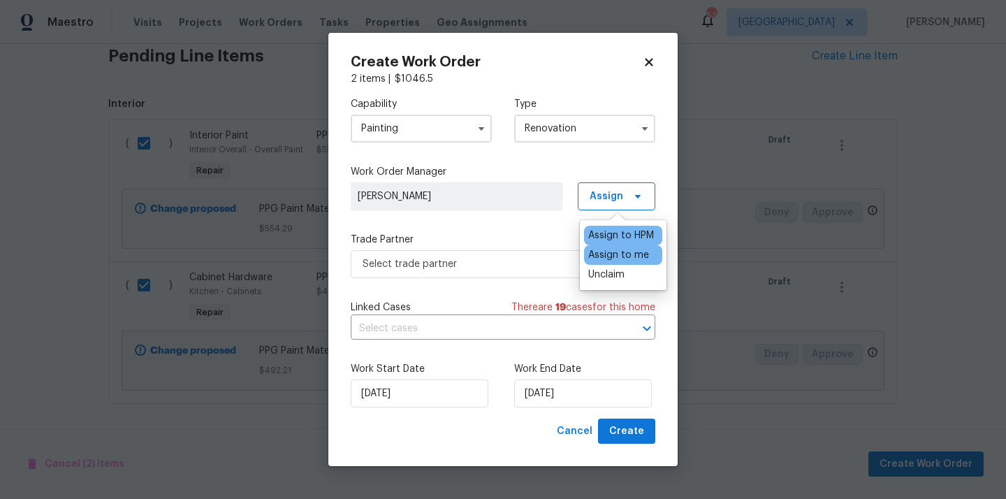
click at [606, 256] on div "Assign to me" at bounding box center [618, 255] width 61 height 14
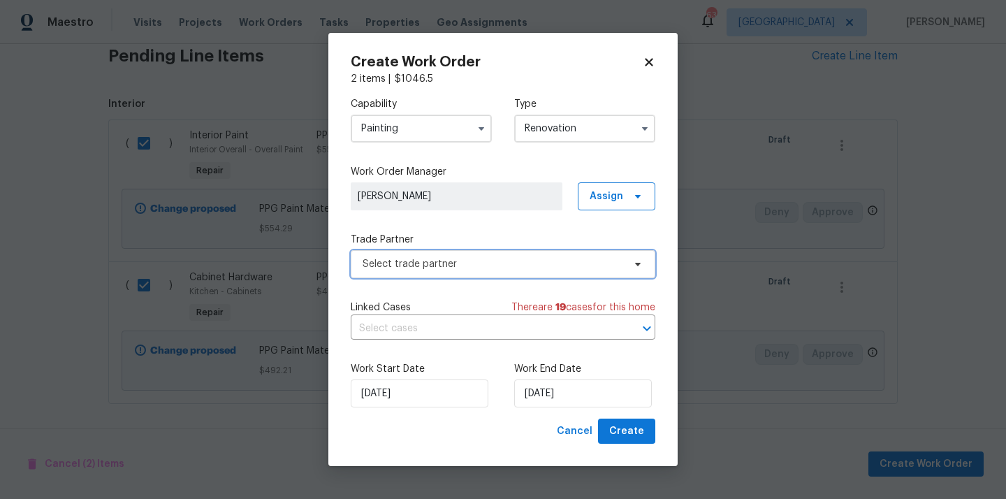
click at [492, 258] on span "Select trade partner" at bounding box center [492, 264] width 260 height 14
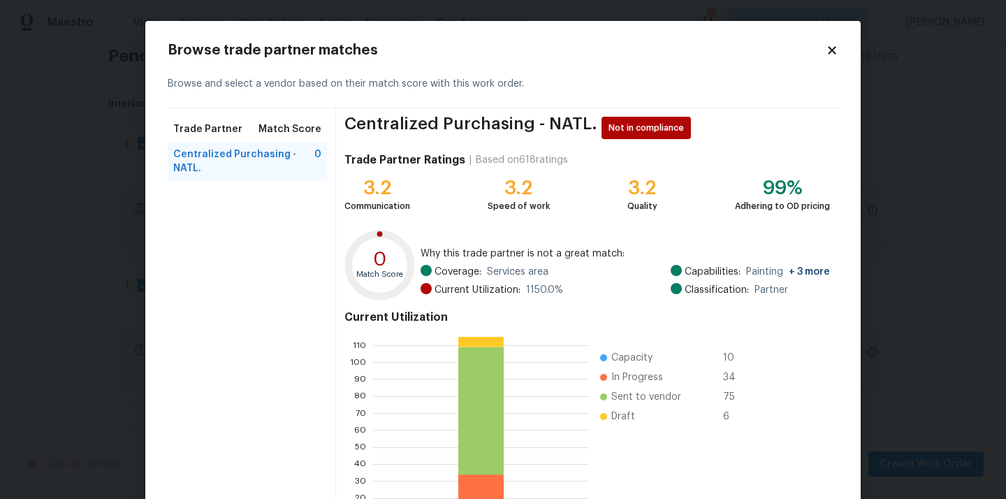
scroll to position [117, 0]
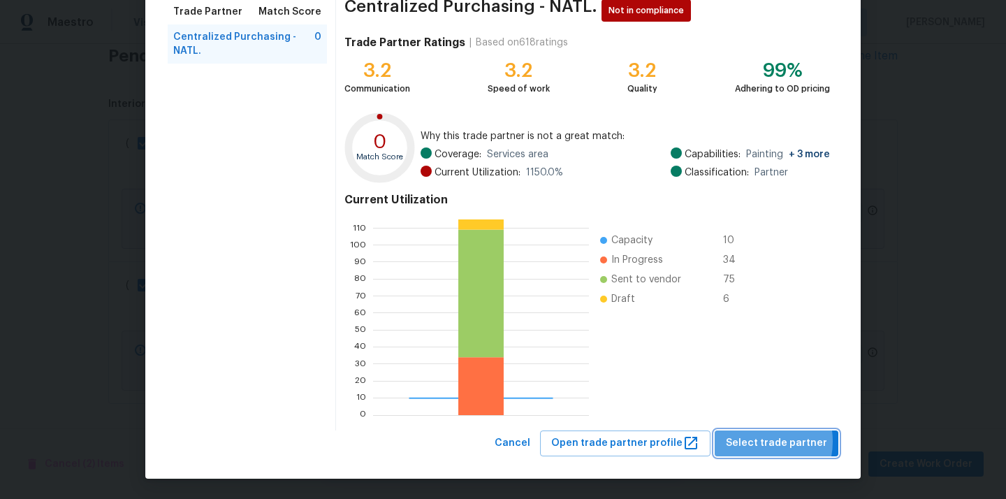
click at [761, 441] on span "Select trade partner" at bounding box center [776, 442] width 101 height 17
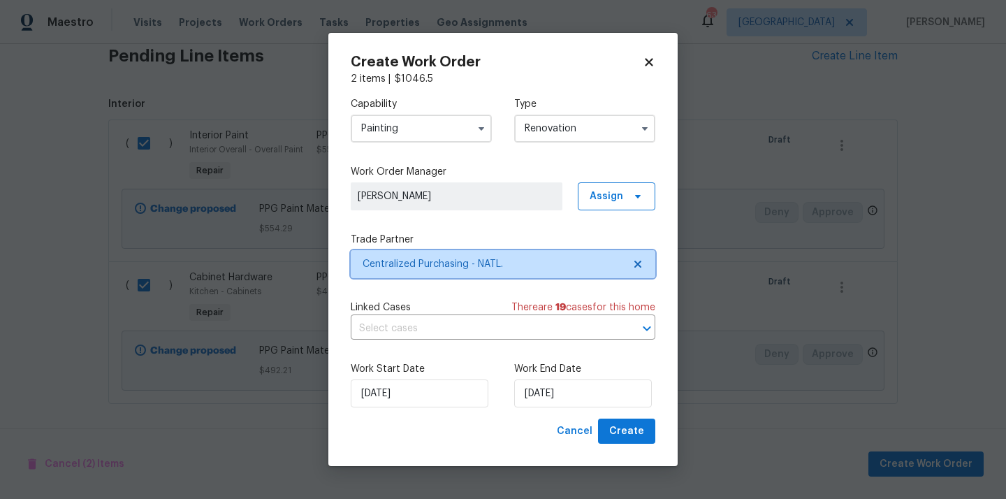
scroll to position [0, 0]
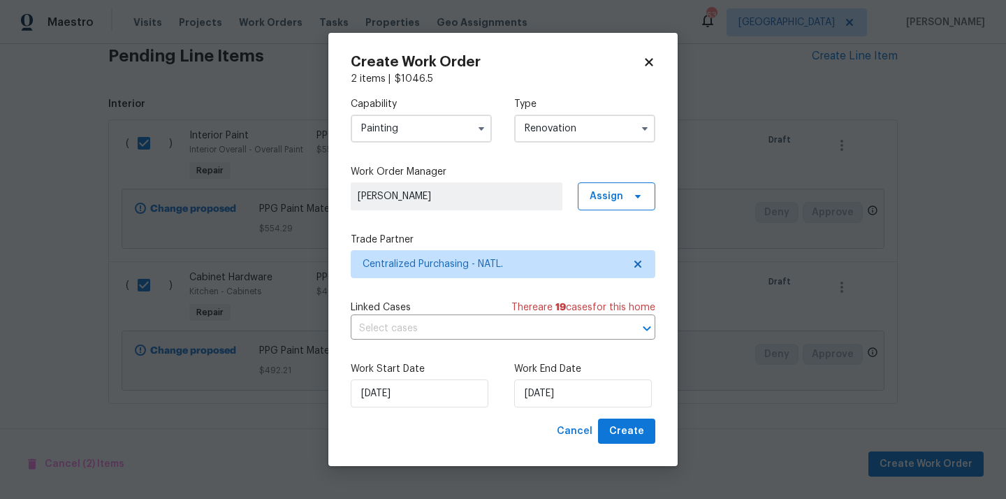
click at [650, 452] on div "Create Work Order 2 items | $ 1046.5 Capability Painting Type Renovation Work O…" at bounding box center [502, 250] width 349 height 434
click at [637, 423] on span "Create" at bounding box center [626, 430] width 35 height 17
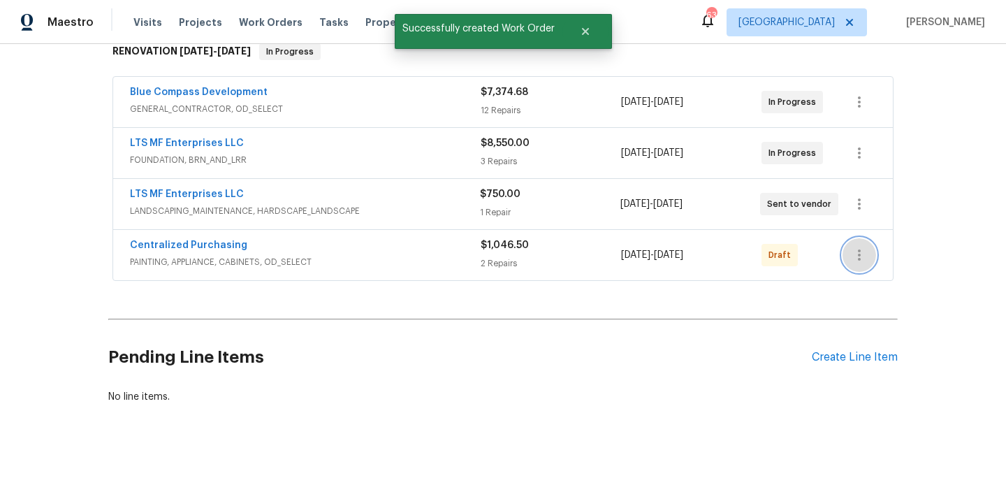
click at [861, 260] on icon "button" at bounding box center [858, 254] width 17 height 17
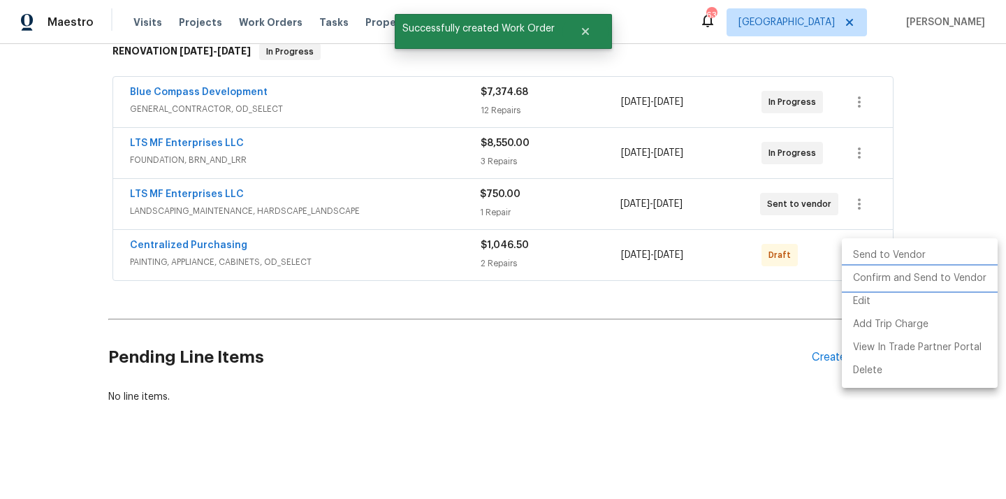
click at [869, 281] on li "Confirm and Send to Vendor" at bounding box center [919, 278] width 156 height 23
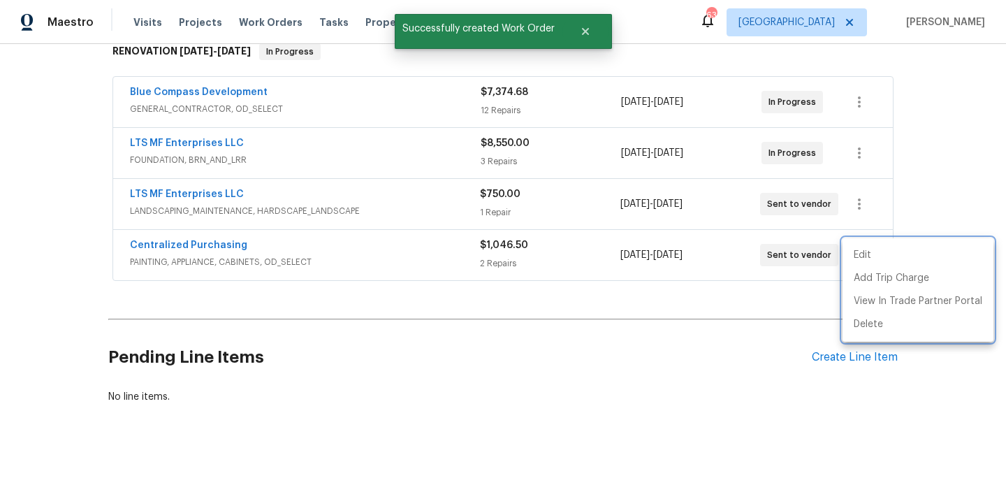
click at [246, 266] on div at bounding box center [503, 249] width 1006 height 499
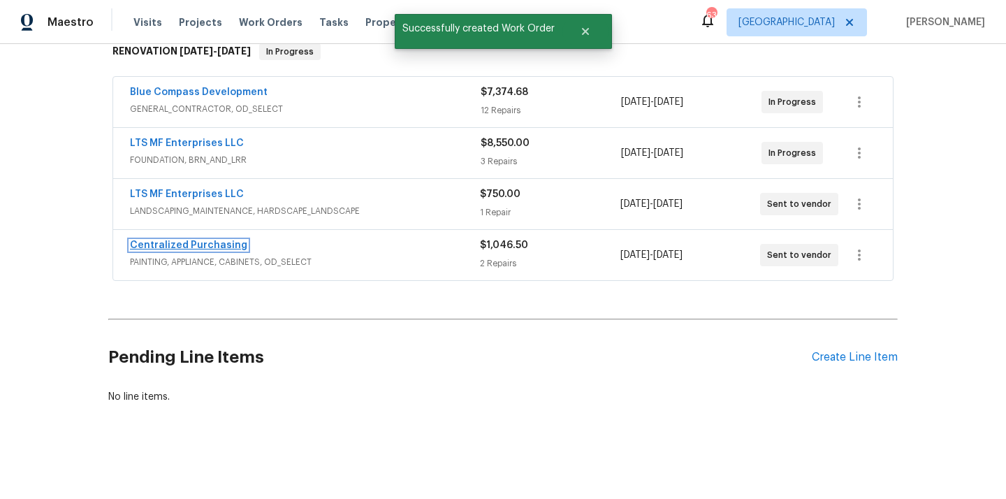
click at [212, 240] on link "Centralized Purchasing" at bounding box center [188, 245] width 117 height 10
